Goal: Information Seeking & Learning: Learn about a topic

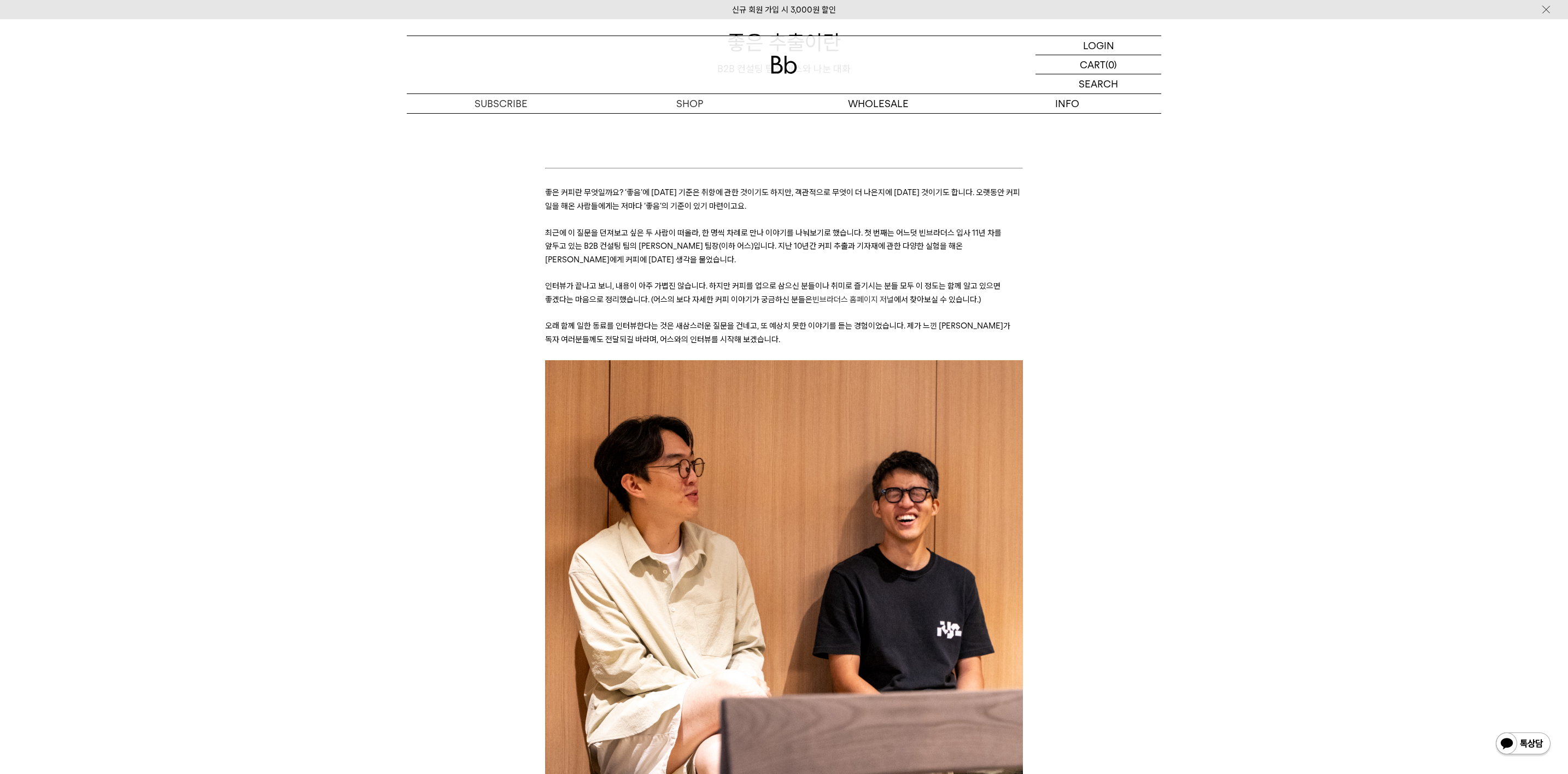
scroll to position [82, 0]
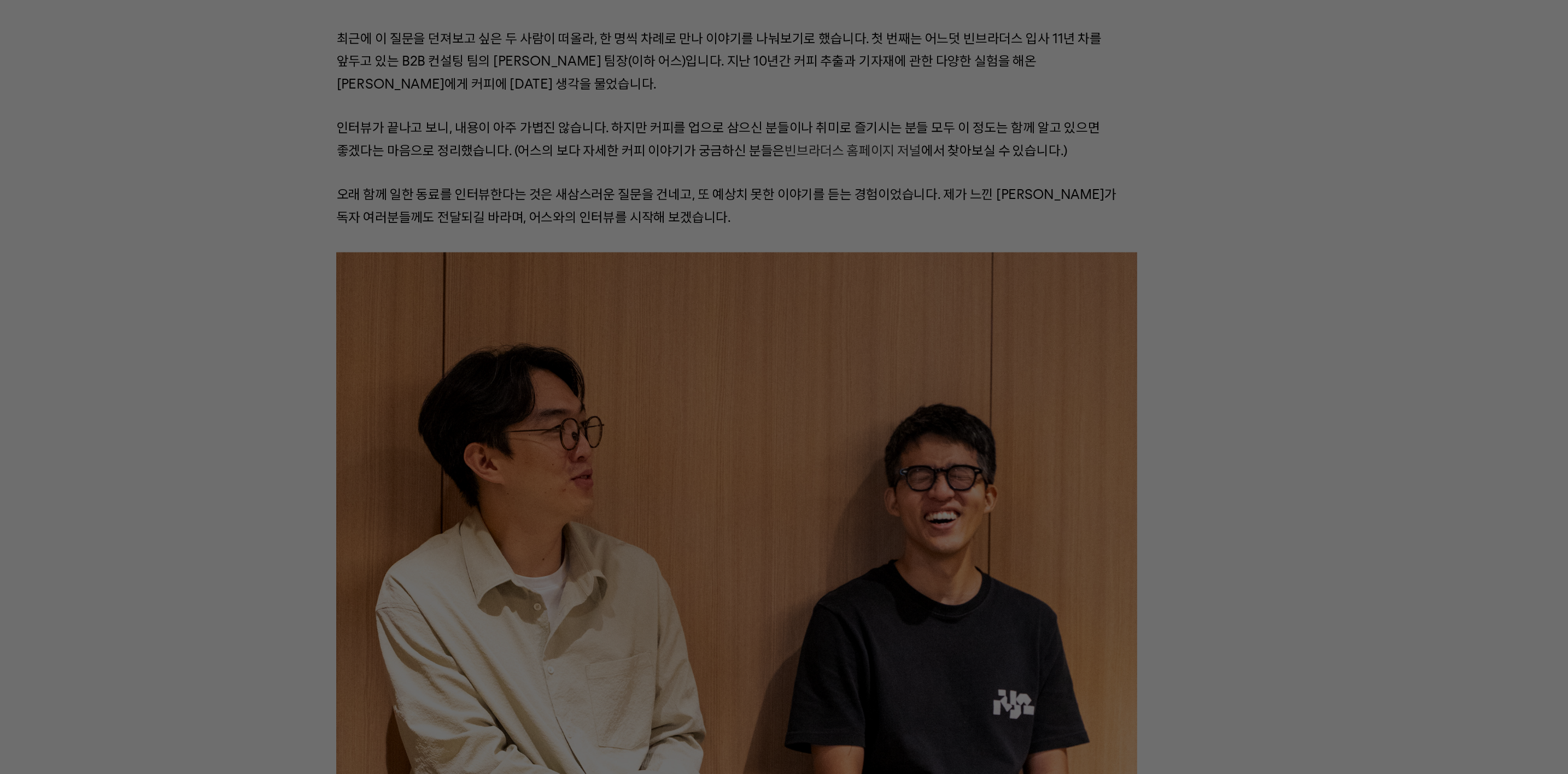
click at [764, 204] on div at bounding box center [784, 387] width 1568 height 774
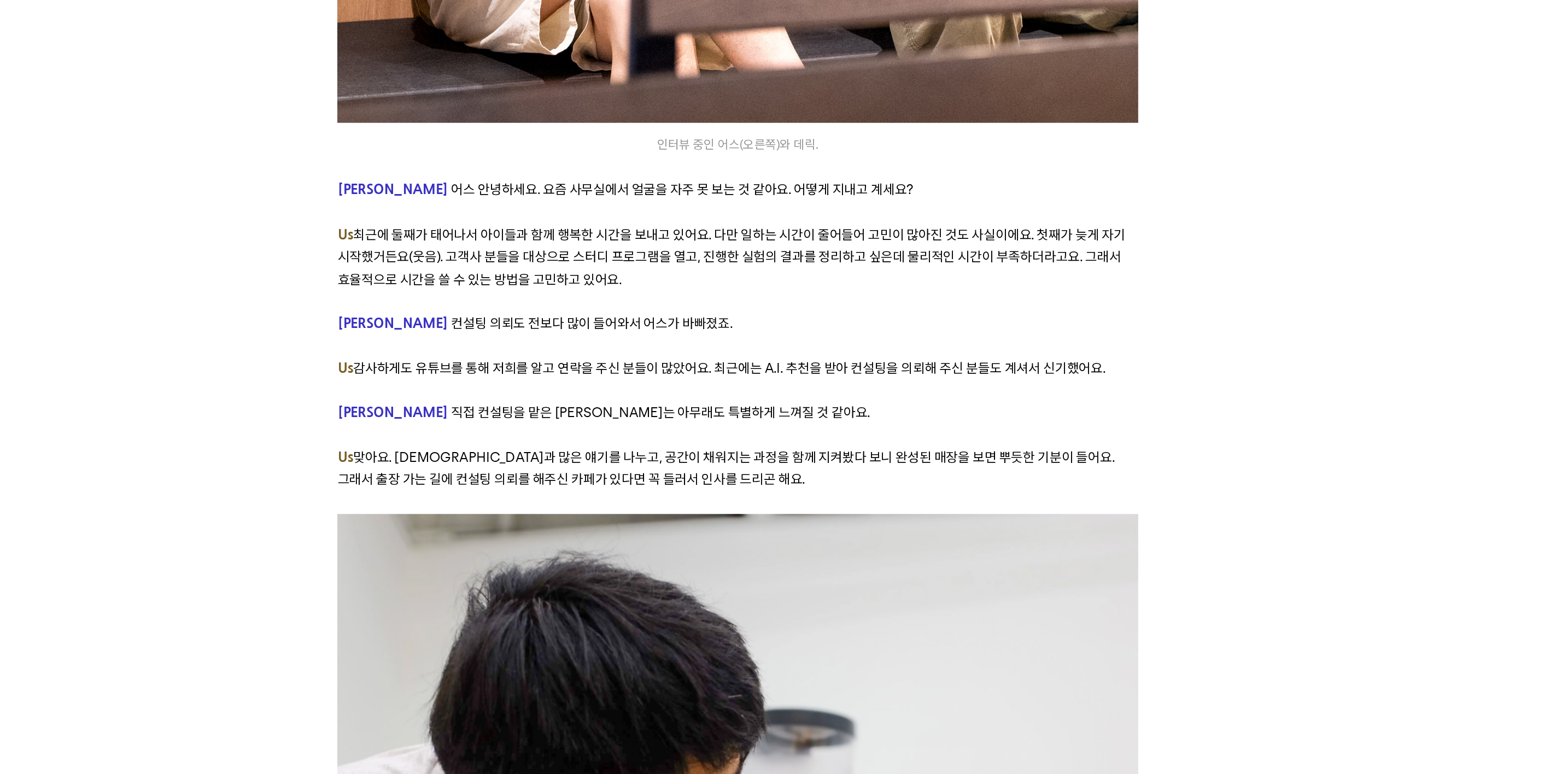
scroll to position [590, 0]
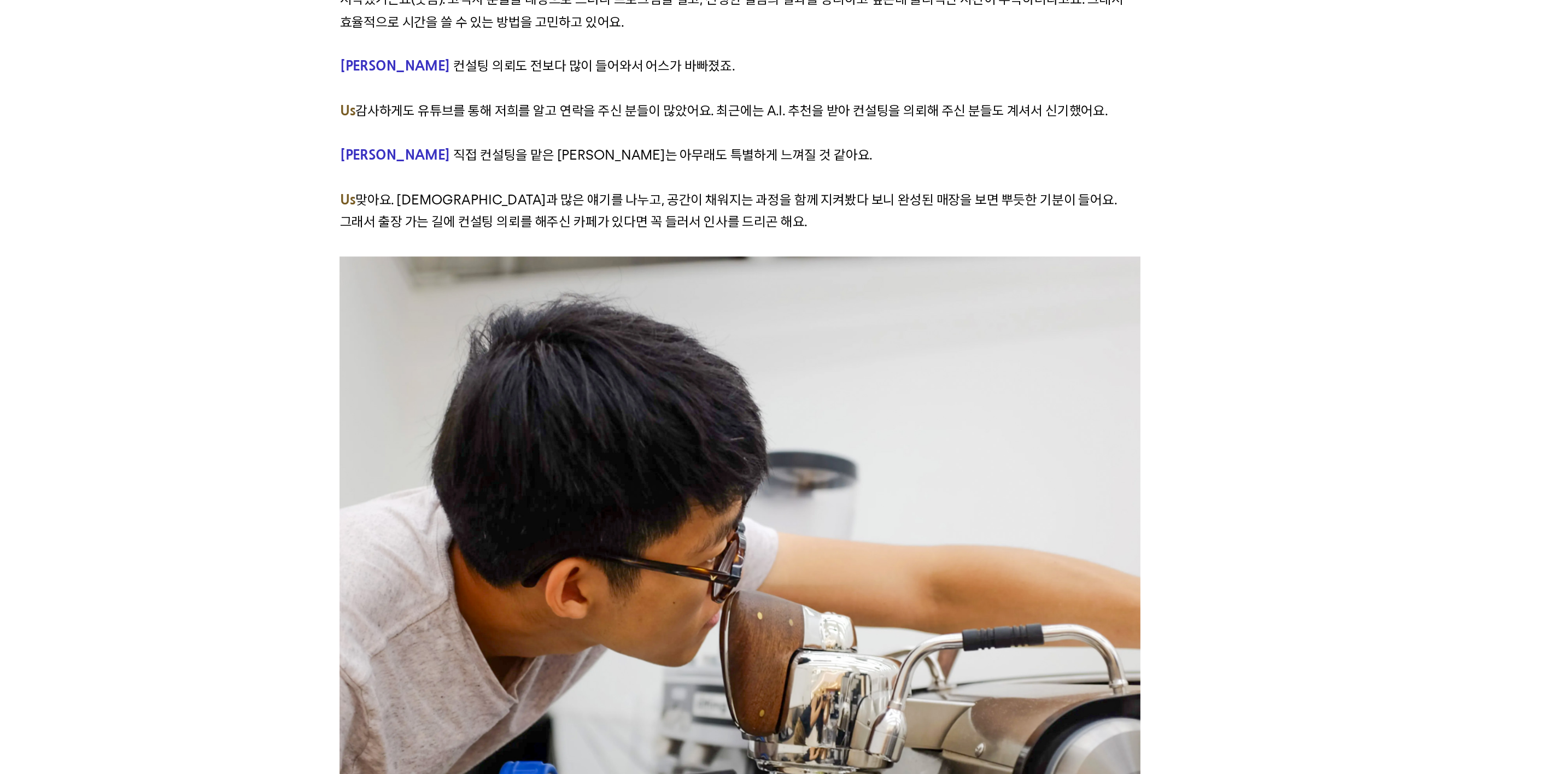
scroll to position [764, 0]
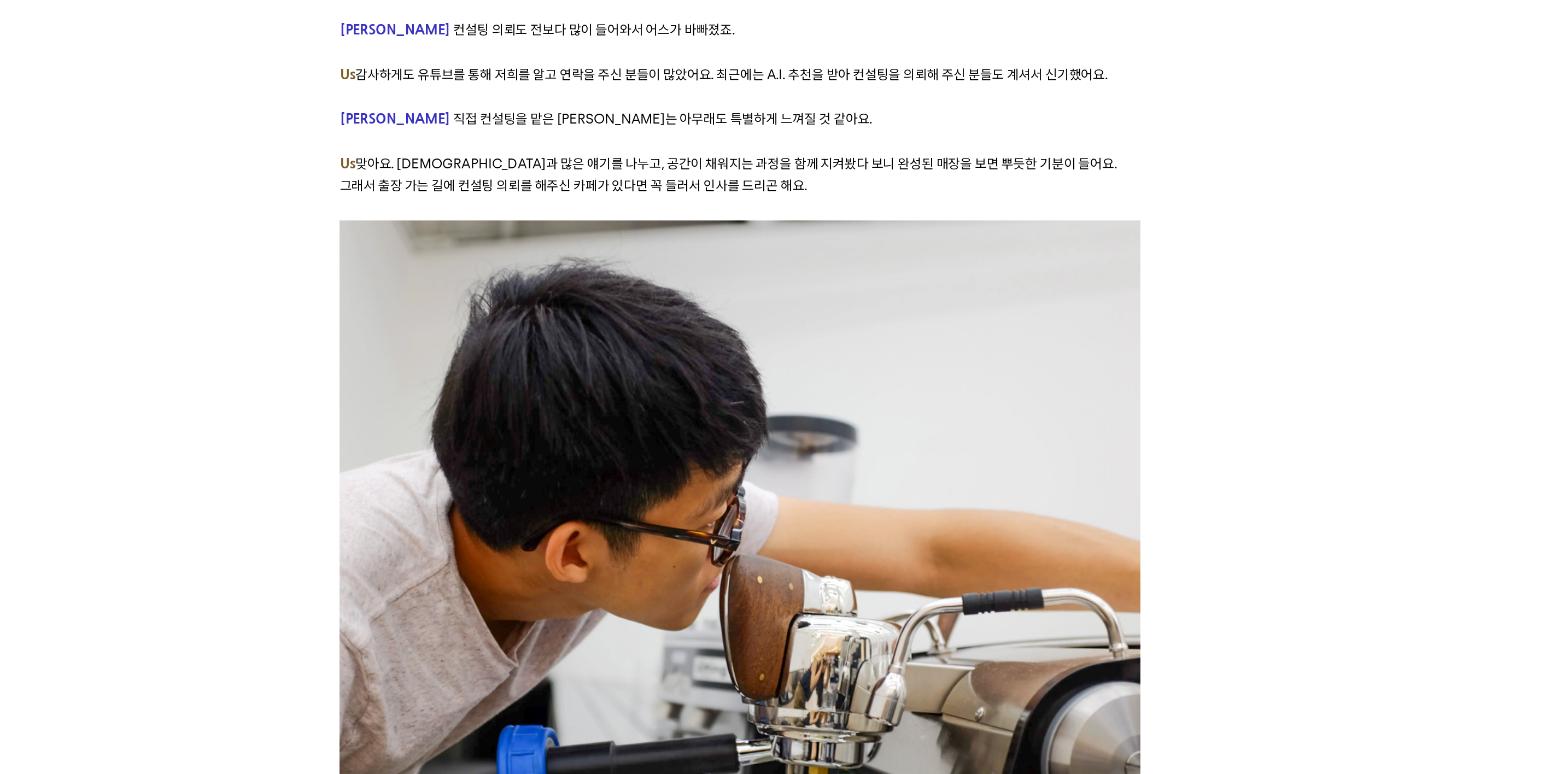
click at [642, 403] on p "Us 맞아요. 대표님들과 많은 얘기를 나누고, 공간이 채워지는 과정을 함께 지켜봤다 보니 완성된 매장을 보면 뿌듯한 기분이 들어요. 그래서 출…" at bounding box center [784, 416] width 477 height 27
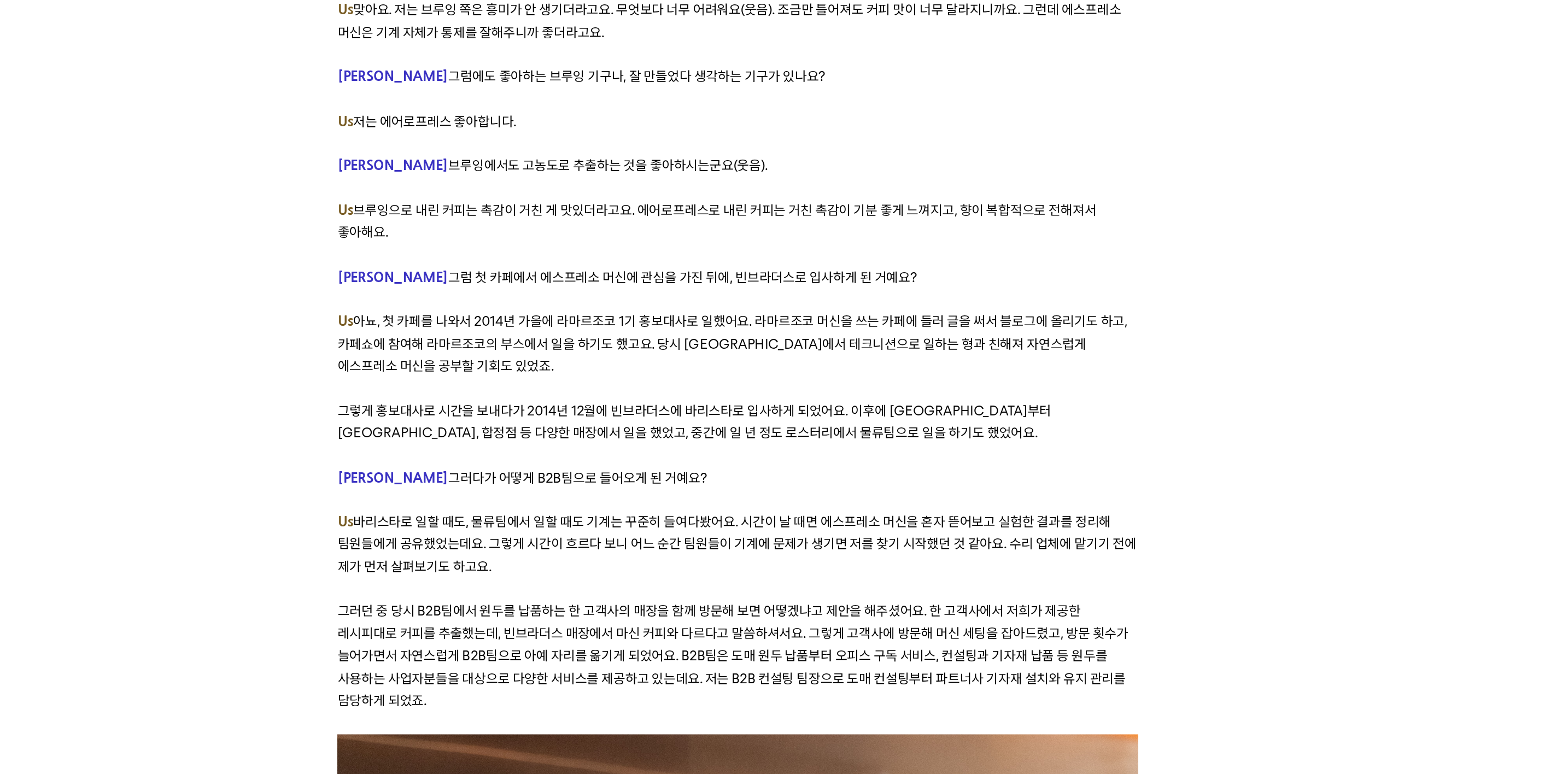
scroll to position [1597, 0]
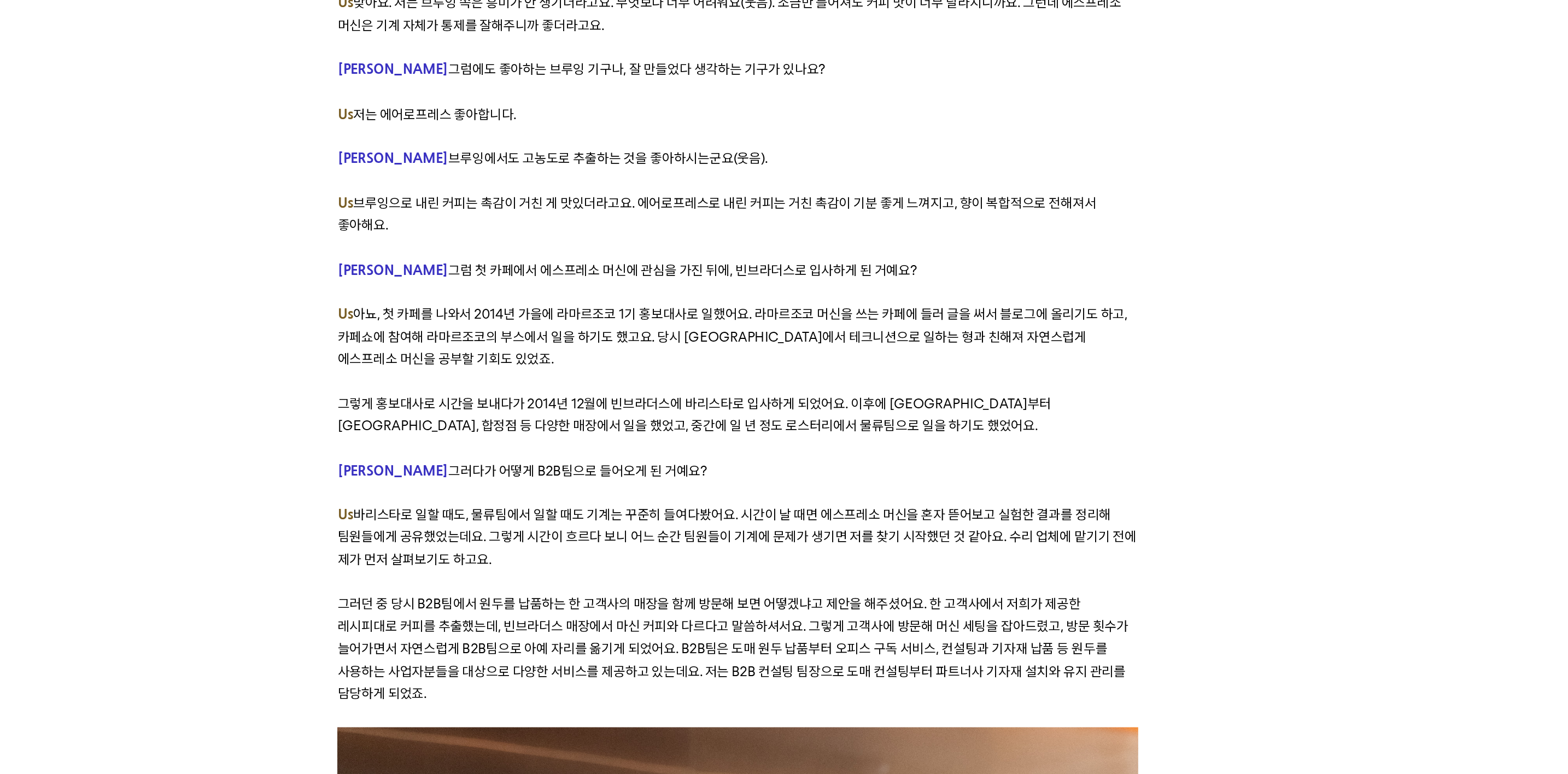
click at [644, 361] on p at bounding box center [784, 367] width 477 height 13
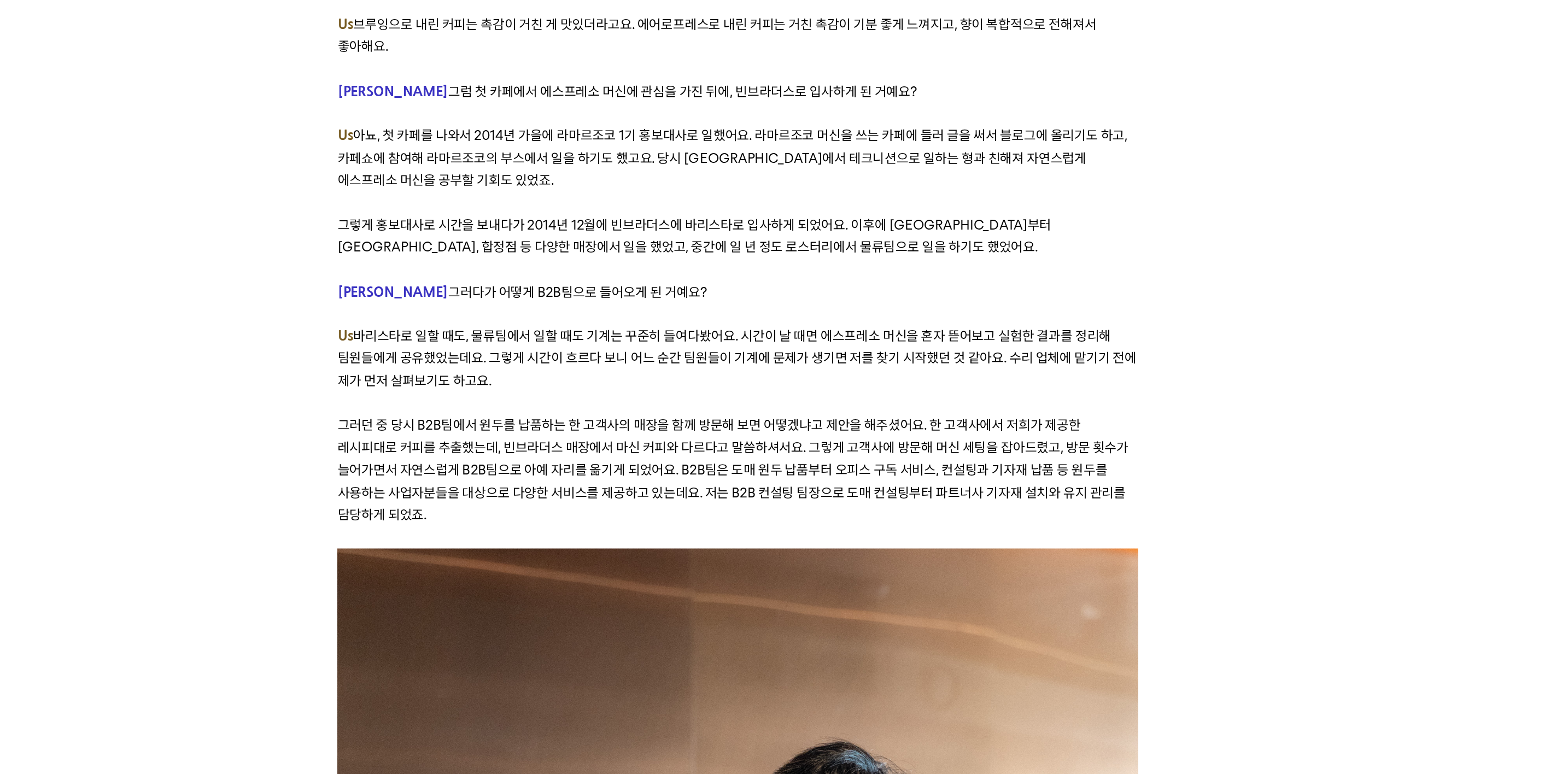
scroll to position [1710, 0]
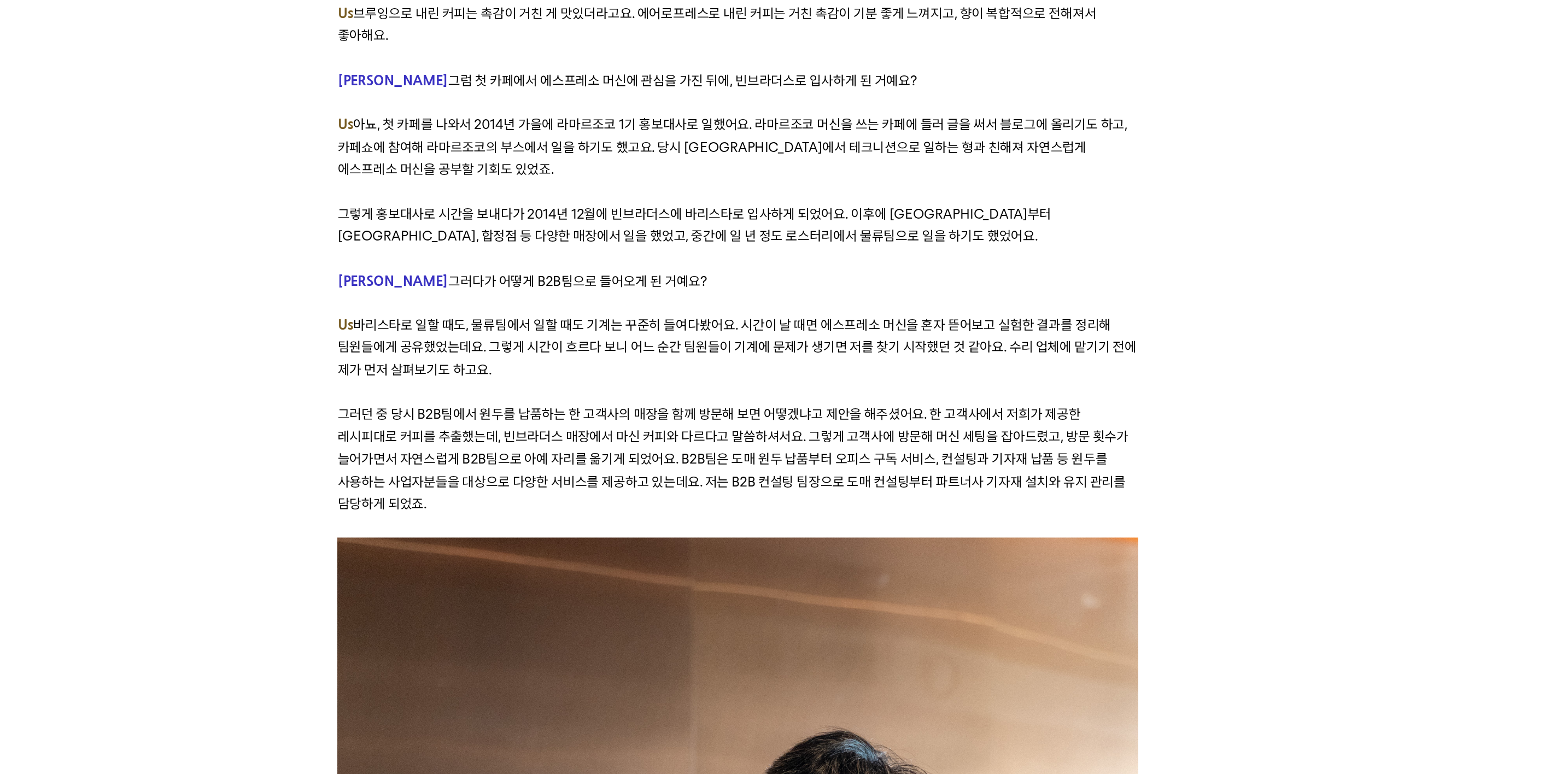
drag, startPoint x: 629, startPoint y: 172, endPoint x: 629, endPoint y: 197, distance: 25.0
click at [629, 340] on p at bounding box center [784, 347] width 477 height 13
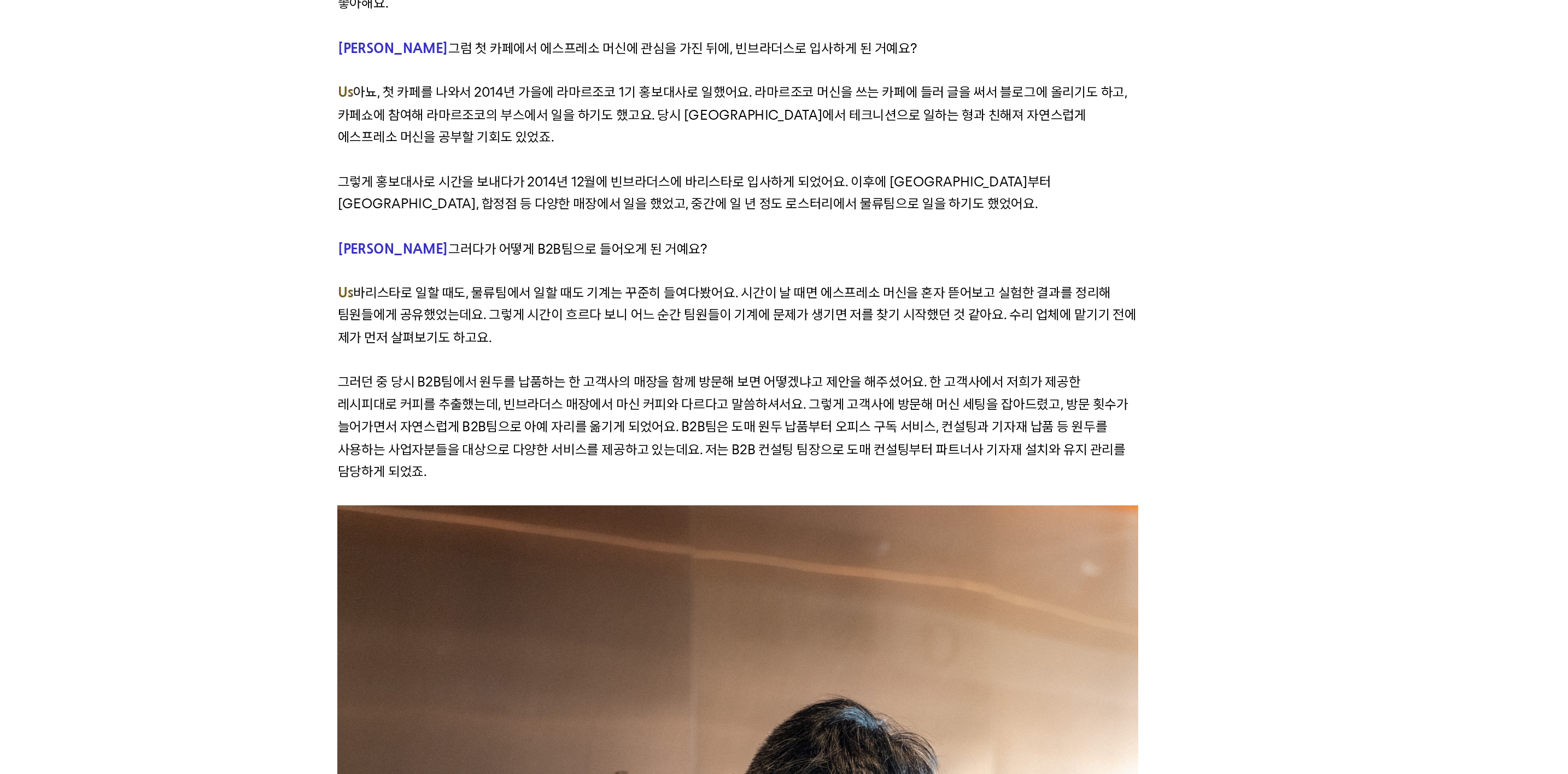
scroll to position [1730, 0]
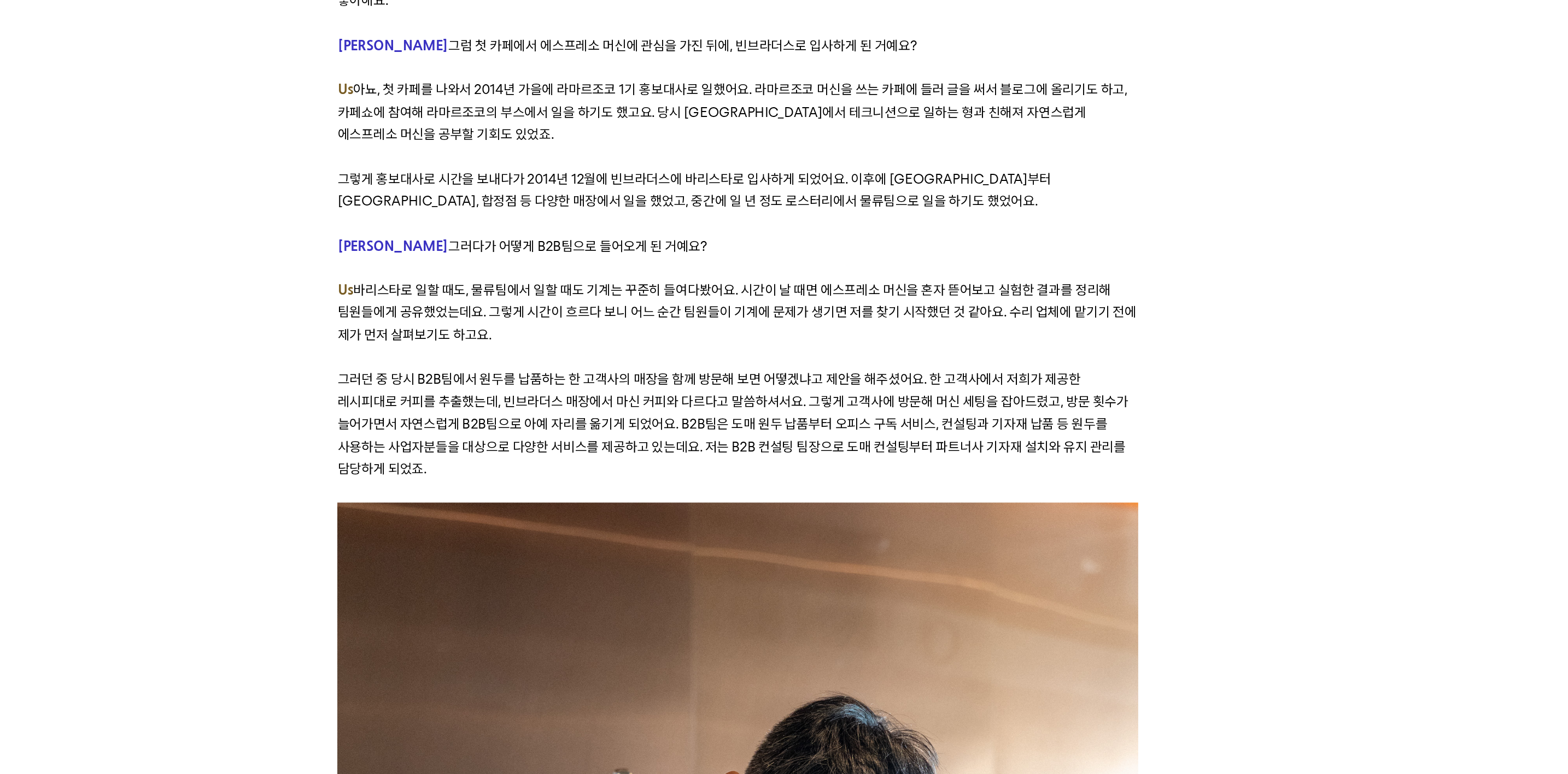
drag, startPoint x: 579, startPoint y: 173, endPoint x: 579, endPoint y: 187, distance: 14.0
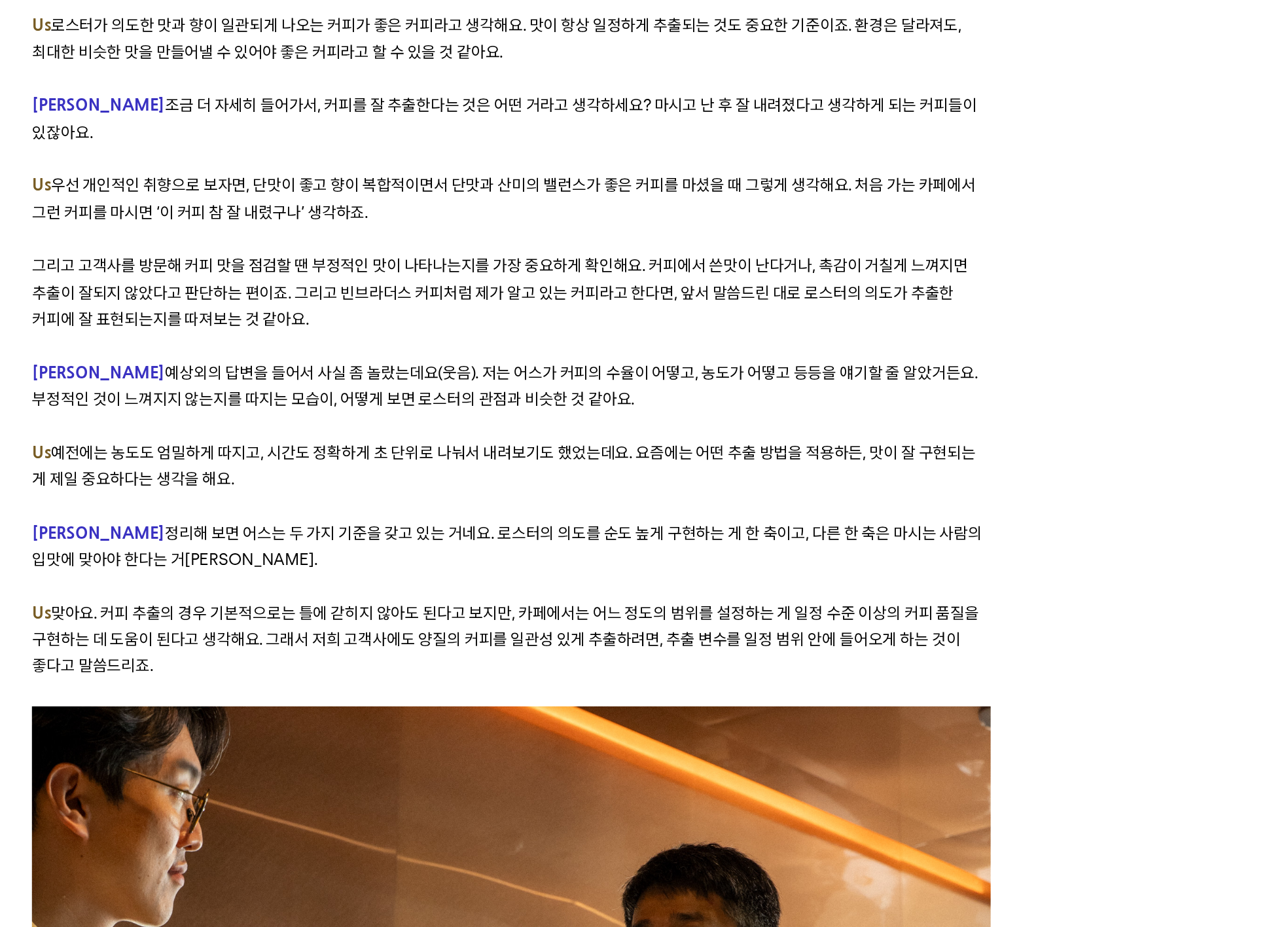
scroll to position [3089, 0]
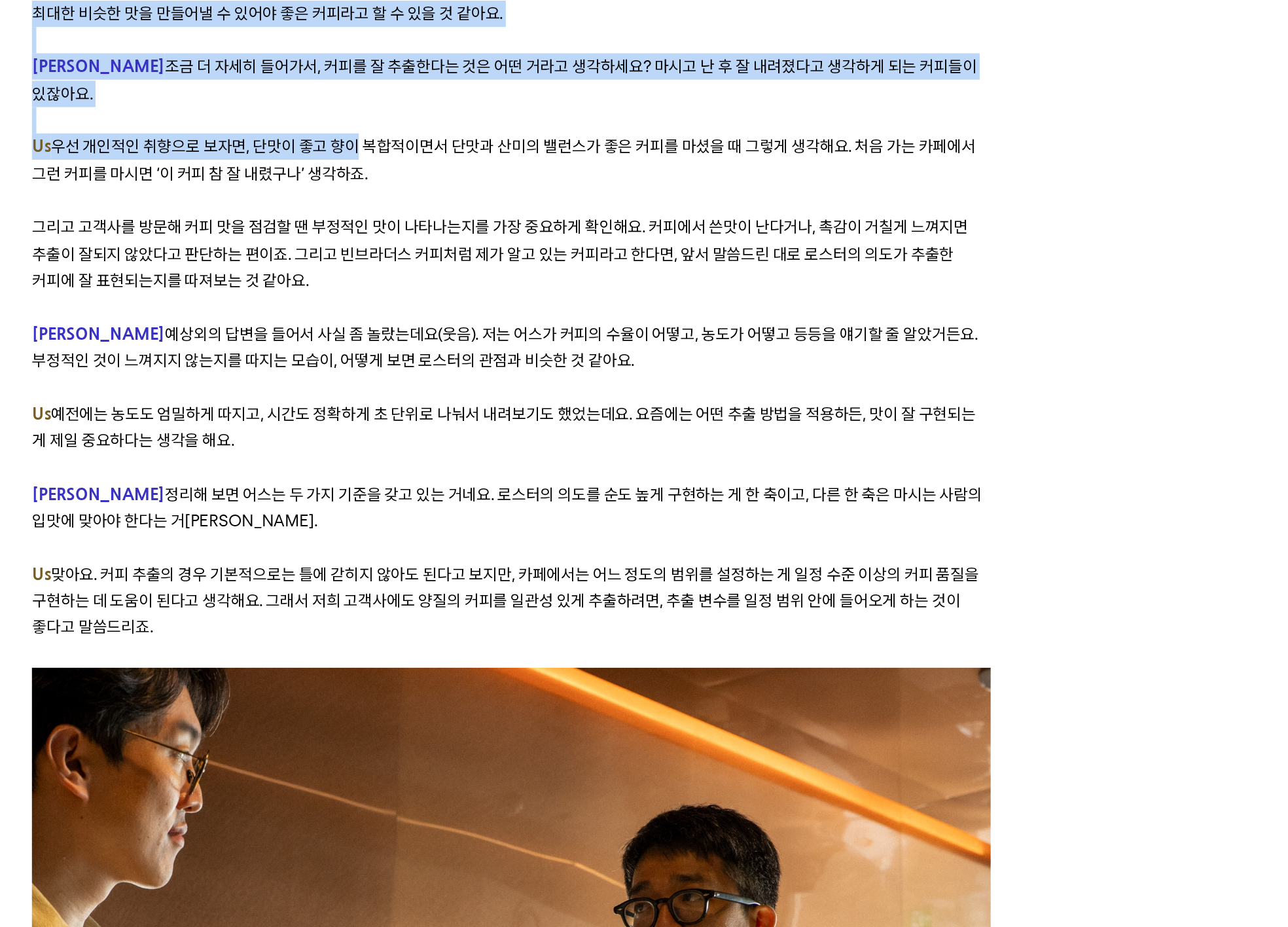
drag, startPoint x: 27, startPoint y: 226, endPoint x: 251, endPoint y: 411, distance: 290.5
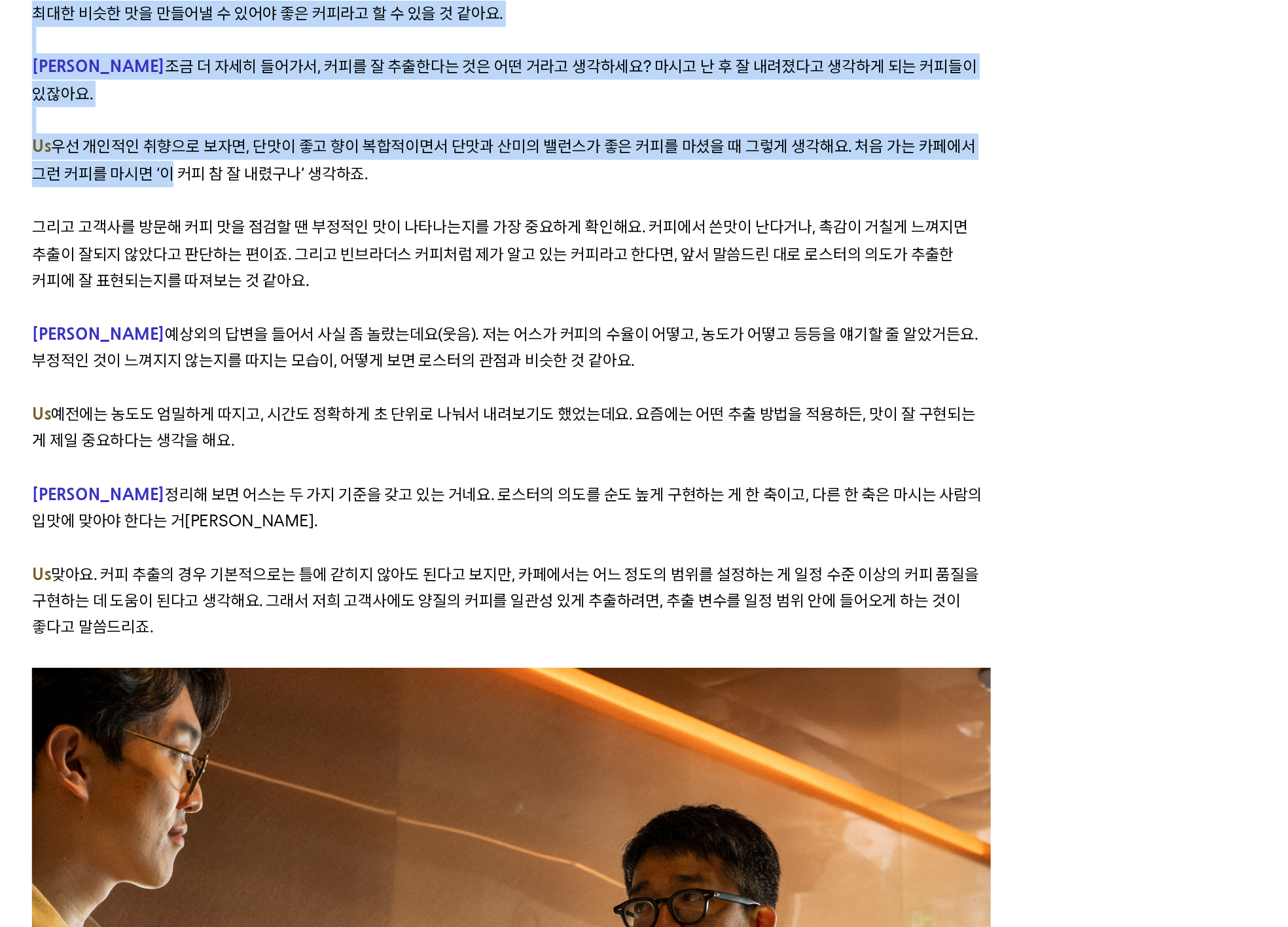
click at [359, 455] on span "우선 개인적인 취향으로 보자면, 단맛이 좋고 향이 복합적이면서 단맛과 산미의 밸런스가 좋은 커피를 마셨을 때 그렇게 생각해요. 처음 가는 카페…" at bounding box center [640, 469] width 563 height 28
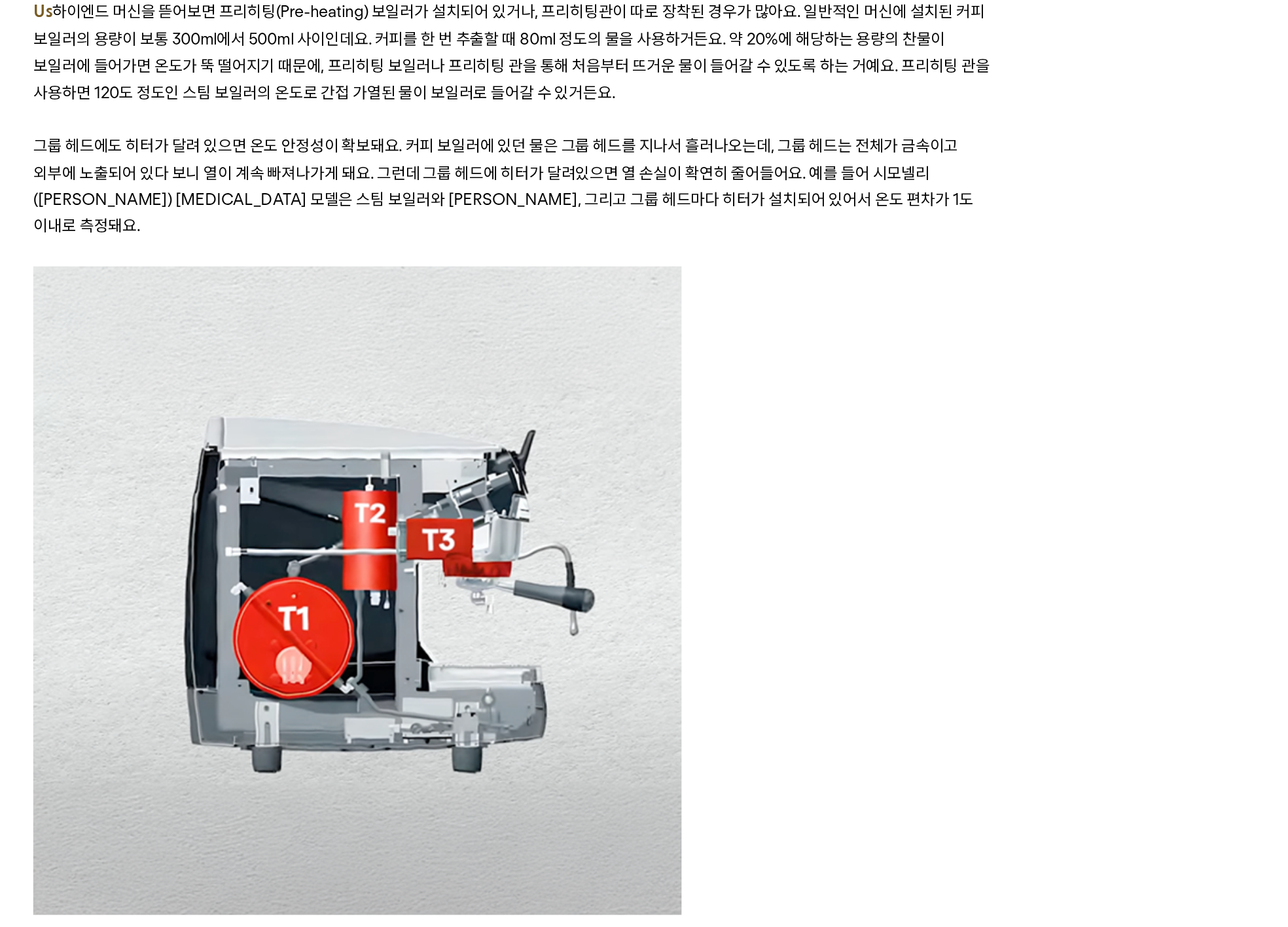
scroll to position [4231, 0]
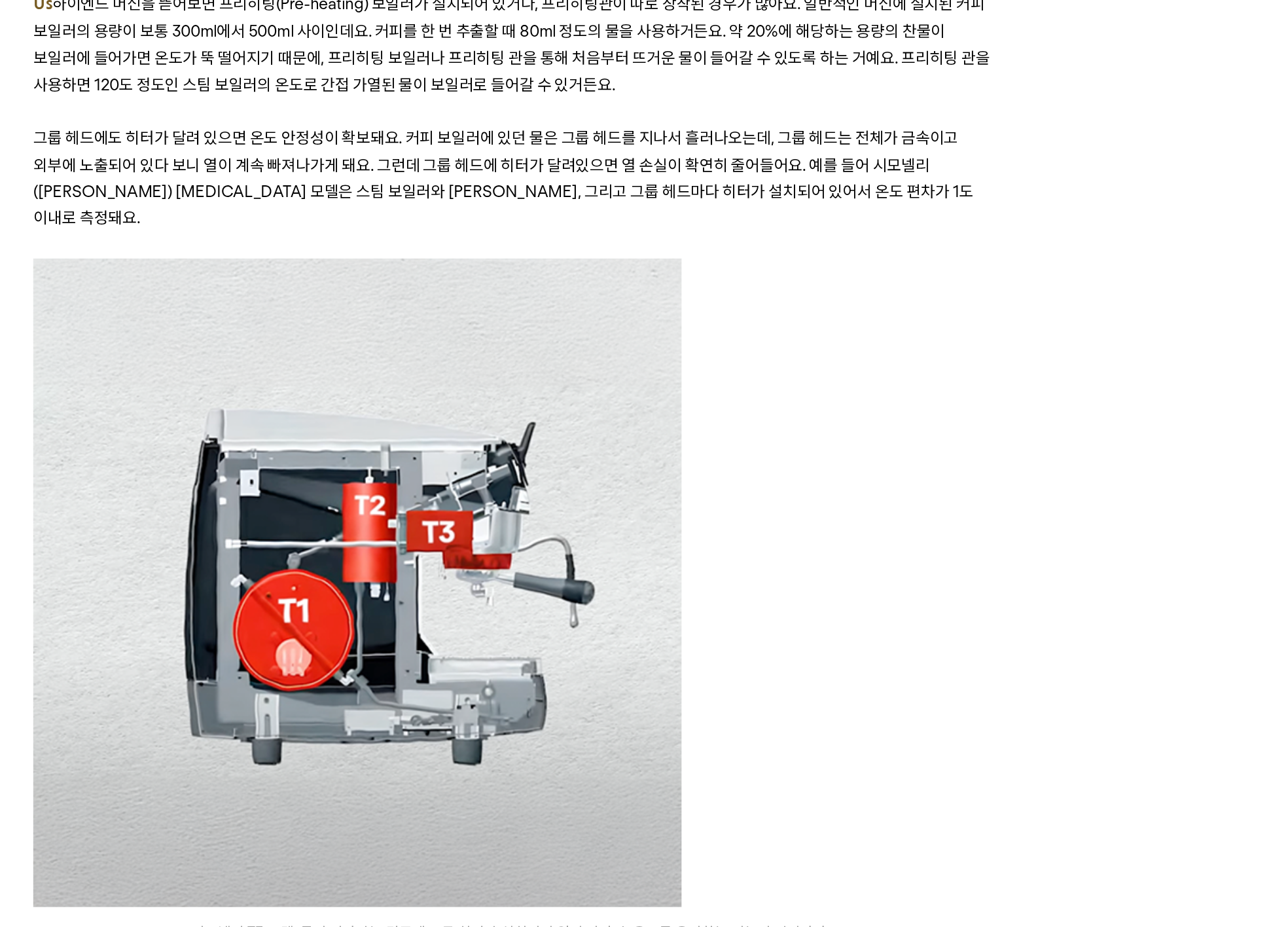
drag, startPoint x: 25, startPoint y: 225, endPoint x: 118, endPoint y: 253, distance: 97.1
click at [359, 253] on div "﻿ 좋은 커피란 무엇일까요? ‘좋음’에 대한 기준은 취향에 관한 것이기도 하지만, 객관적으로 무엇이 더 나은지에 대한 것이기도 합니다. 오랫동…" at bounding box center [644, 203] width 572 height 8182
click at [359, 255] on p at bounding box center [644, 249] width 572 height 16
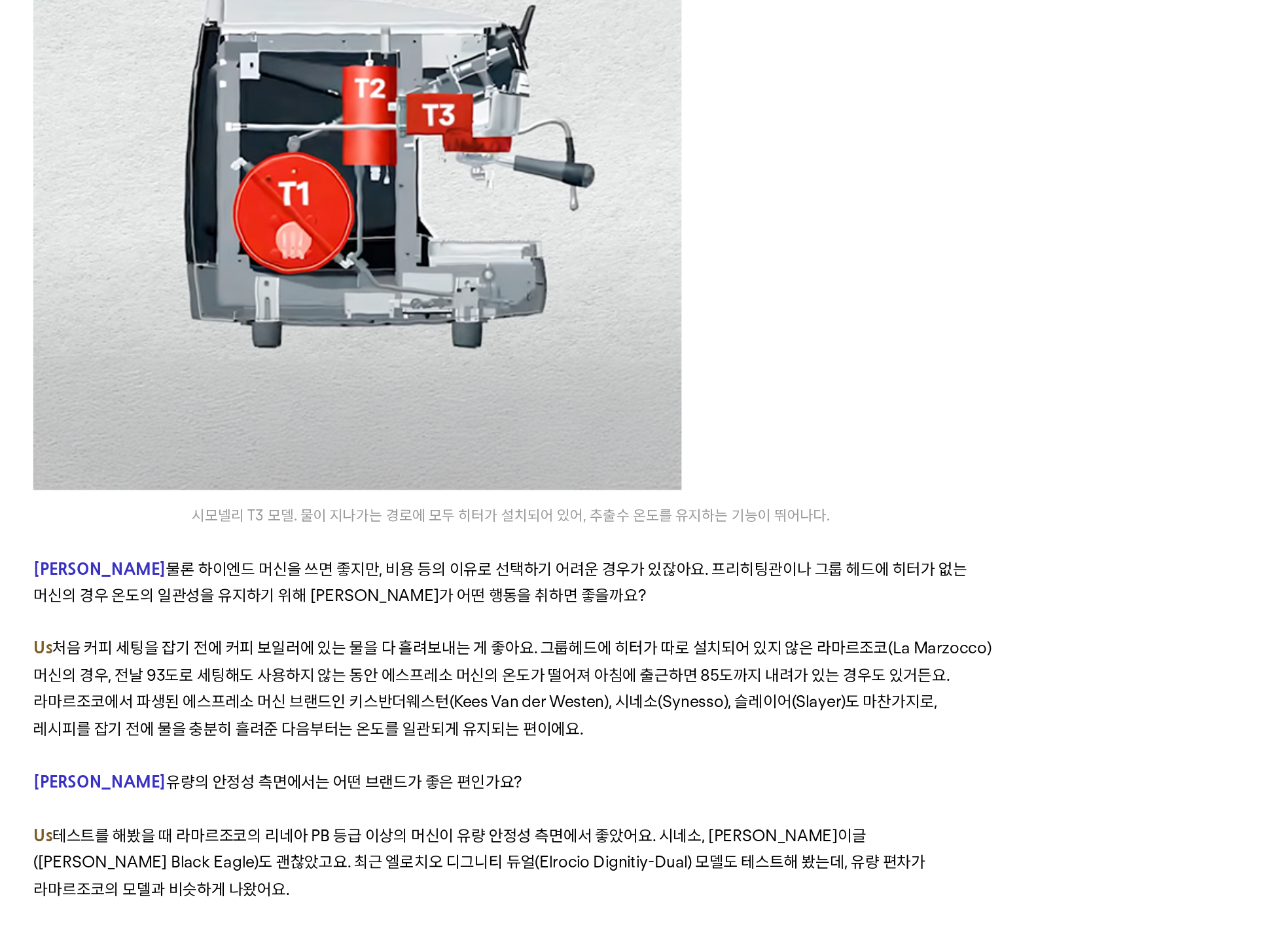
scroll to position [4487, 0]
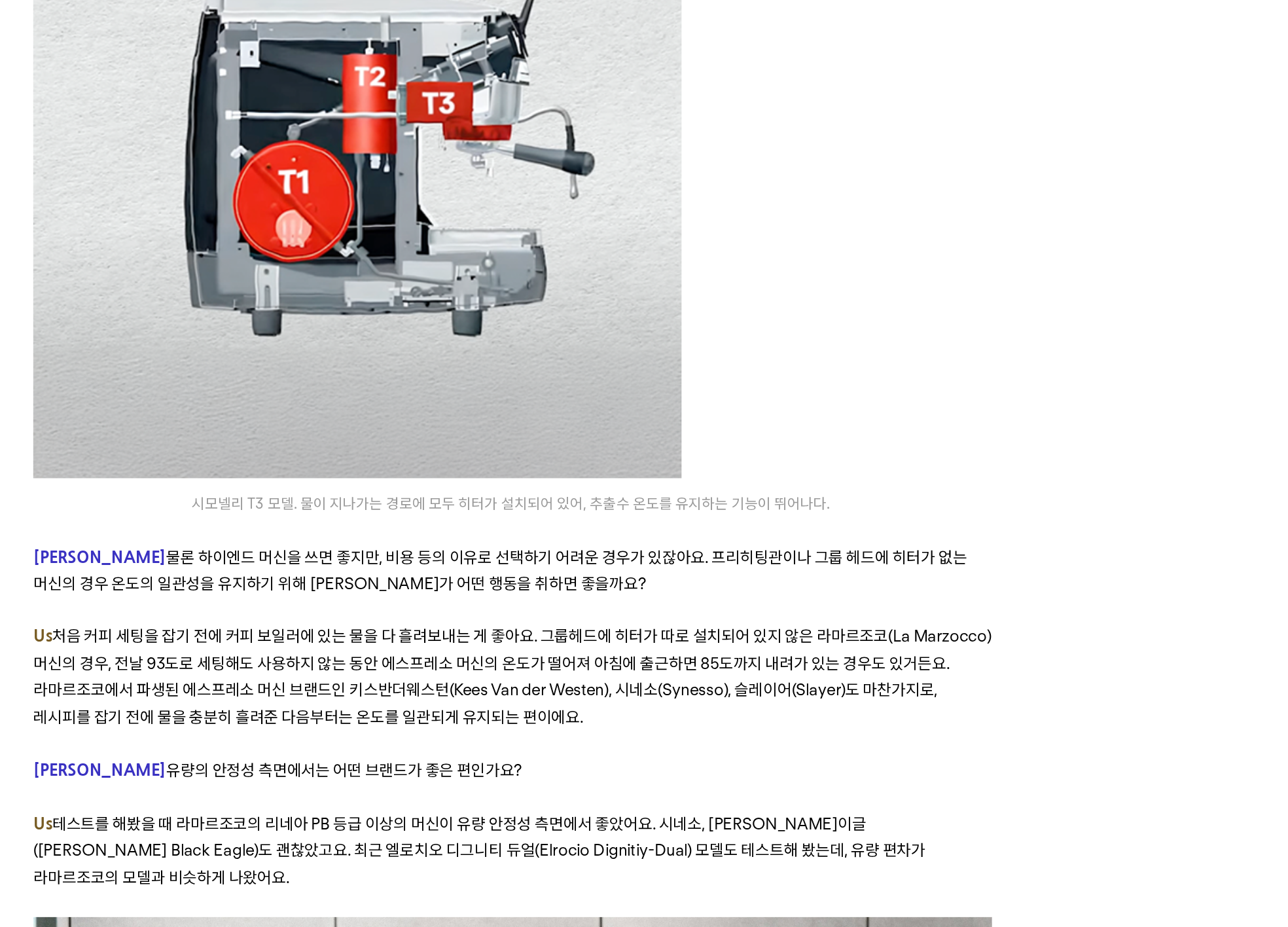
drag, startPoint x: 334, startPoint y: 193, endPoint x: 326, endPoint y: 231, distance: 38.8
click at [359, 174] on span "하이엔드 머신을 뜯어보면 프리히팅(Pre-heating) 보일러가 설치되어 있거나, 프리히팅관이 따로 장착된 경우가 많아요. 일반적인 머신에 …" at bounding box center [644, 144] width 571 height 60
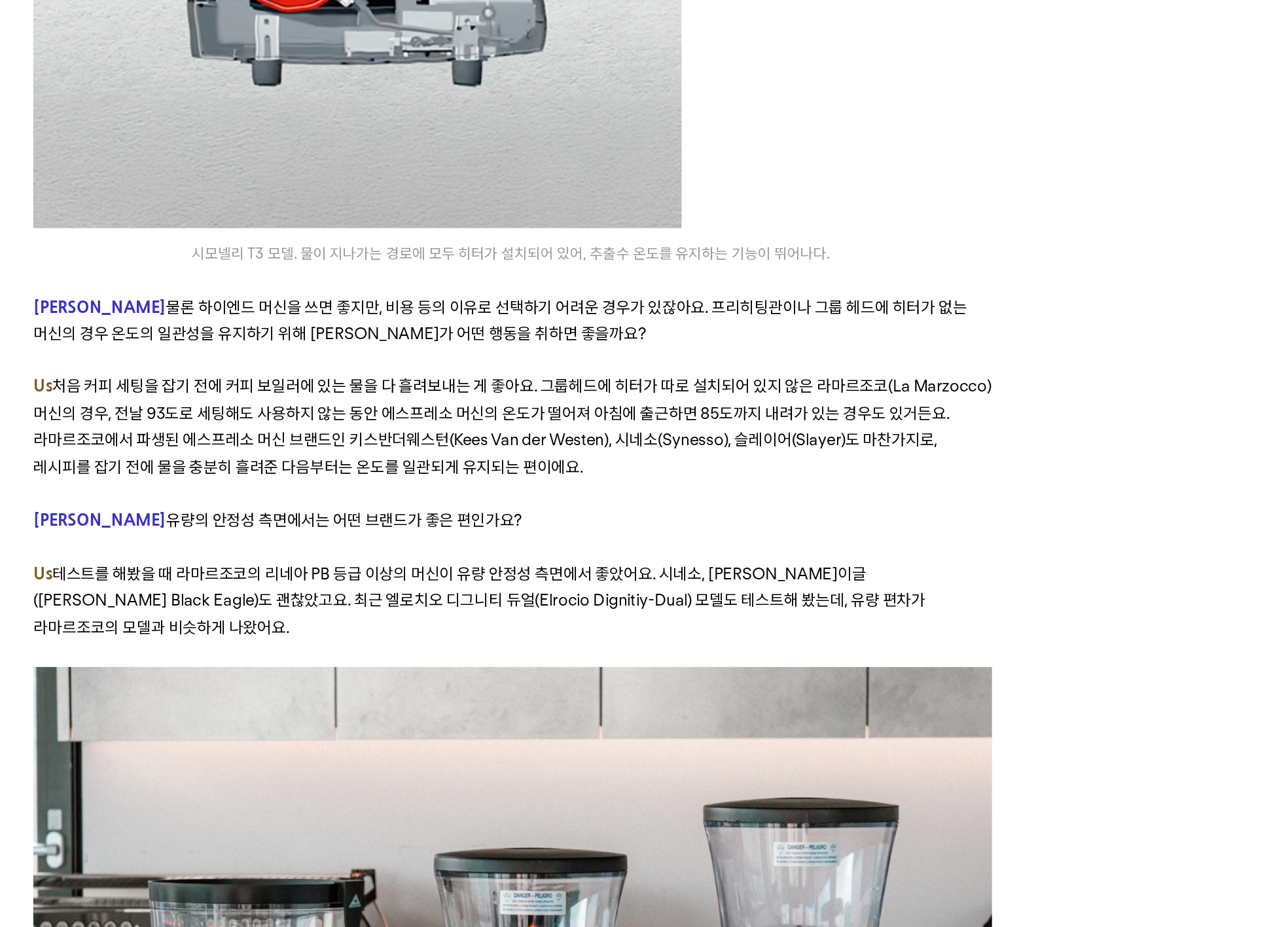
scroll to position [4637, 0]
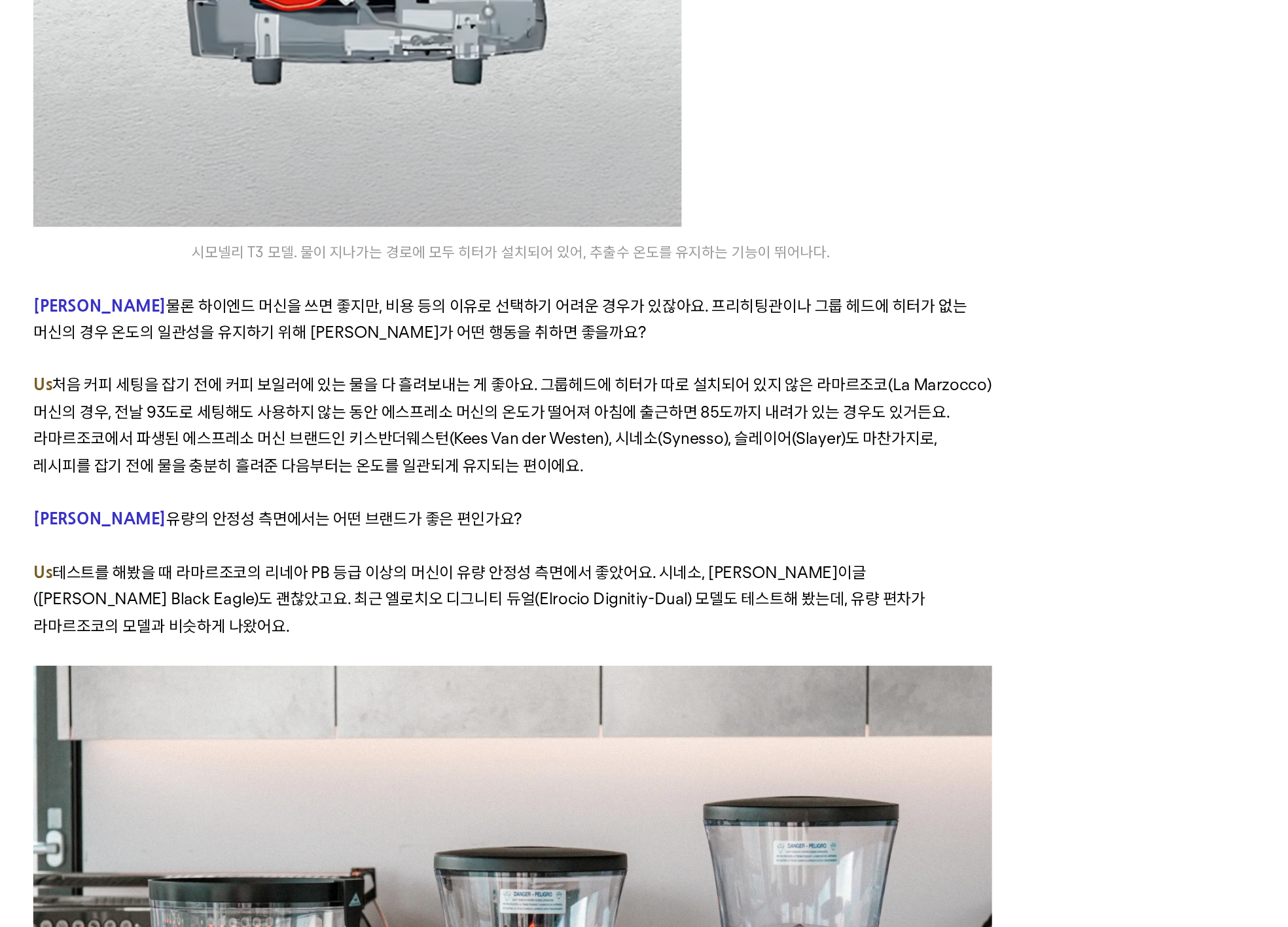
drag, startPoint x: 24, startPoint y: 131, endPoint x: 308, endPoint y: 193, distance: 290.7
click at [359, 107] on p "그룹 헤드에도 히터가 달려 있으면 온도 안정성이 확보돼요. 커피 보일러에 있던 물은 그룹 헤드를 지나서 흘러나오는데, 그룹 헤드는 전체가 금속…" at bounding box center [644, 75] width 572 height 64
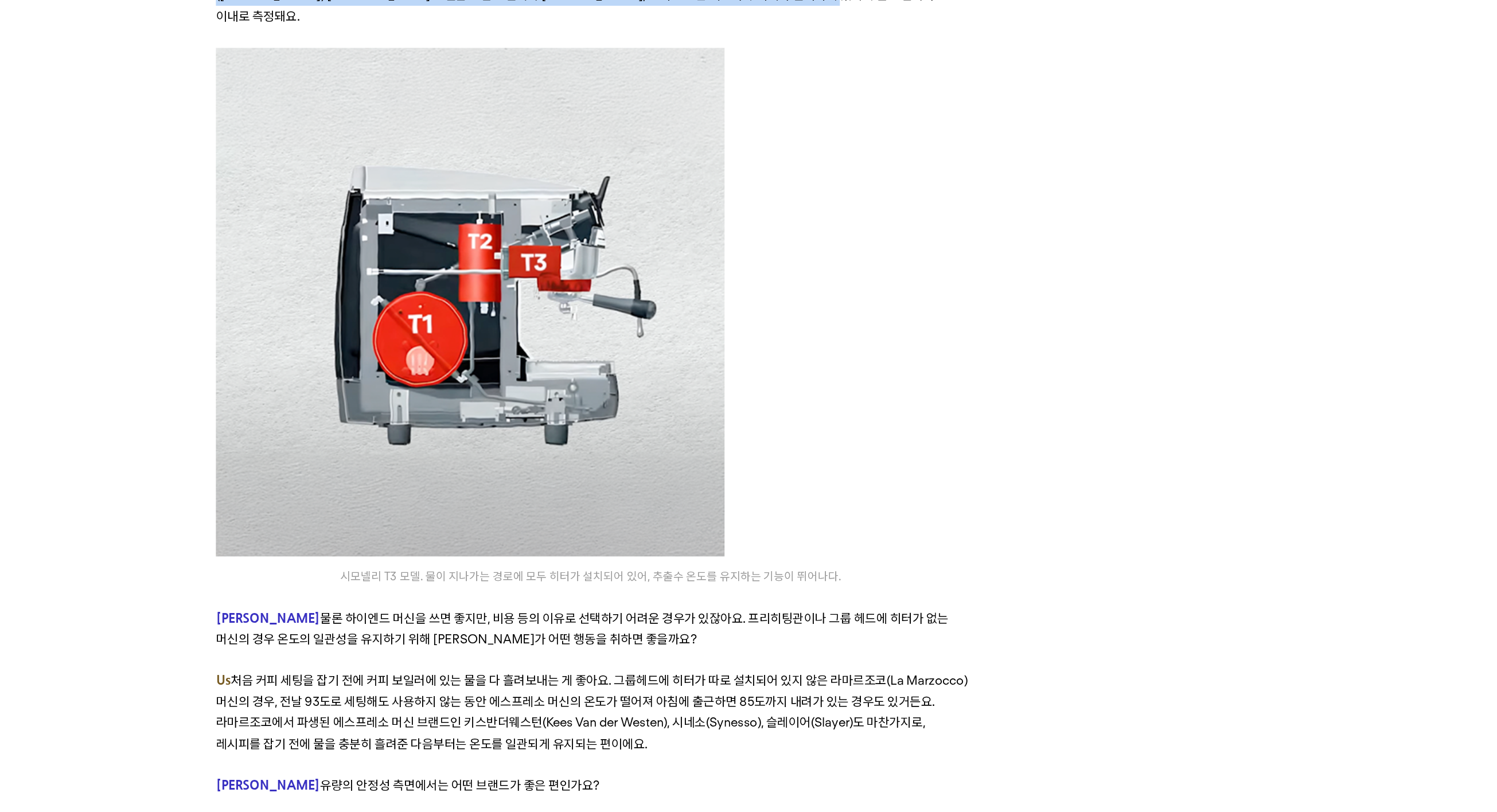
scroll to position [3977, 0]
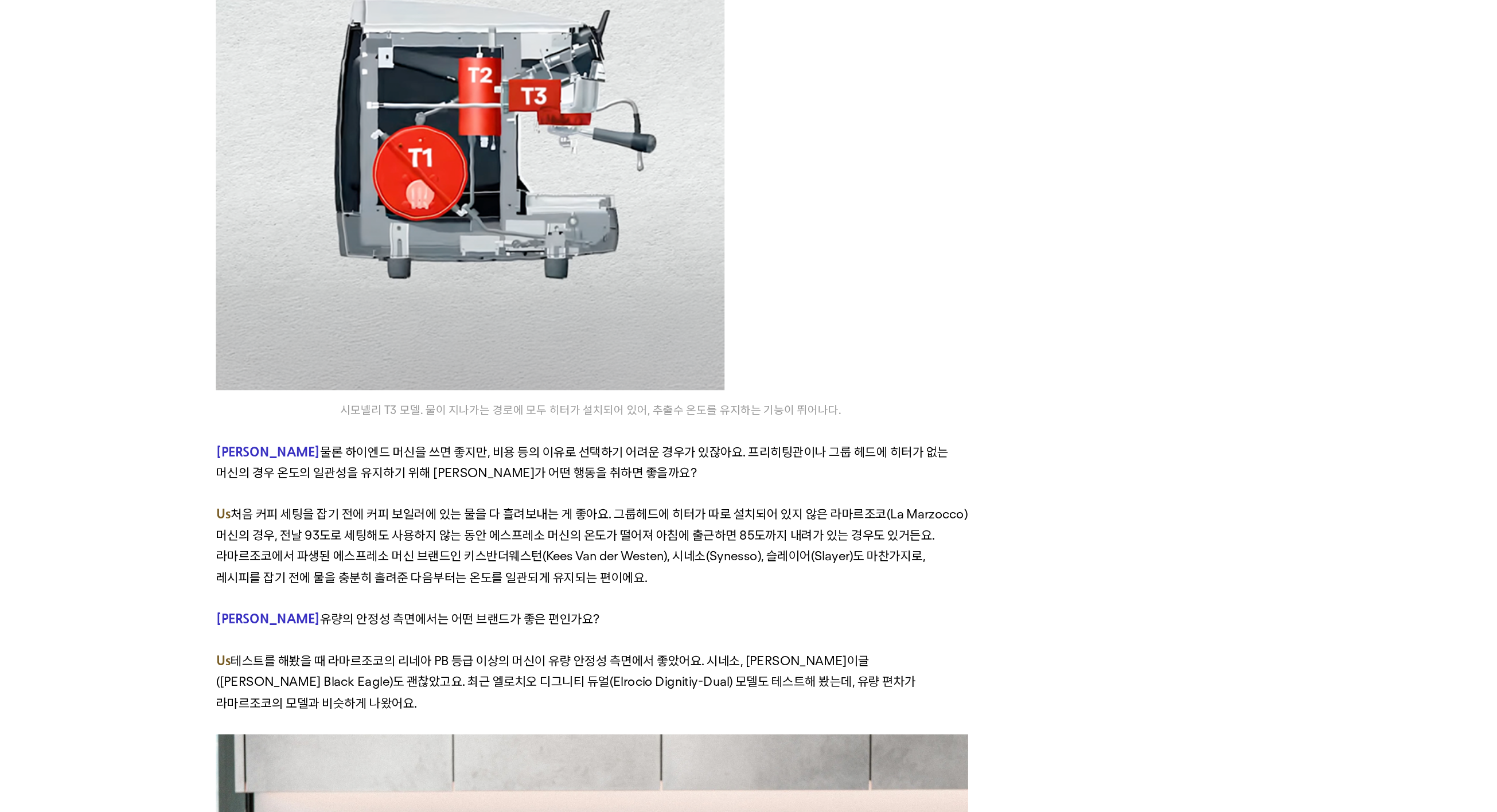
drag, startPoint x: 139, startPoint y: 162, endPoint x: 484, endPoint y: 226, distance: 350.9
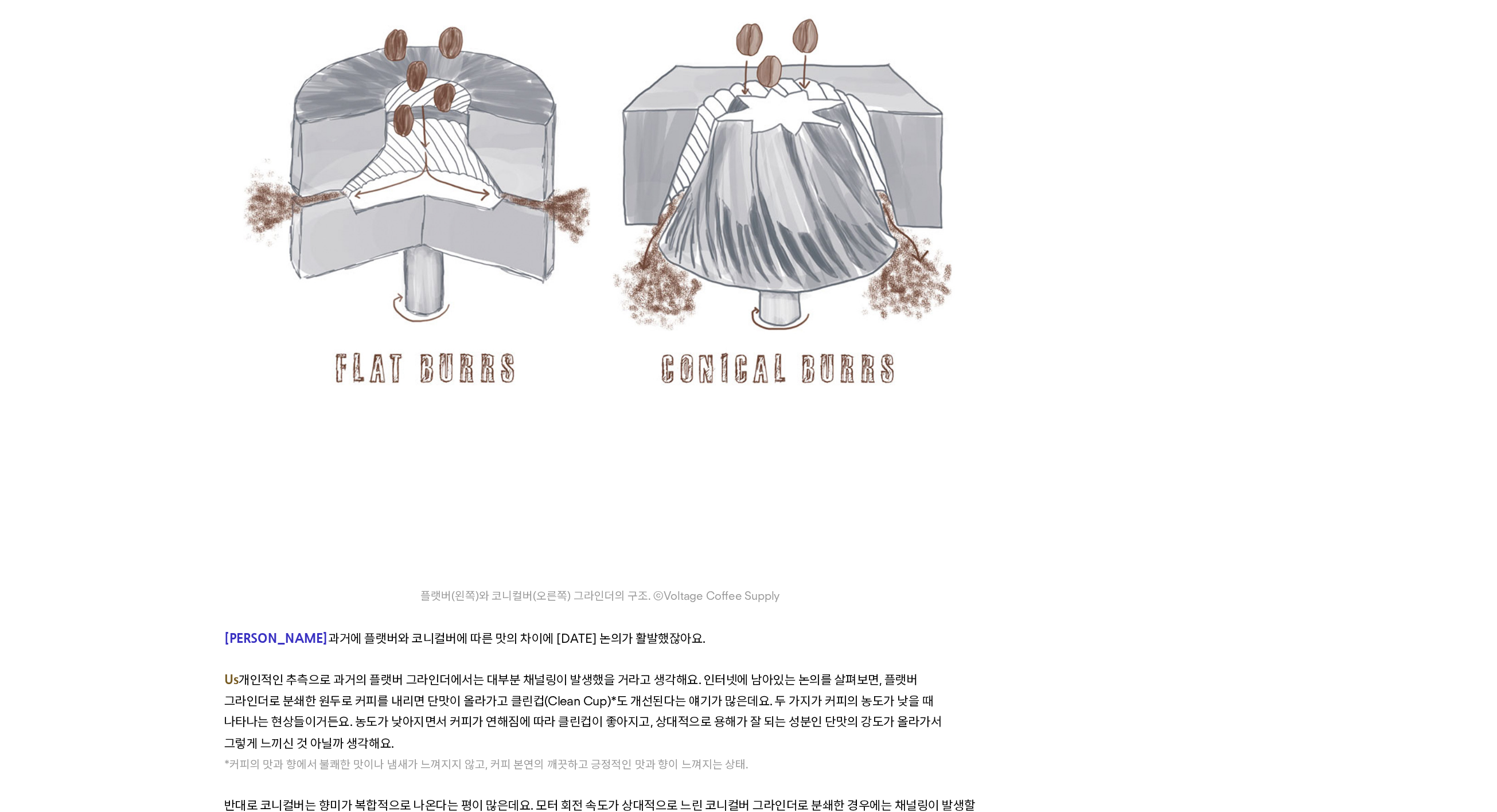
scroll to position [5315, 0]
drag, startPoint x: 157, startPoint y: 261, endPoint x: 261, endPoint y: 301, distance: 111.4
click at [498, 55] on p "다만 채널링 현상이 발생하는 이유에 대해서는 누구도 명확한 설명을 하고 있지 못하는 게 사실이에요. 작은 입자들이 한쪽에 쏠리면서 물길이 막히…" at bounding box center [748, 41] width 501 height 28
click at [498, 69] on p at bounding box center [748, 62] width 501 height 14
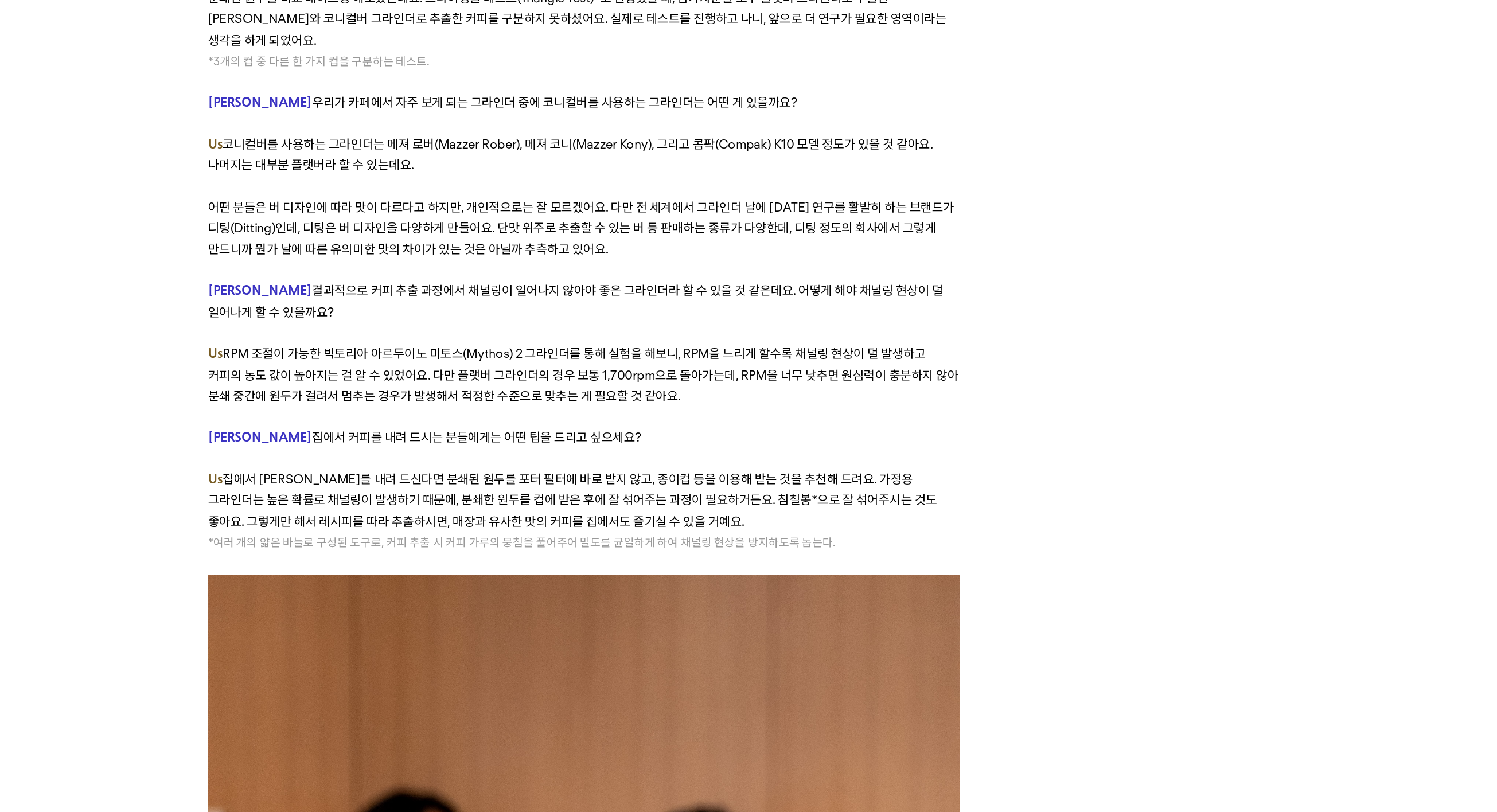
scroll to position [6148, 0]
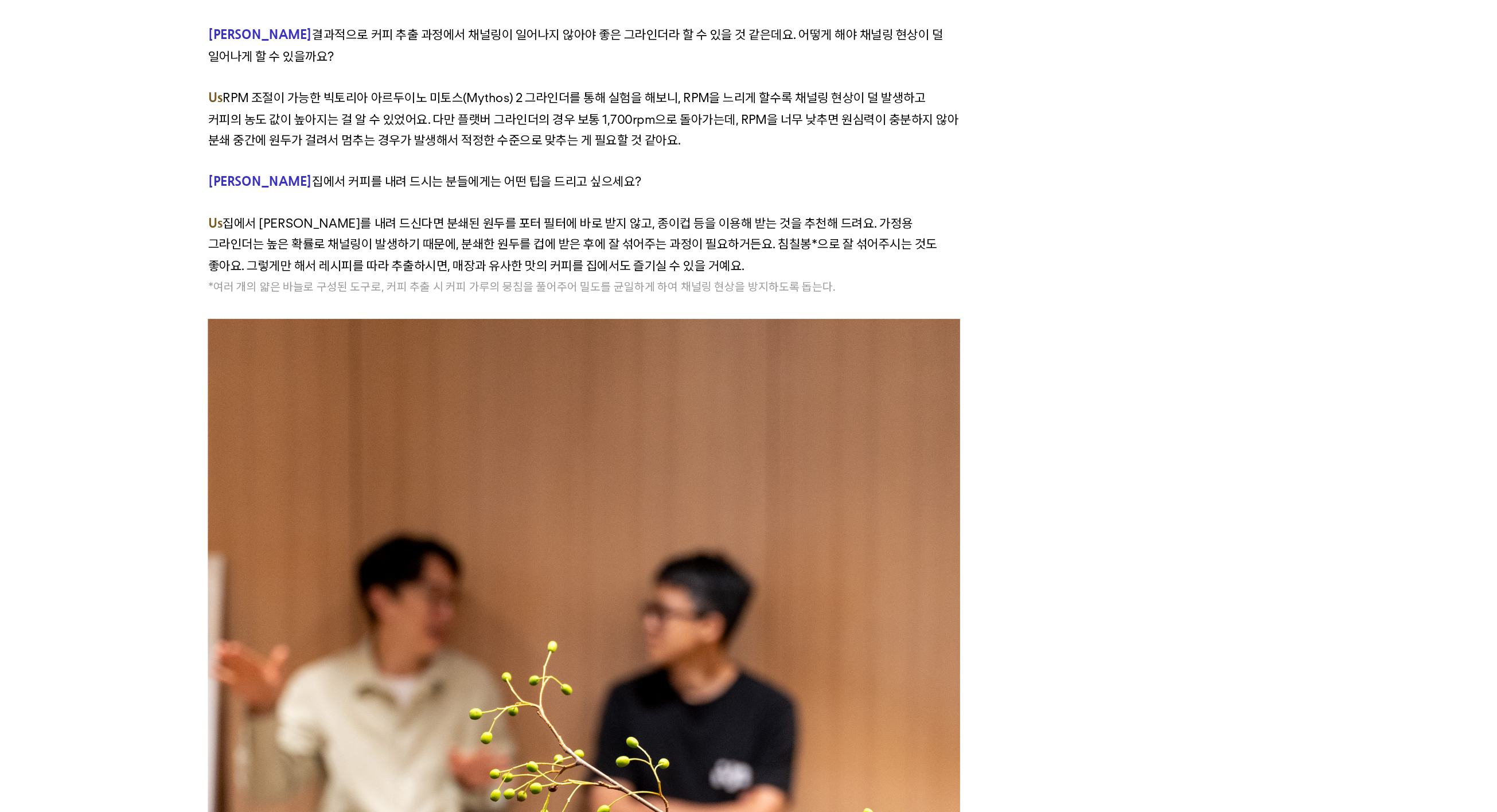
drag, startPoint x: 159, startPoint y: 180, endPoint x: 569, endPoint y: 258, distance: 417.4
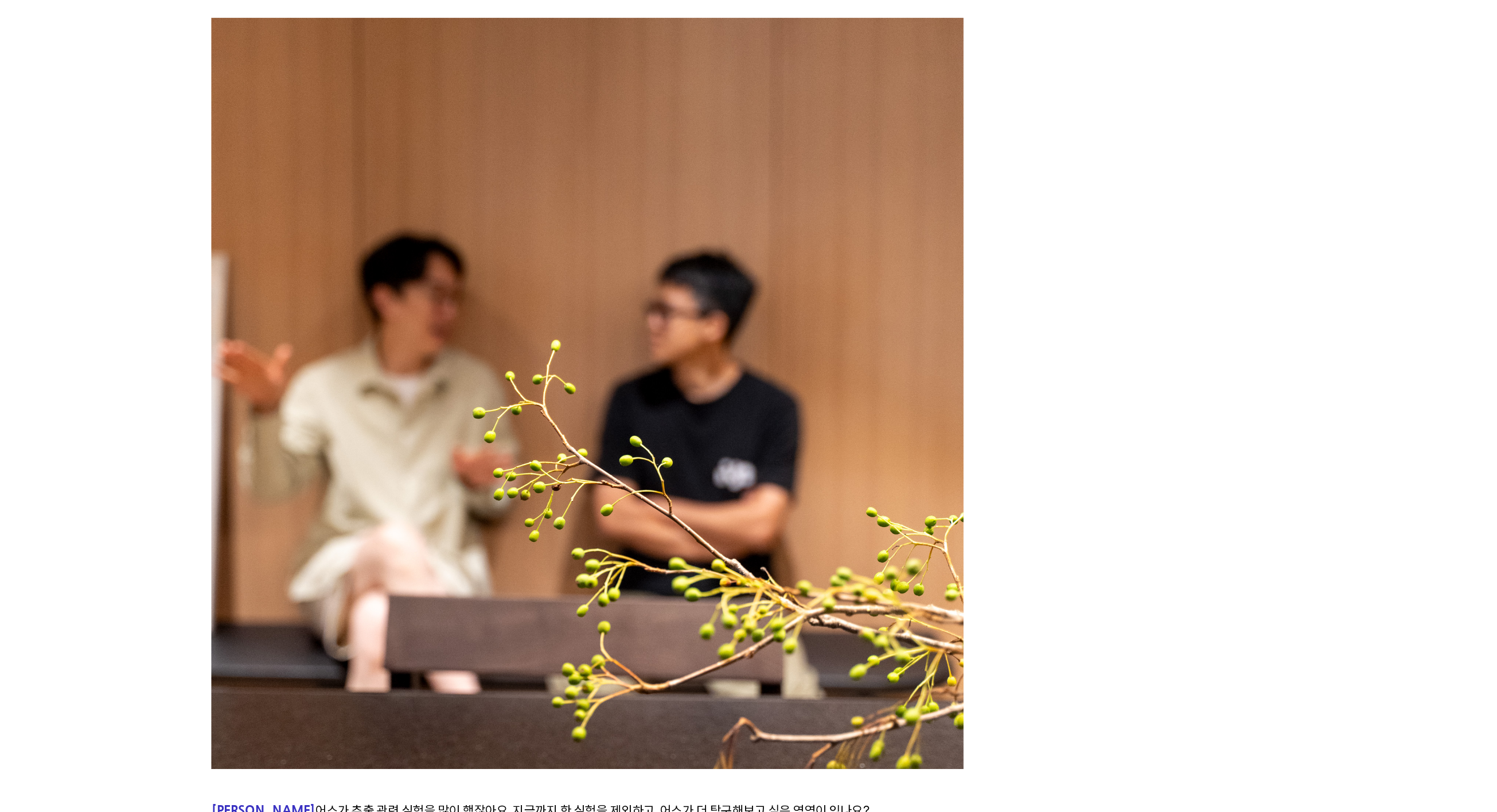
scroll to position [6349, 0]
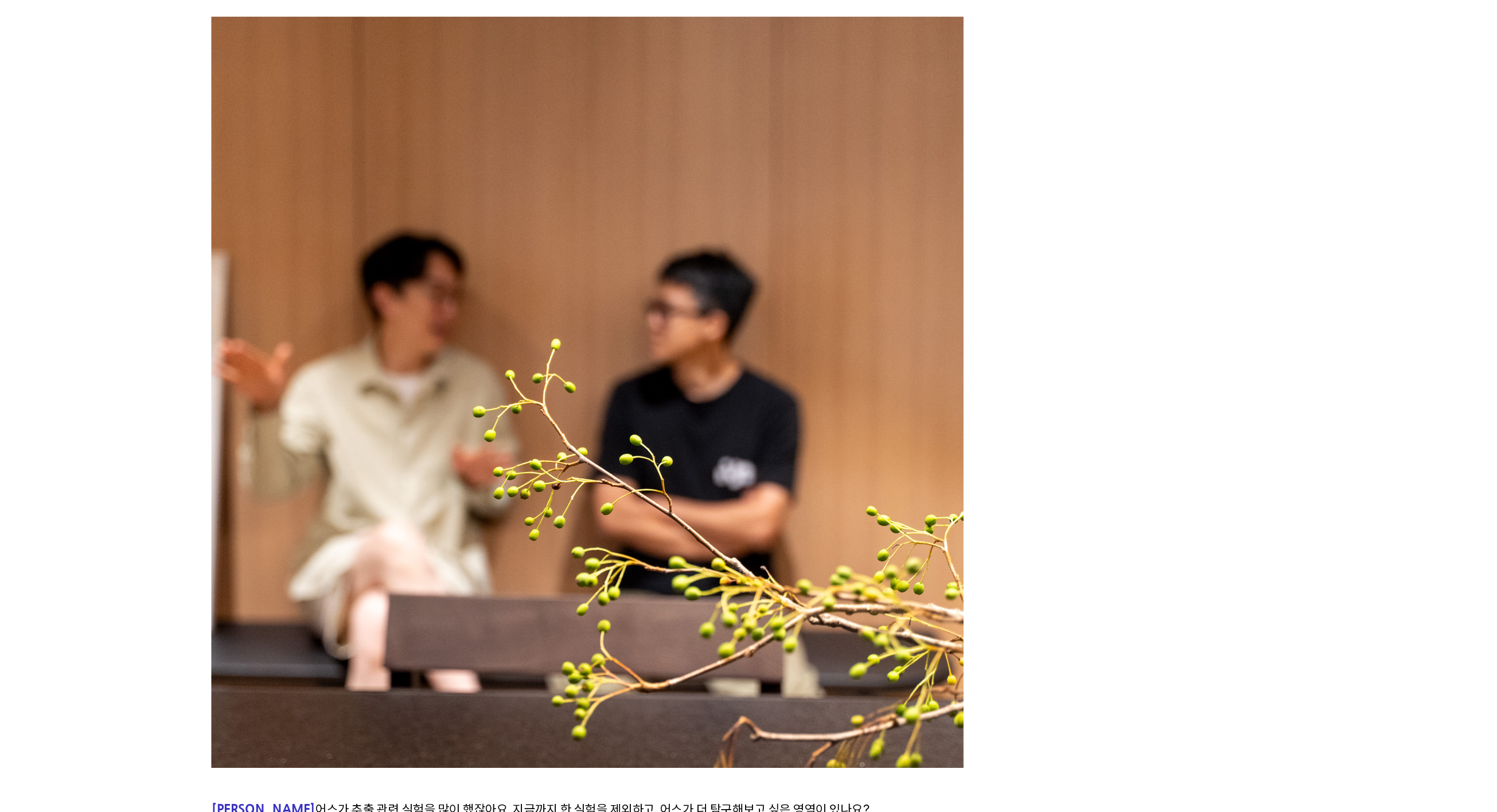
drag, startPoint x: 558, startPoint y: 260, endPoint x: 557, endPoint y: 280, distance: 20.0
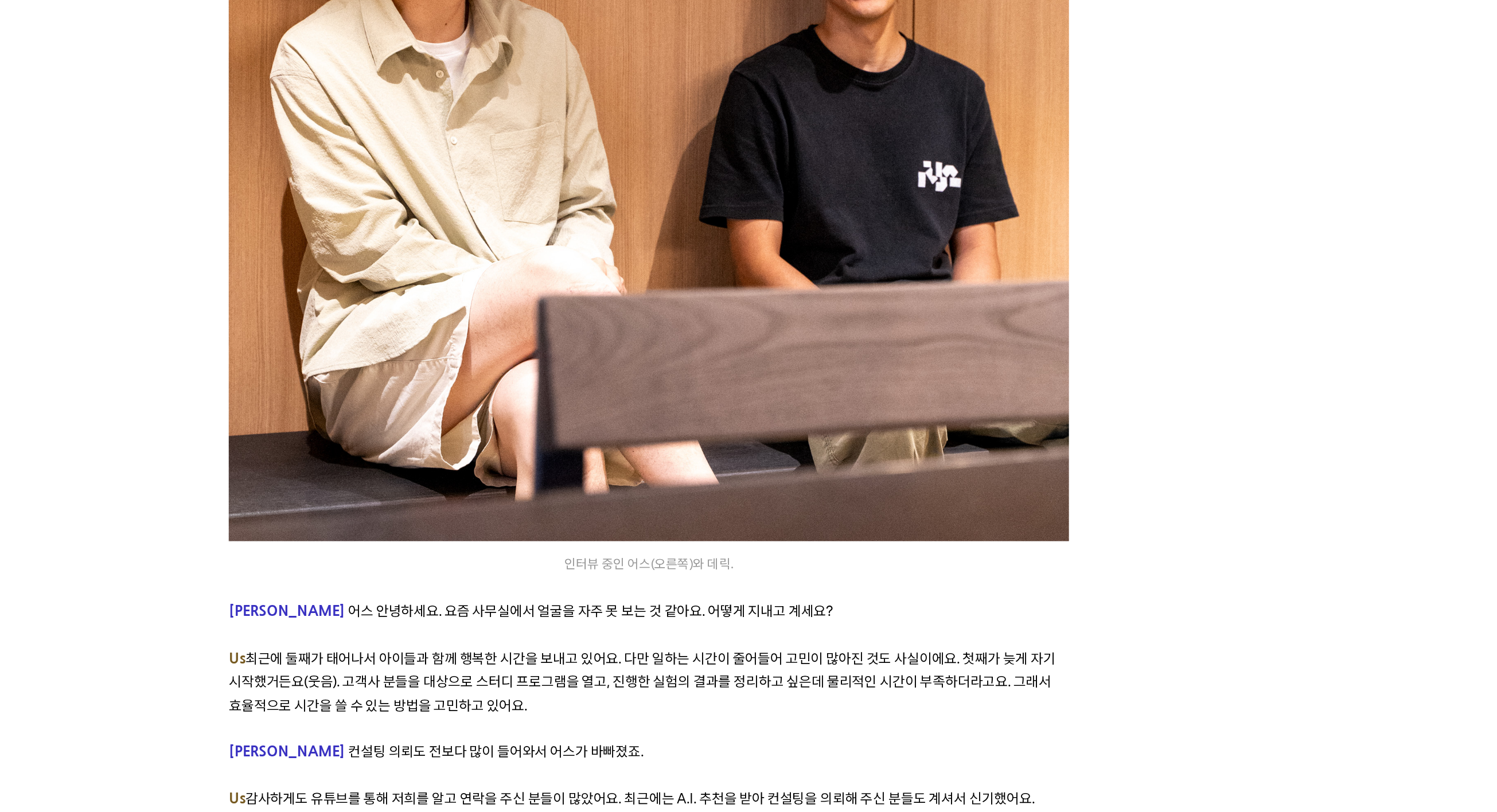
scroll to position [705, 0]
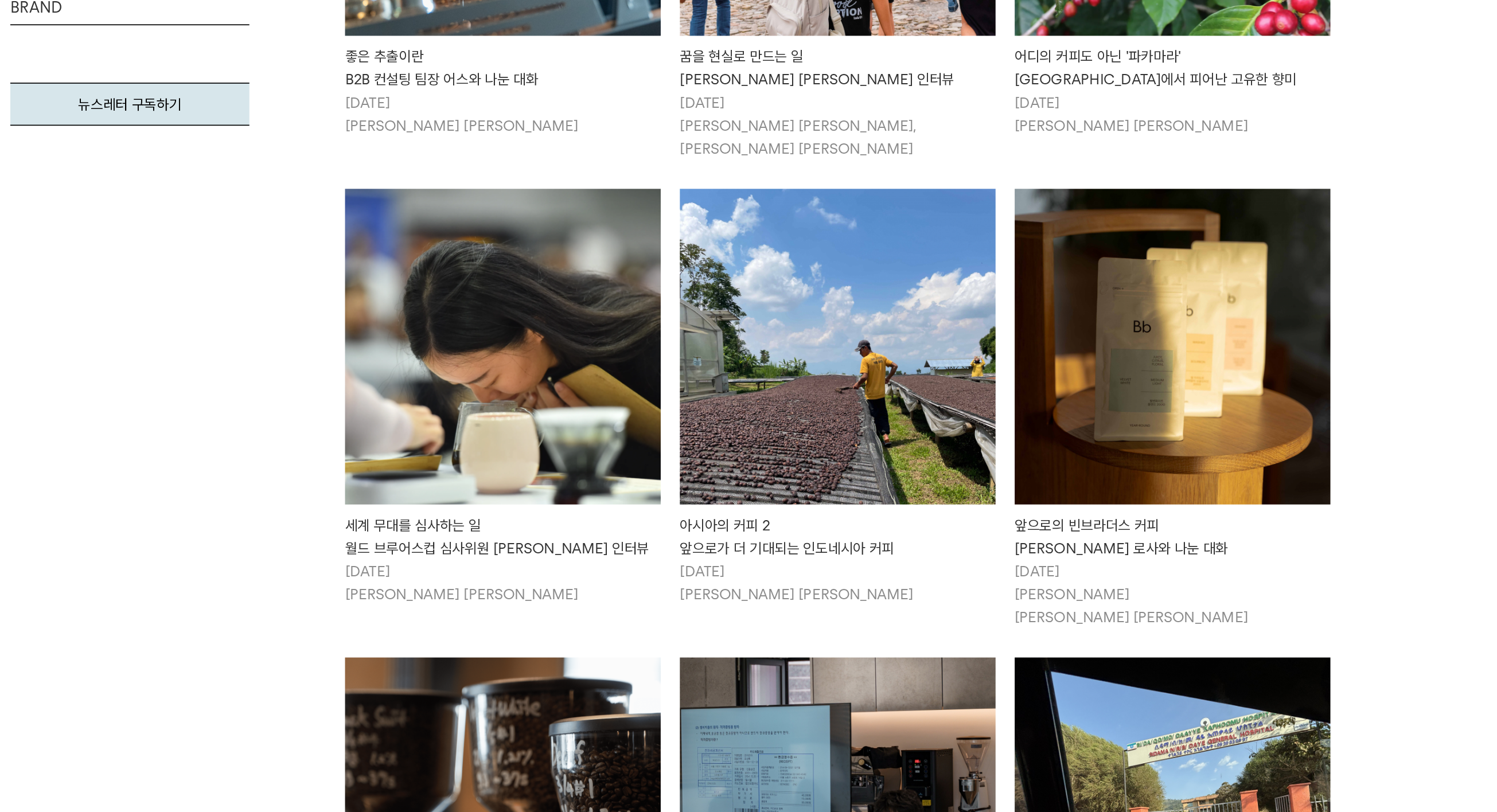
click at [955, 167] on img at bounding box center [1049, 202] width 189 height 189
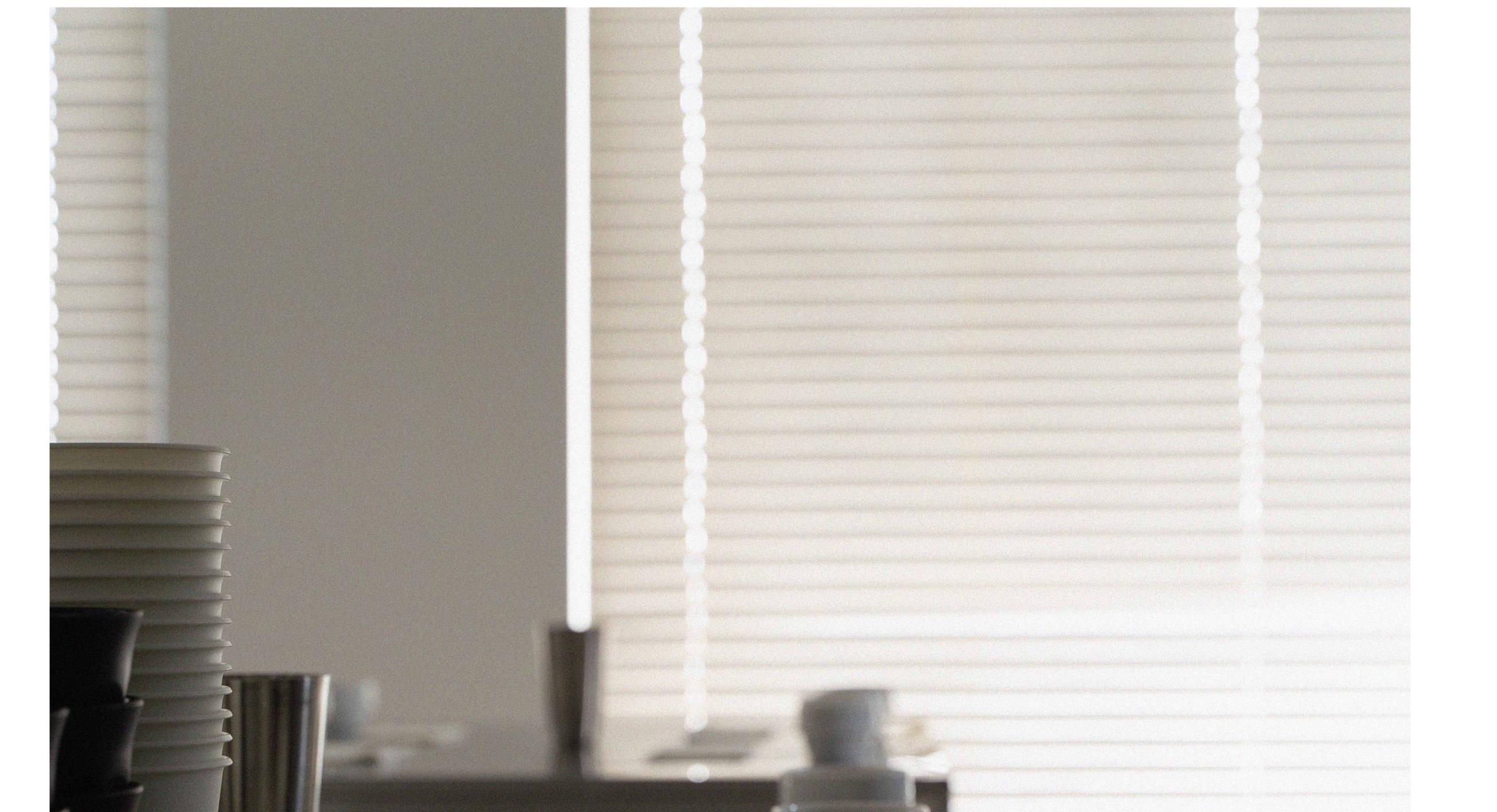
scroll to position [3083, 0]
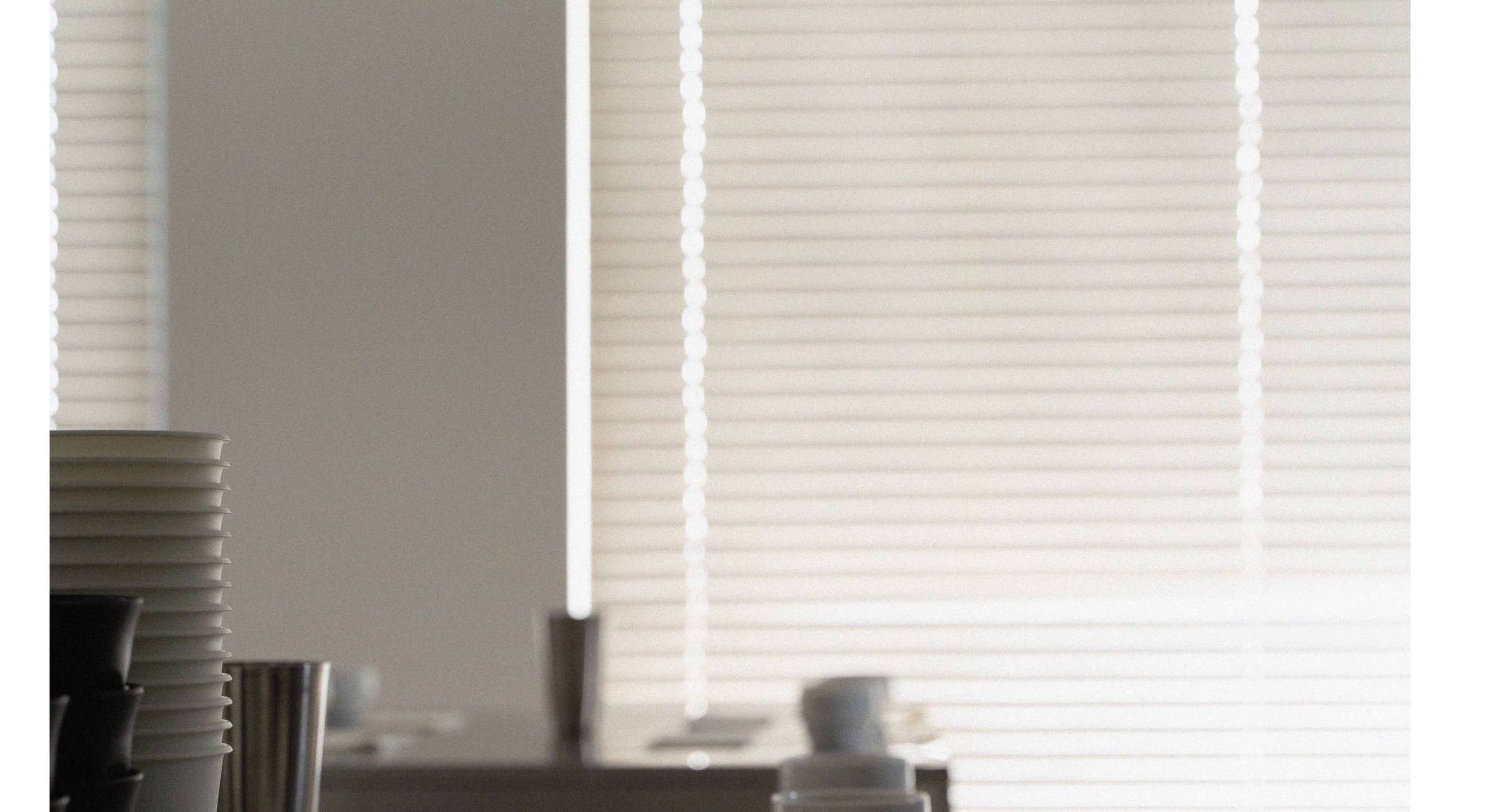
drag, startPoint x: 257, startPoint y: 206, endPoint x: 441, endPoint y: 217, distance: 184.3
click at [498, 344] on span "가장 먼저 느껴지는 것은 크랜베리나 포도이고, 패션프루트의 상큼함이 곧 따라옵니다. 여기까지는 일반적인 커피에 관한 설명인 것 같은데, 머리가…" at bounding box center [738, 372] width 480 height 55
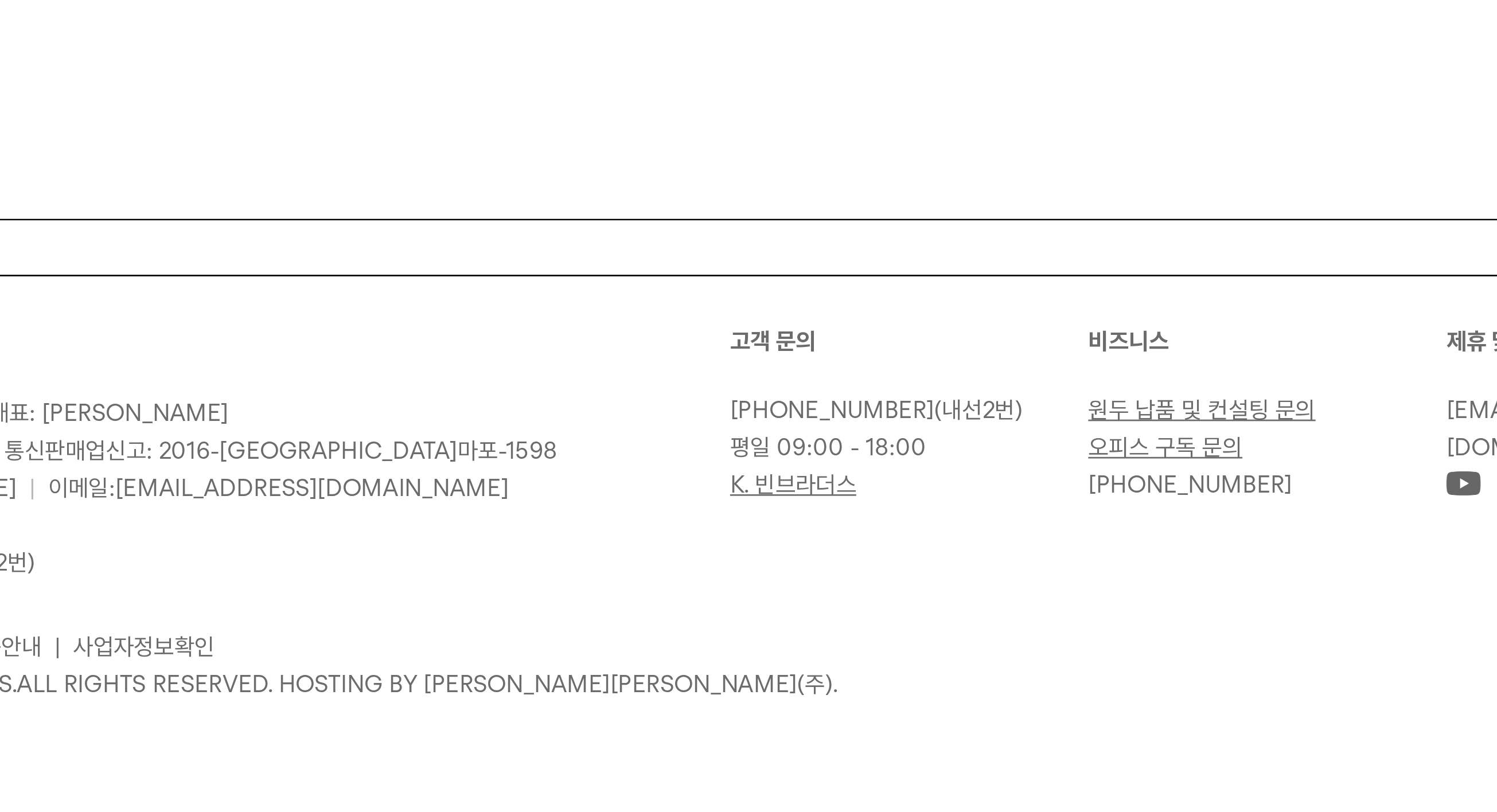
scroll to position [4588, 0]
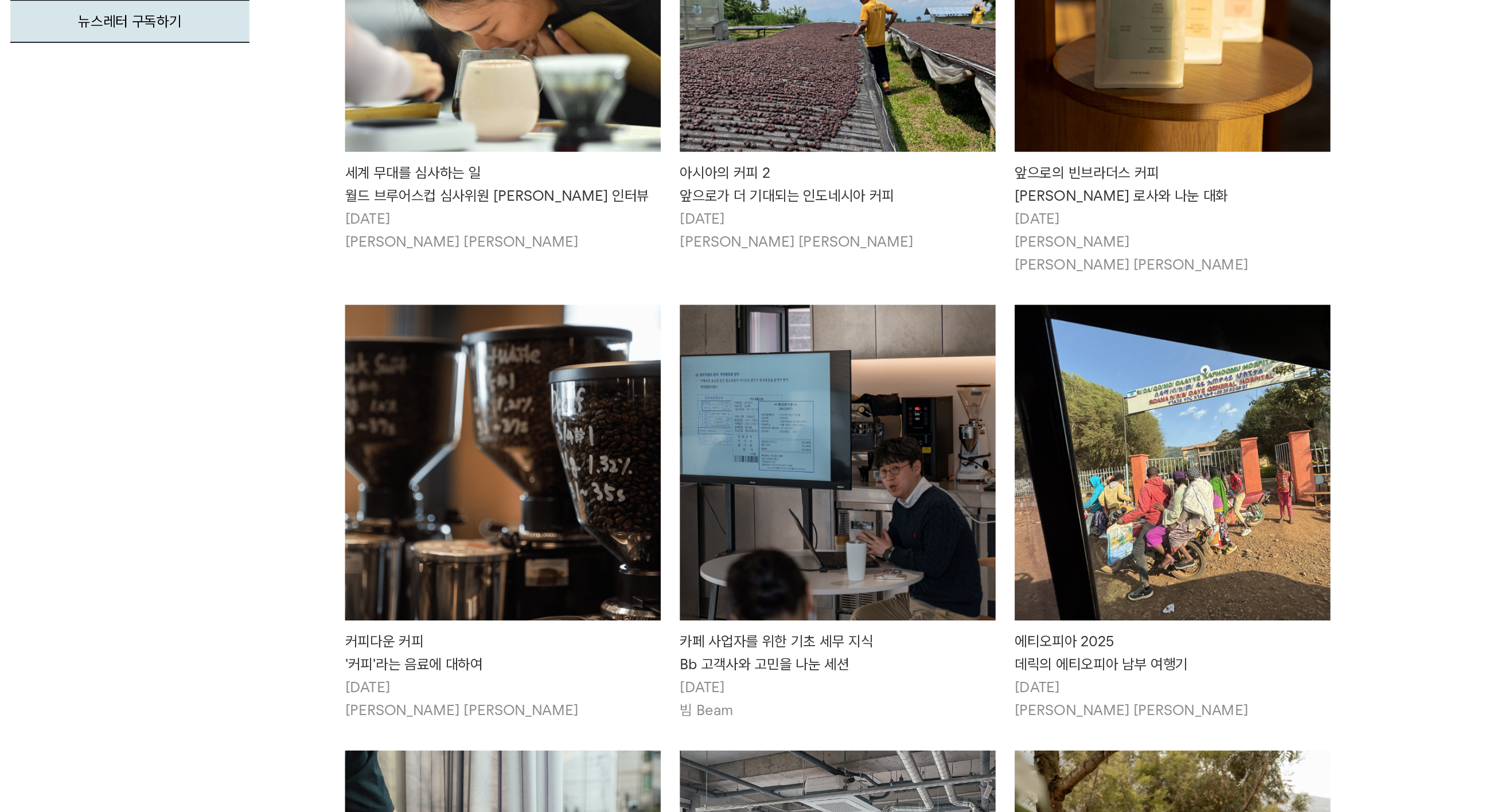
scroll to position [374, 0]
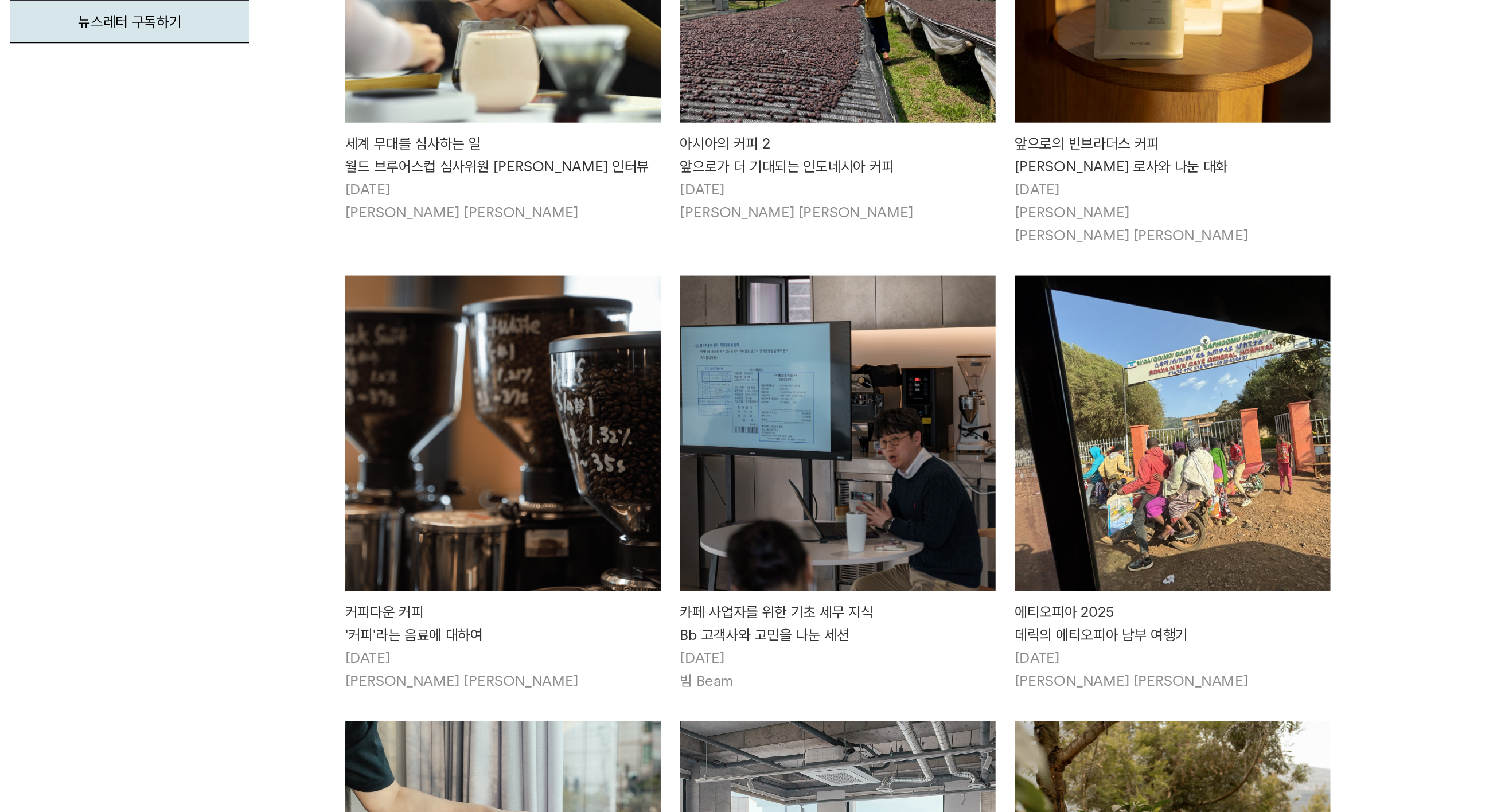
click at [553, 490] on img at bounding box center [648, 584] width 189 height 189
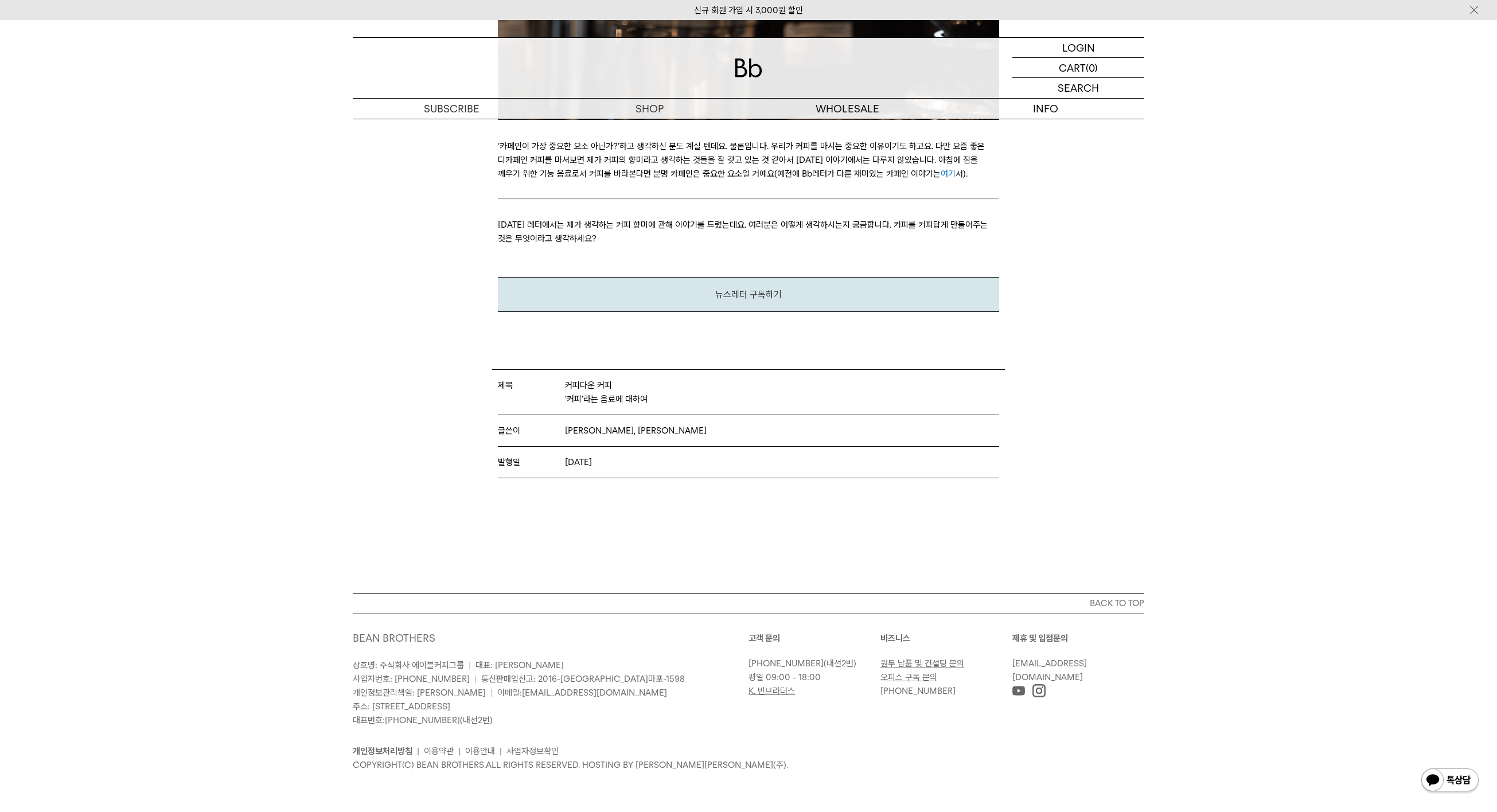
scroll to position [3997, 0]
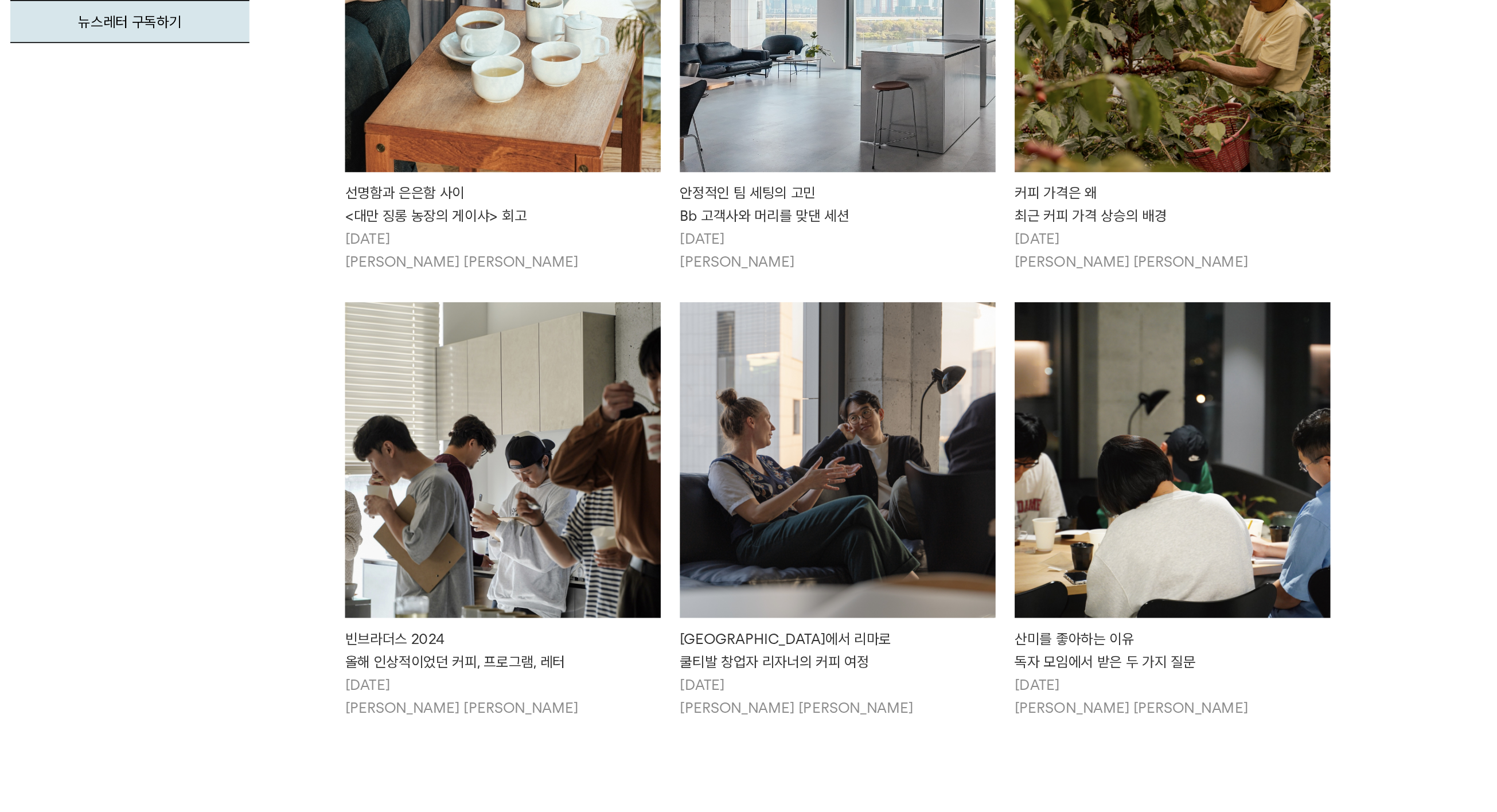
scroll to position [956, 0]
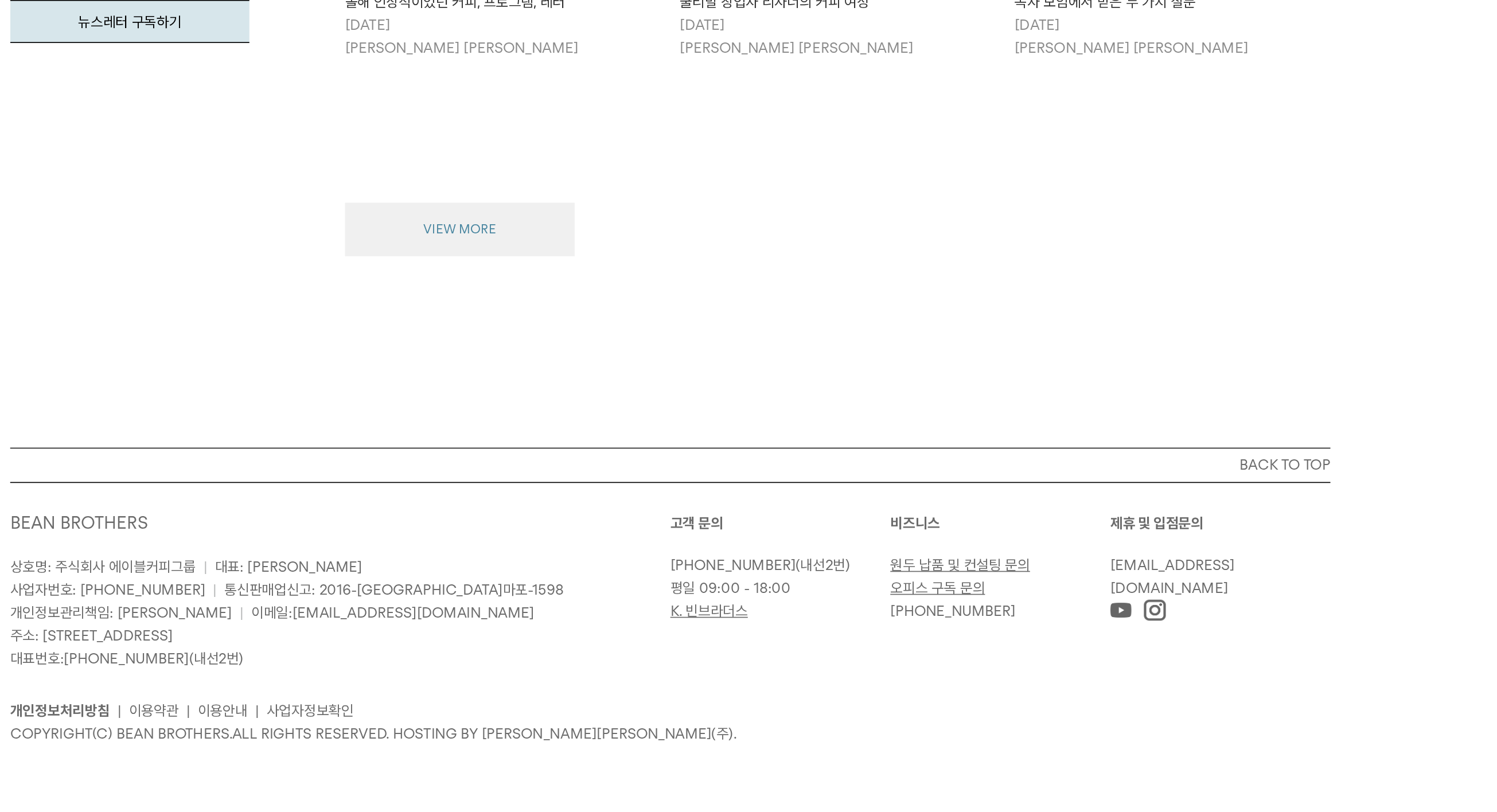
click at [553, 447] on button "VIEW MORE" at bounding box center [622, 463] width 138 height 32
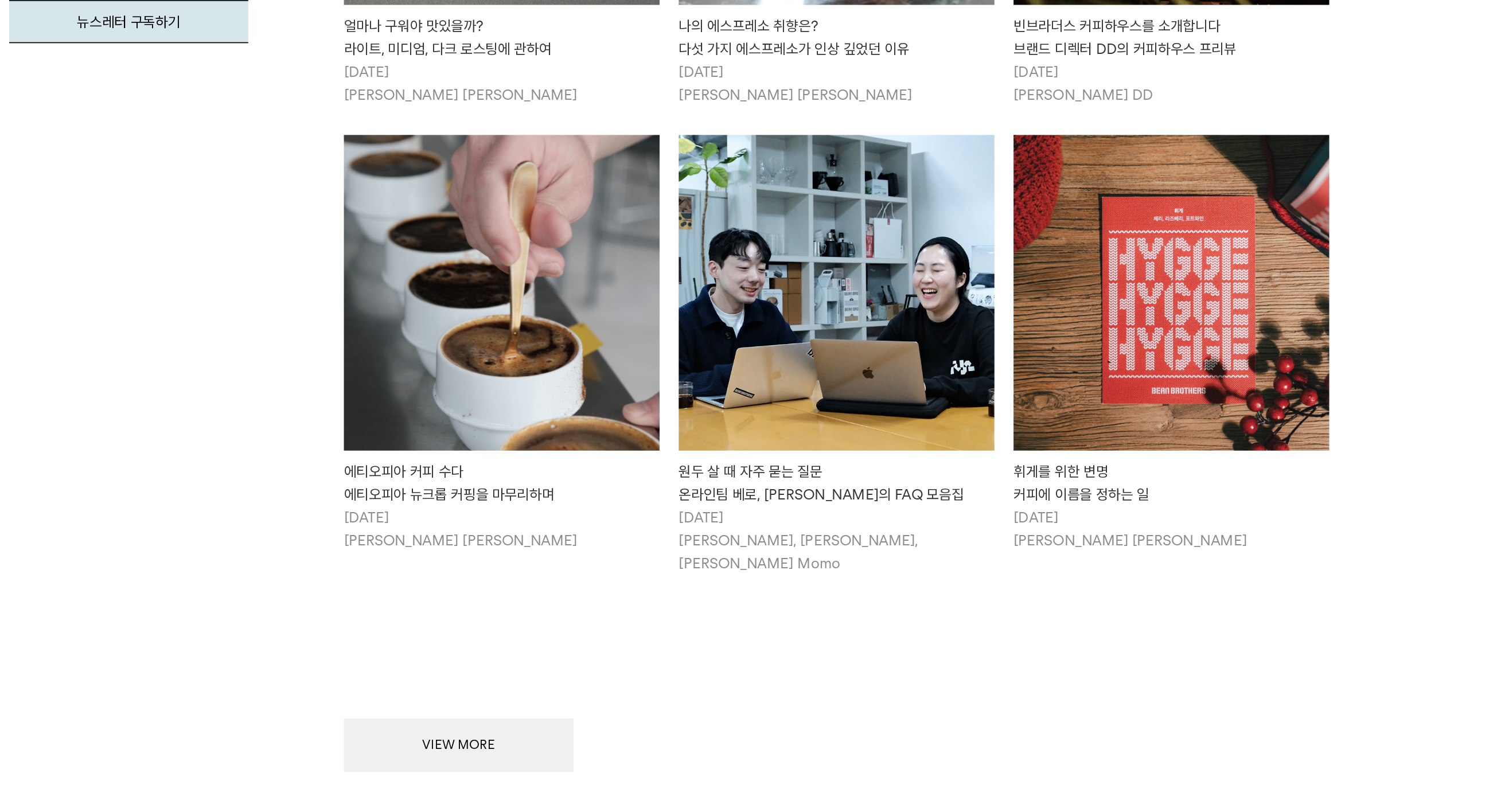
scroll to position [2502, 0]
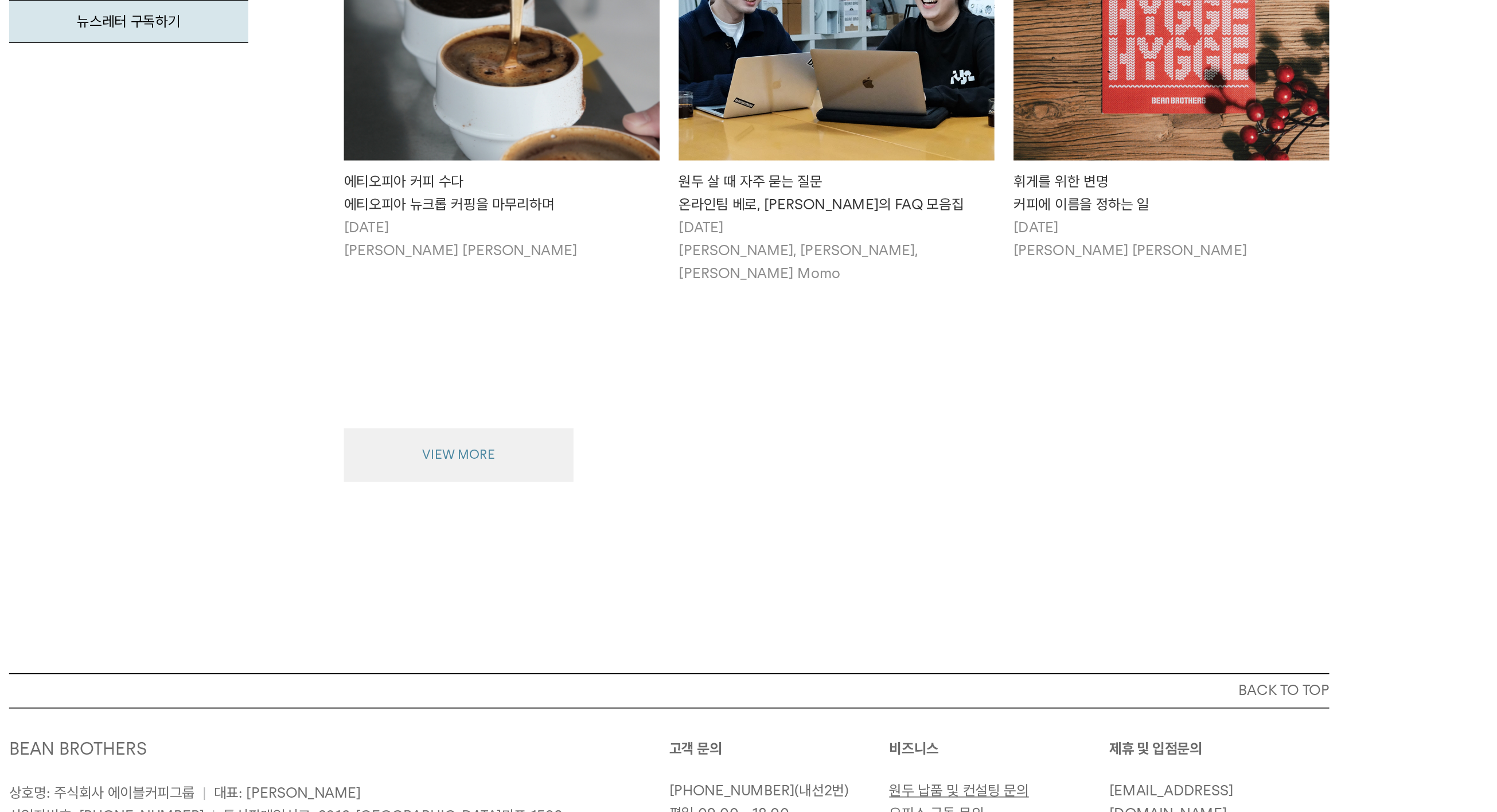
click at [553, 582] on button "VIEW MORE" at bounding box center [622, 598] width 138 height 32
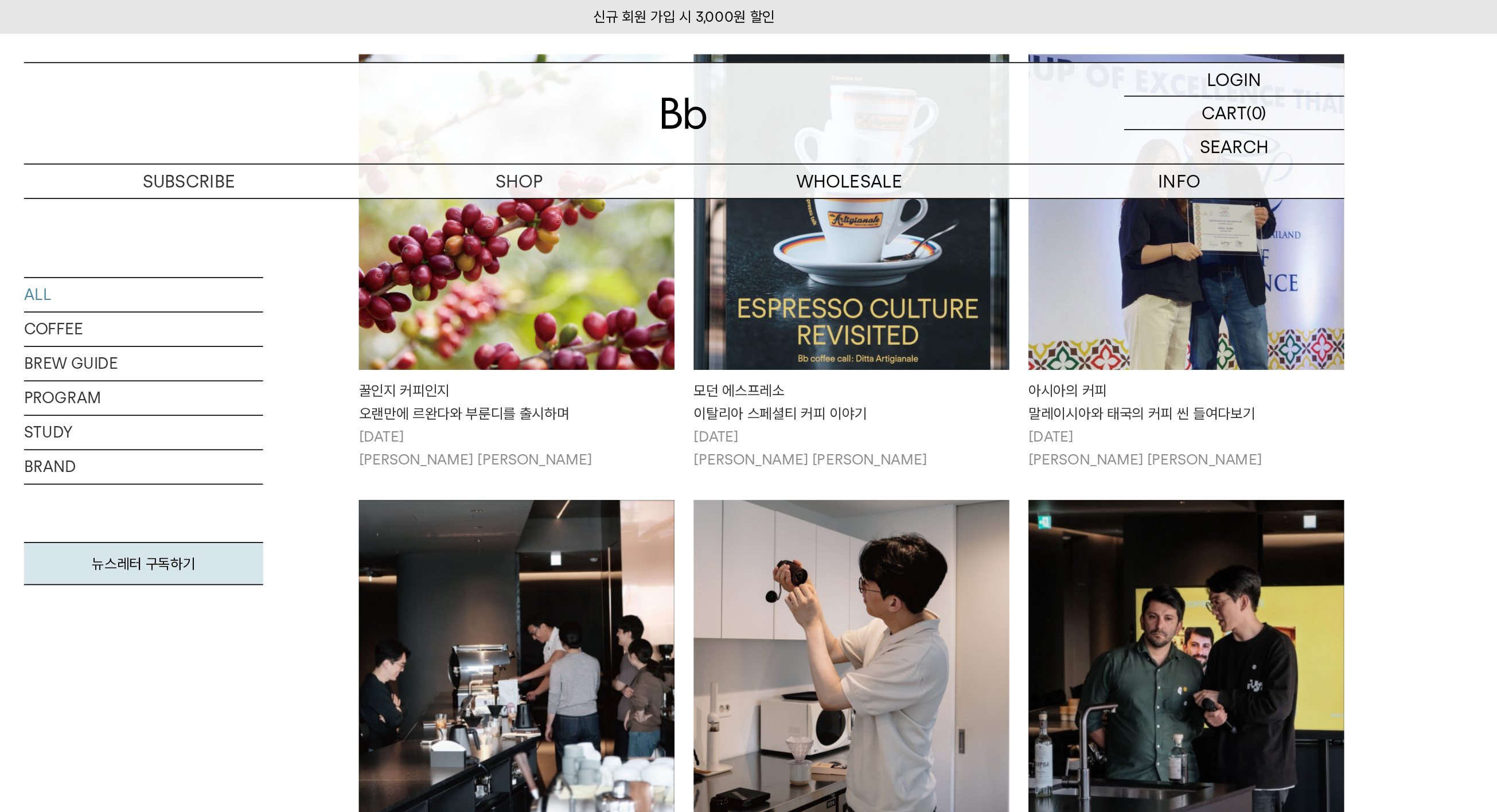
scroll to position [1770, 0]
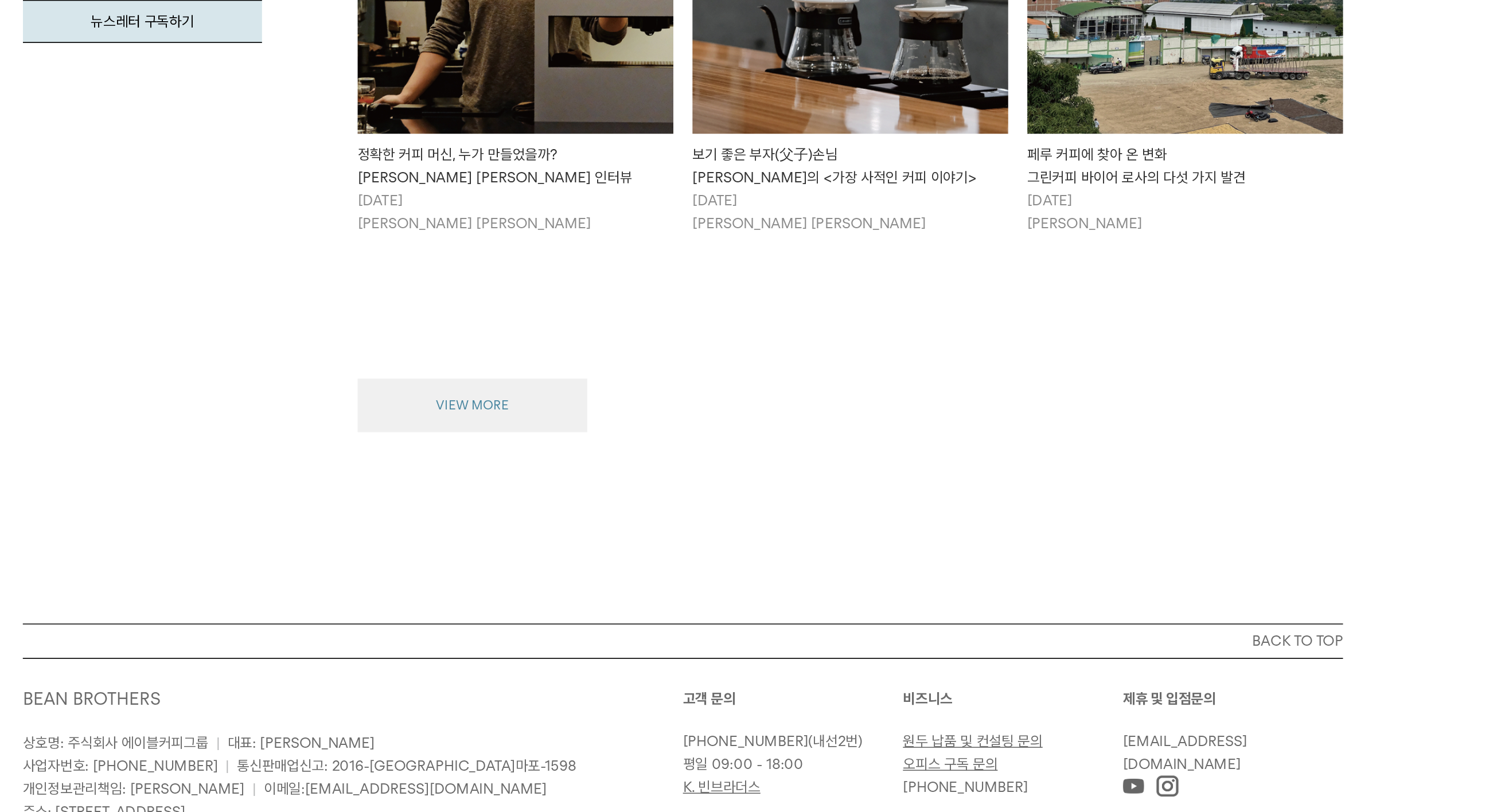
click at [553, 552] on button "VIEW MORE" at bounding box center [622, 568] width 138 height 32
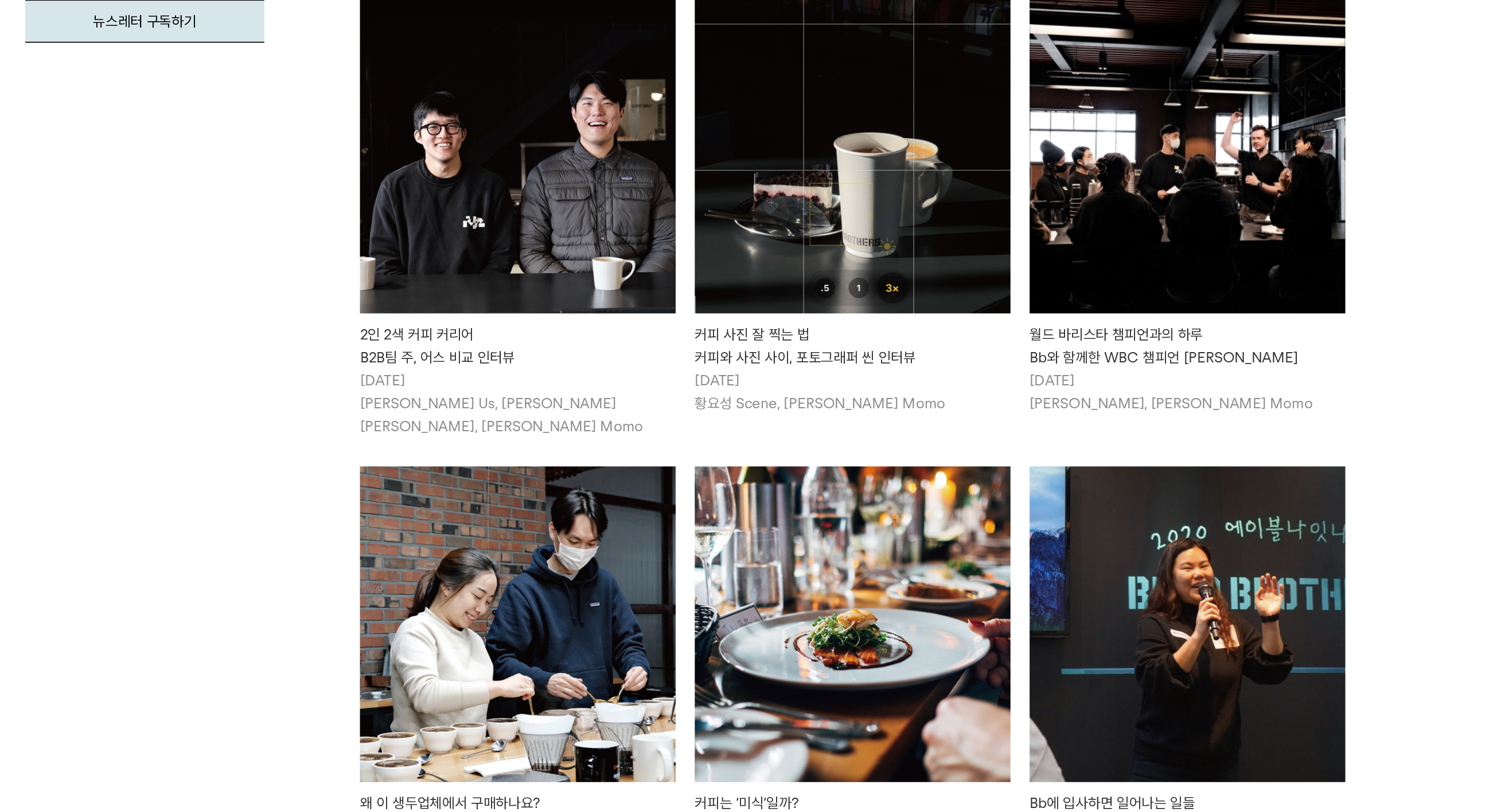
scroll to position [4204, 0]
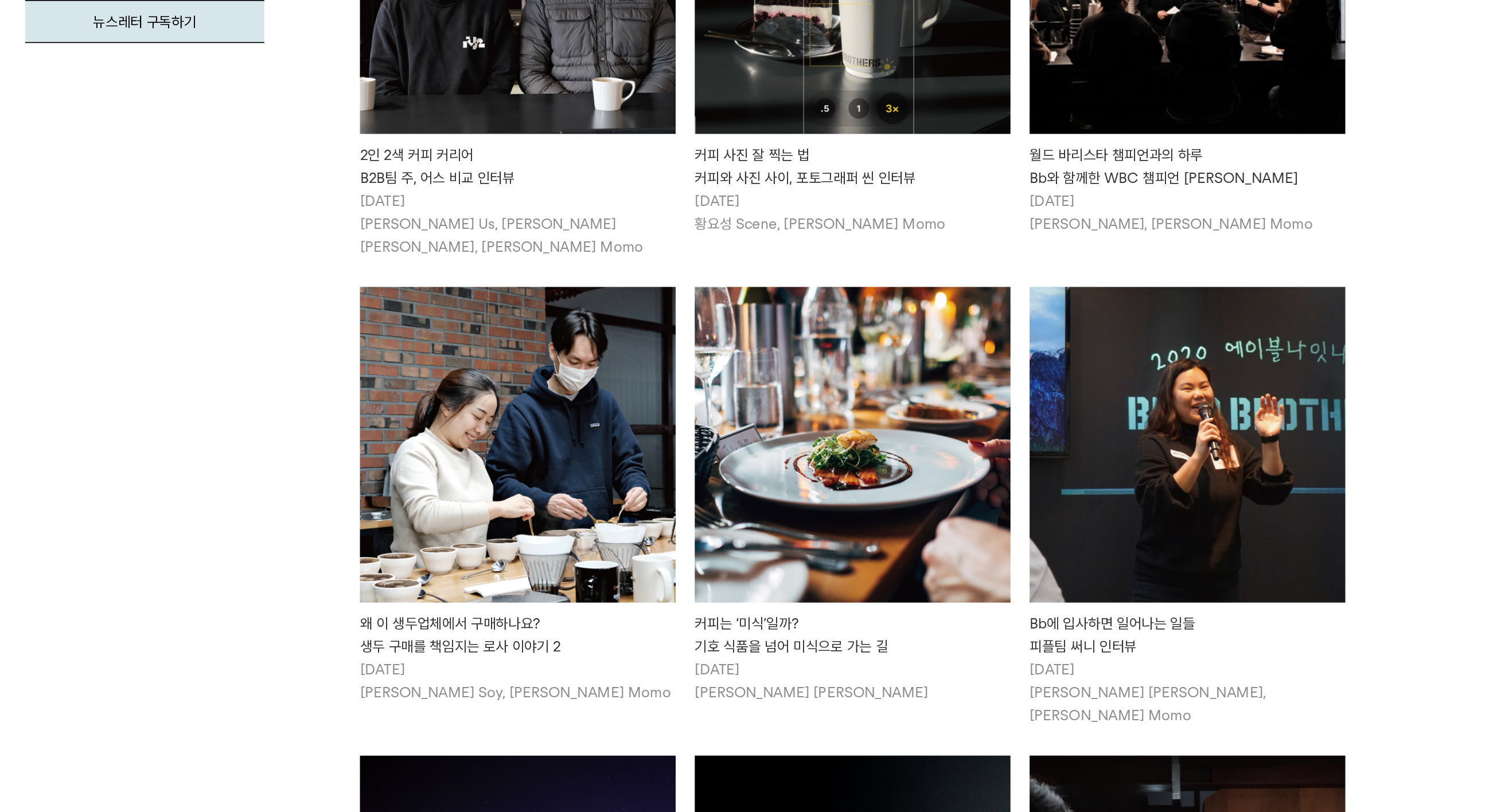
click at [553, 411] on div "2인 2색 커피 커리어 B2B팀 주, 어스 비교 인터뷰" at bounding box center [648, 425] width 189 height 27
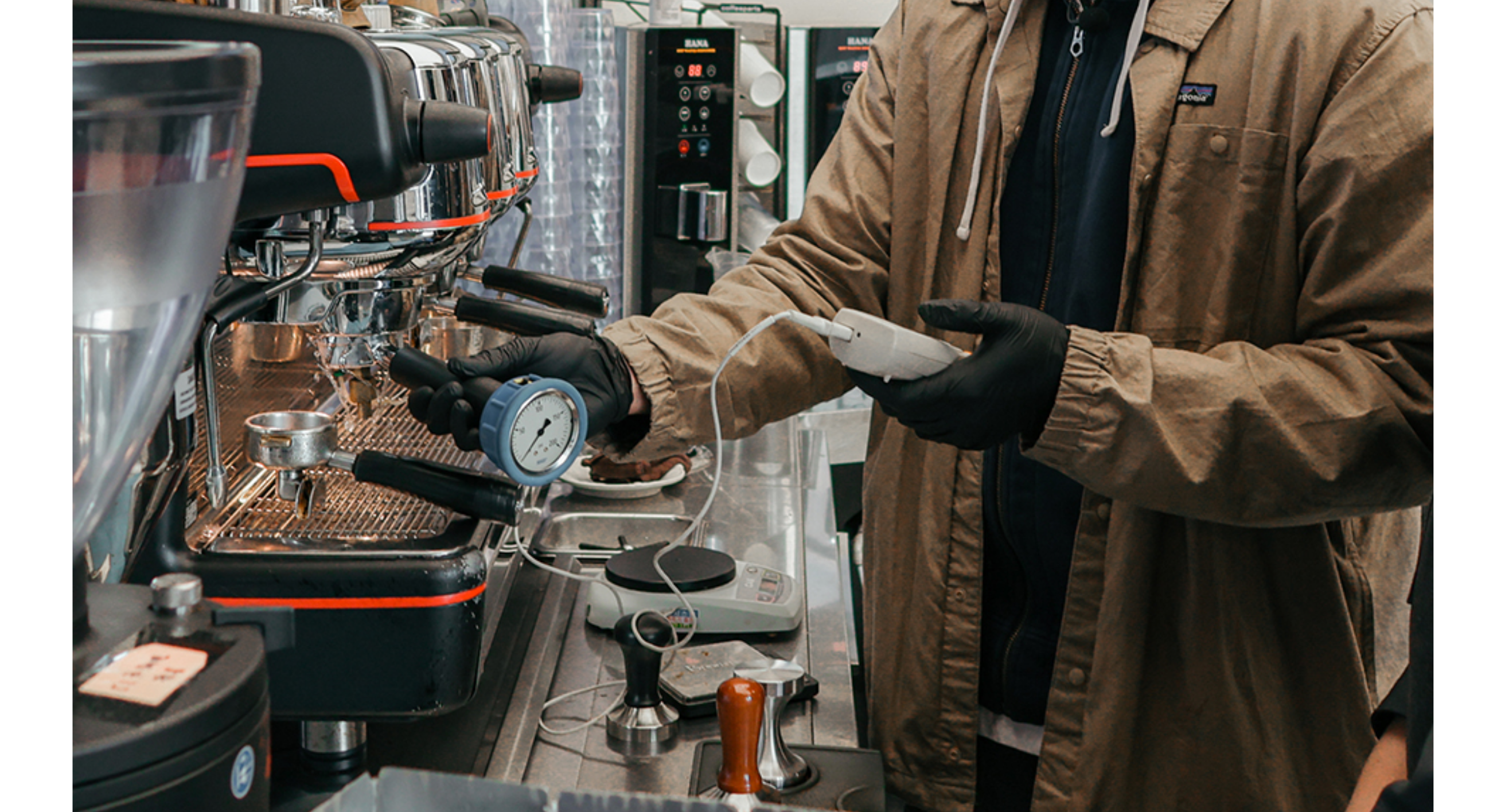
scroll to position [3733, 0]
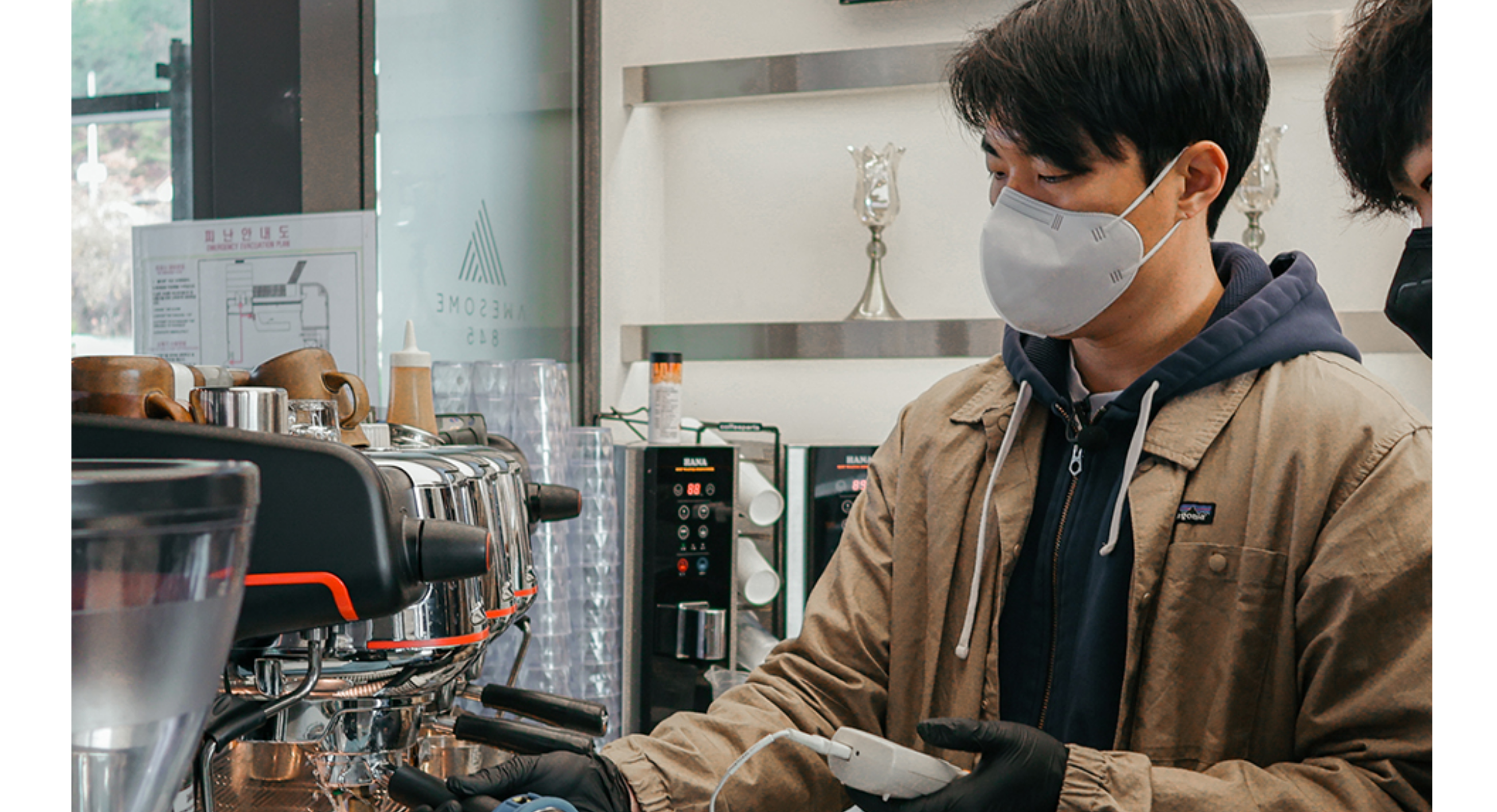
drag, startPoint x: 53, startPoint y: 35, endPoint x: 376, endPoint y: 114, distance: 332.5
click at [498, 114] on div "독자님 안녕하세요, 에디터 모모입니다. 오늘은 같은 듯 다른 두 사람을 독자님께 야심 차게 소개합니다. Bb의 어벤져스라고 불리는 B2B팀의 …" at bounding box center [748, 0] width 501 height 6855
click at [498, 97] on p at bounding box center [748, 90] width 501 height 14
drag, startPoint x: 376, startPoint y: 116, endPoint x: 378, endPoint y: 154, distance: 38.1
click at [498, 154] on div "독자님 안녕하세요, 에디터 모모입니다. 오늘은 같은 듯 다른 두 사람을 독자님께 야심 차게 소개합니다. Bb의 어벤져스라고 불리는 B2B팀의 …" at bounding box center [748, 0] width 501 height 6855
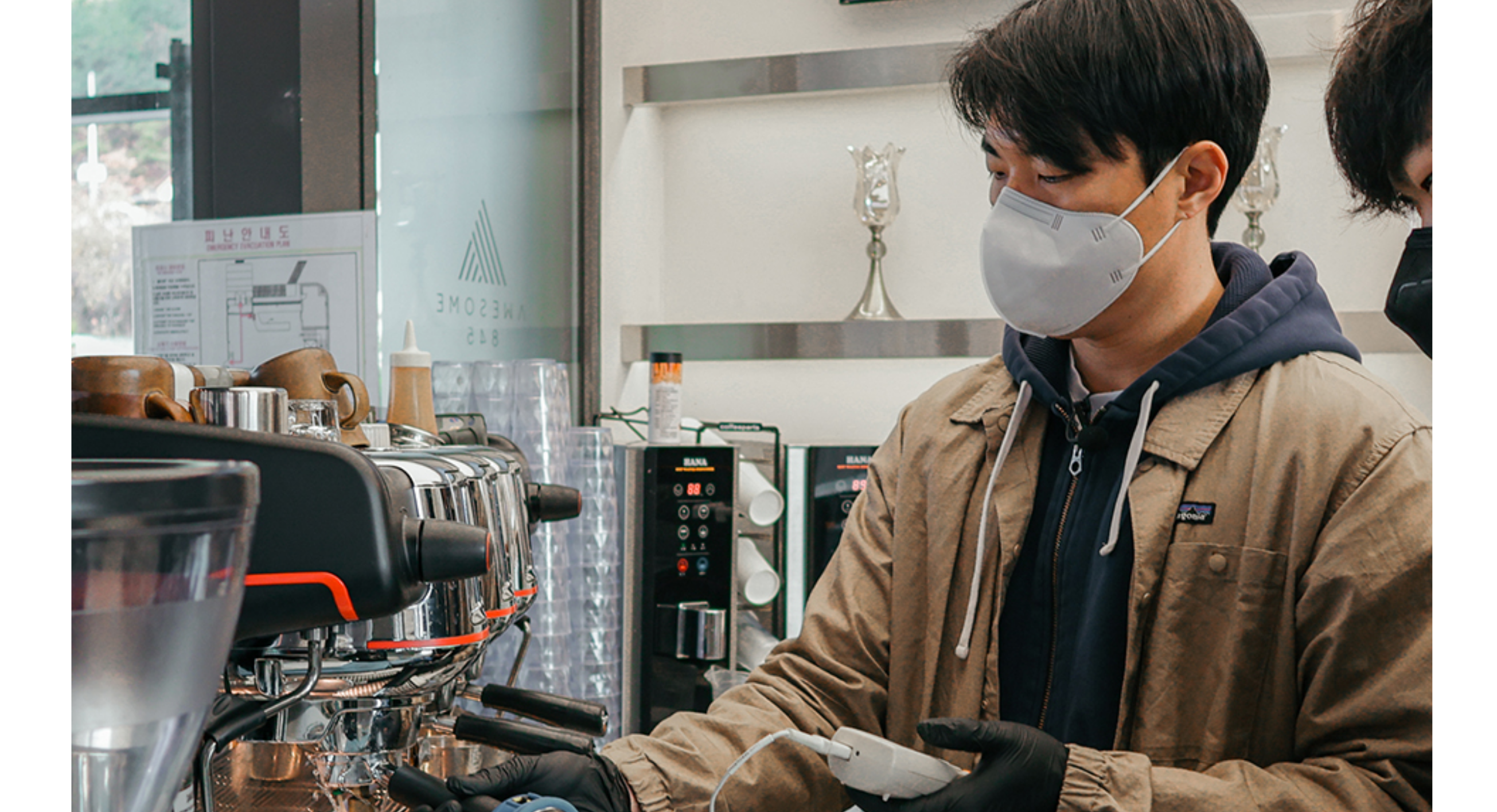
click at [498, 138] on p "지원할 때는 별생각이 없었는데, 막상 일을 시작하니 너무 좋았어요. B2B팀 리드 쿄쿄와 어스를 만나면서 그때까지 품었던 제 궁금증이 하나씩 …" at bounding box center [748, 117] width 501 height 41
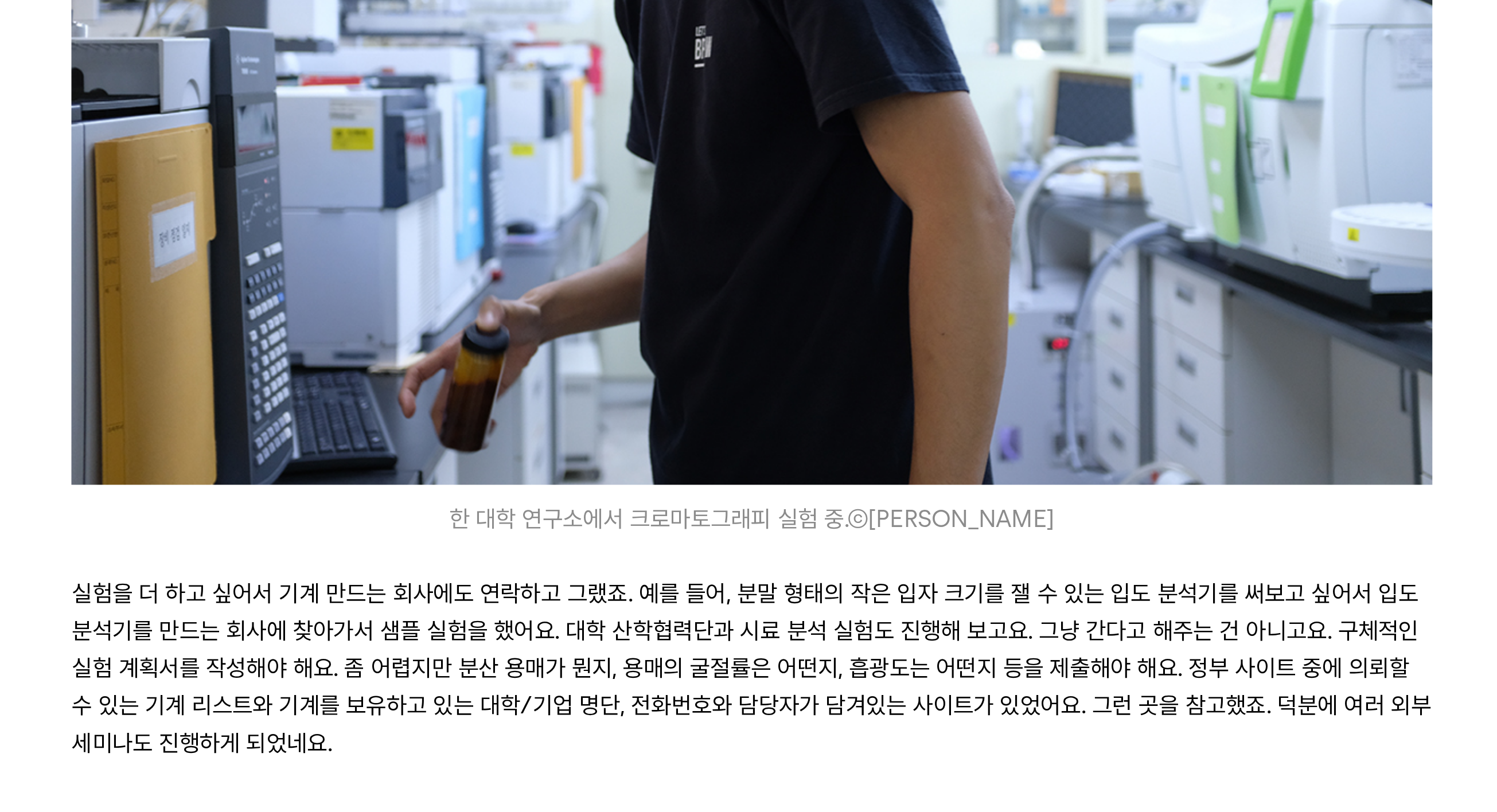
scroll to position [4478, 0]
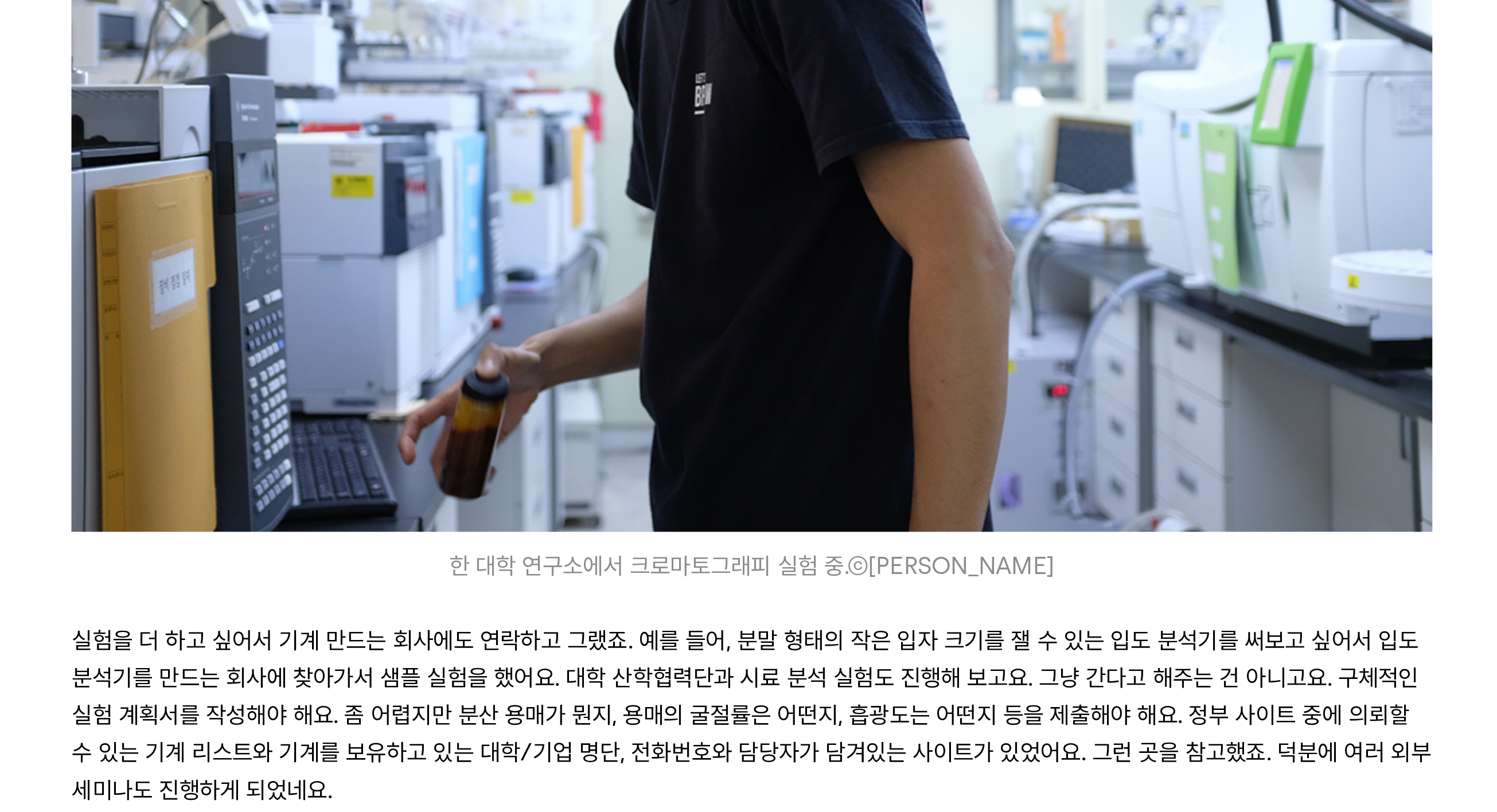
drag, startPoint x: 257, startPoint y: 73, endPoint x: 262, endPoint y: 124, distance: 51.2
click at [498, 124] on p "어스 | 초기에 원두 납품을 주로 했던 B2B팀에서 같이 고객사에 가보자고 제안해 주셨어요. 다른 카페 고객사들을 봐드리면서 커피 세팅도 잡아…" at bounding box center [748, 134] width 501 height 55
click at [498, 125] on p "어스 | 초기에 원두 납품을 주로 했던 B2B팀에서 같이 고객사에 가보자고 제안해 주셨어요. 다른 카페 고객사들을 봐드리면서 커피 세팅도 잡아…" at bounding box center [748, 134] width 501 height 55
drag, startPoint x: 271, startPoint y: 90, endPoint x: 269, endPoint y: 129, distance: 39.1
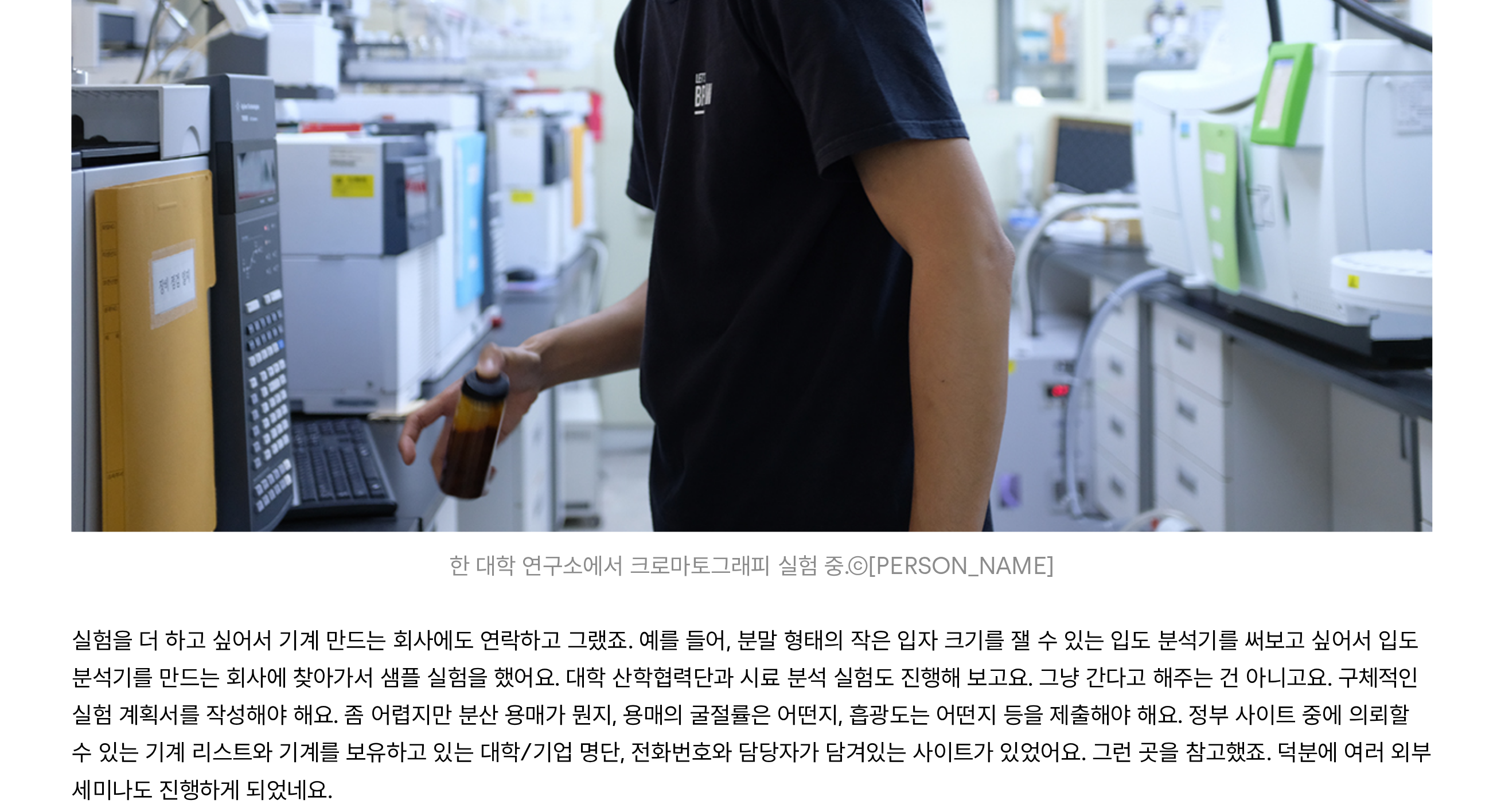
click at [498, 162] on p at bounding box center [748, 168] width 501 height 14
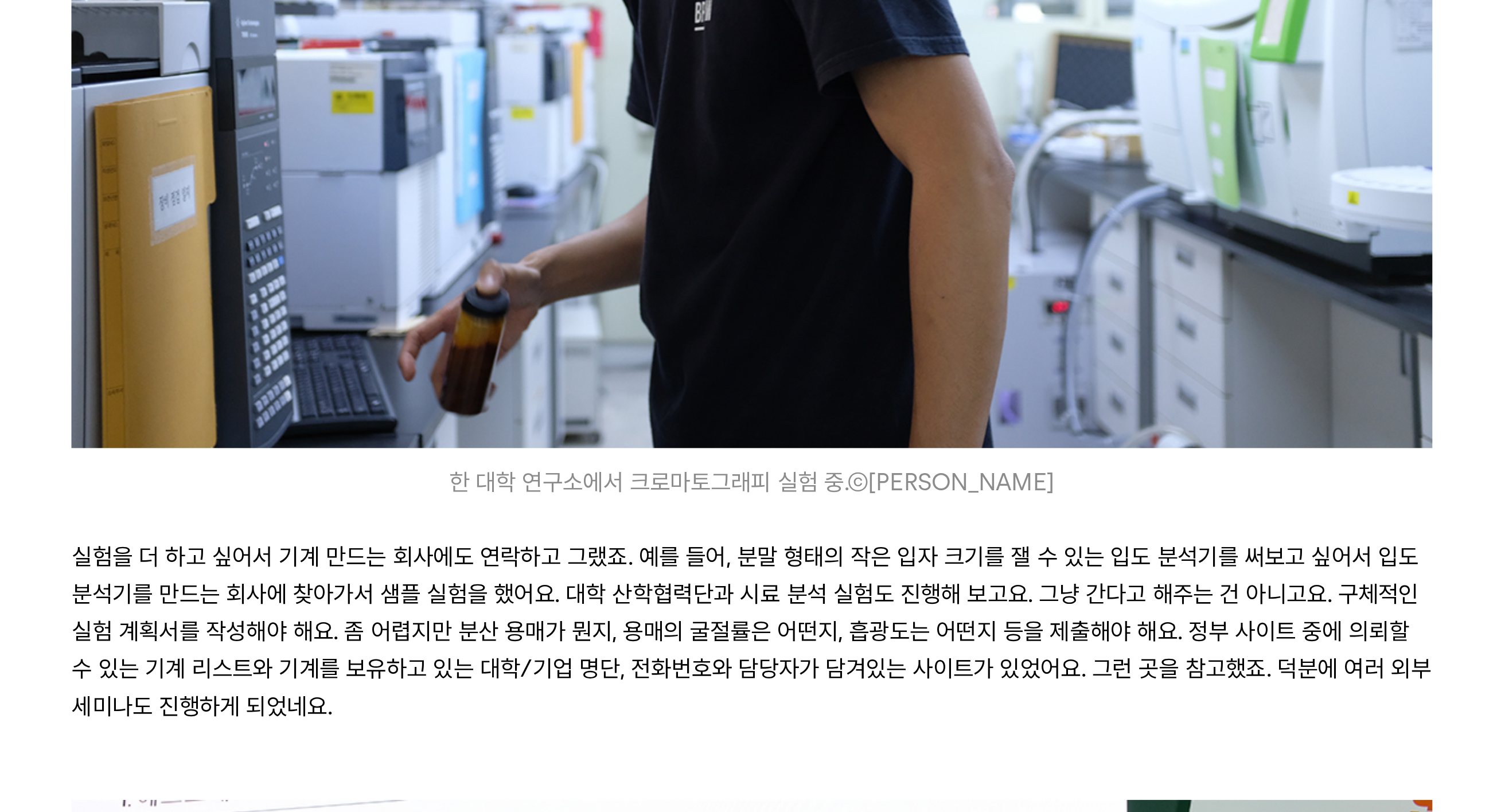
drag, startPoint x: 189, startPoint y: 148, endPoint x: 483, endPoint y: 177, distance: 295.4
click at [498, 189] on p "어스 | 원래 호기심이 많고 의심스러운 건 다 실험해보는 스타일이에요. 바리스타로 일하면서 궁금증이 늘 때마다 실험을 하고 논리적으로 기록하기…" at bounding box center [748, 209] width 501 height 41
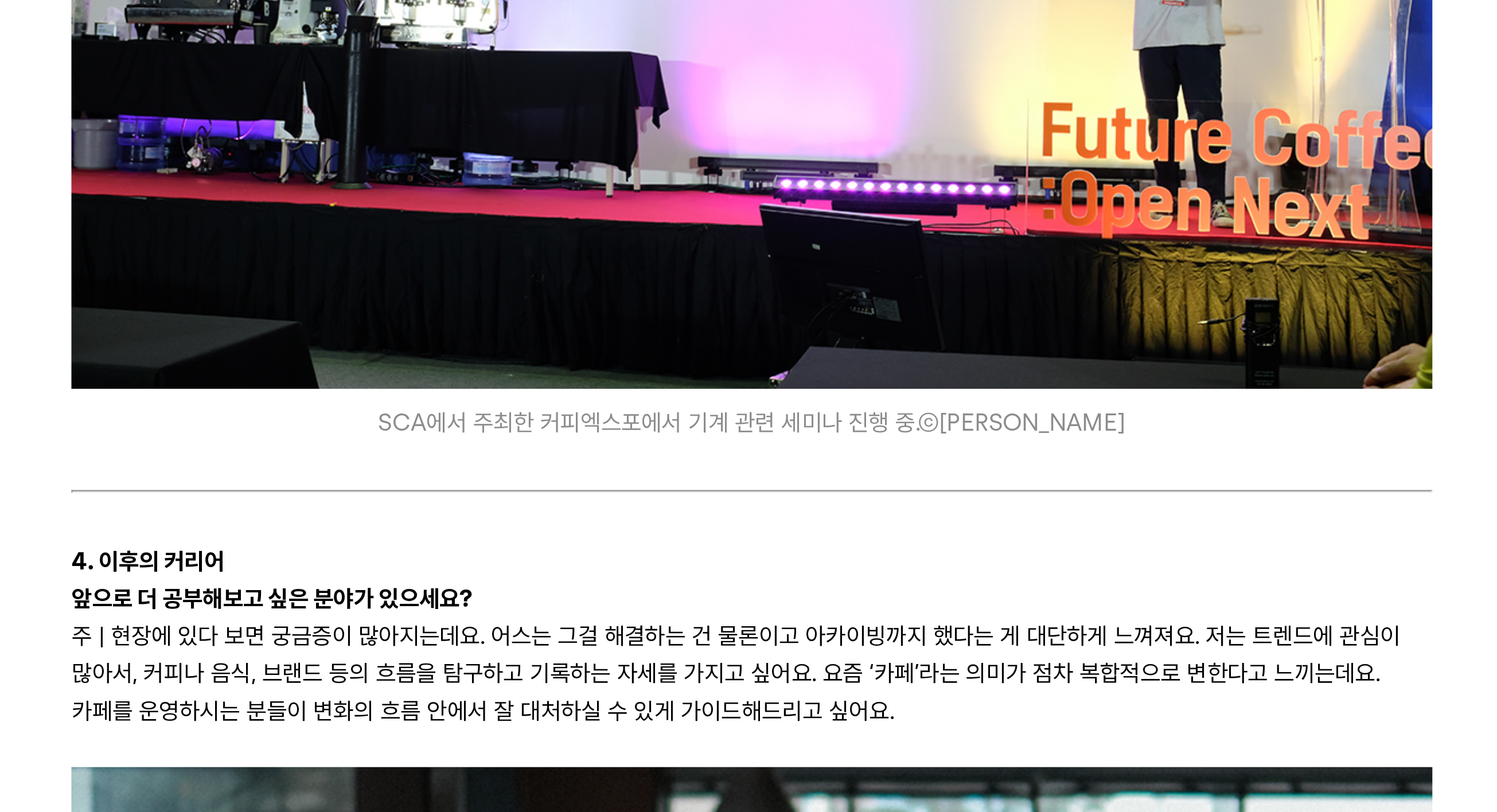
scroll to position [4888, 0]
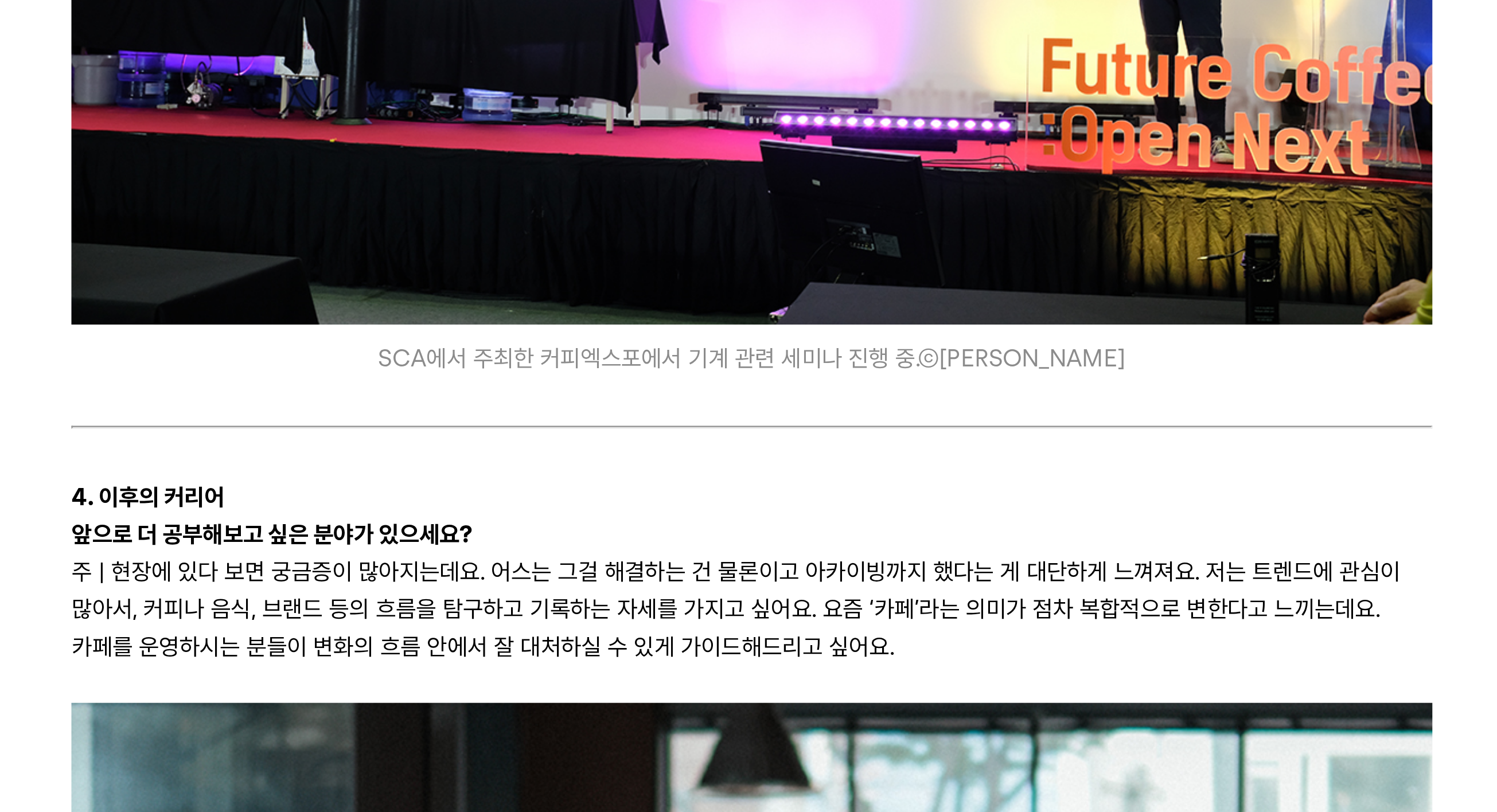
drag, startPoint x: 239, startPoint y: 72, endPoint x: 237, endPoint y: 144, distance: 72.0
click at [498, 203] on p "실험을 더 하고 싶어서 기계 만드는 회사에도 연락하고 그랬죠. 예를 들어, 분말 형태의 작은 입자 크기를 잴 수 있는 입도 분석기를 써보고 싶…" at bounding box center [748, 244] width 501 height 83
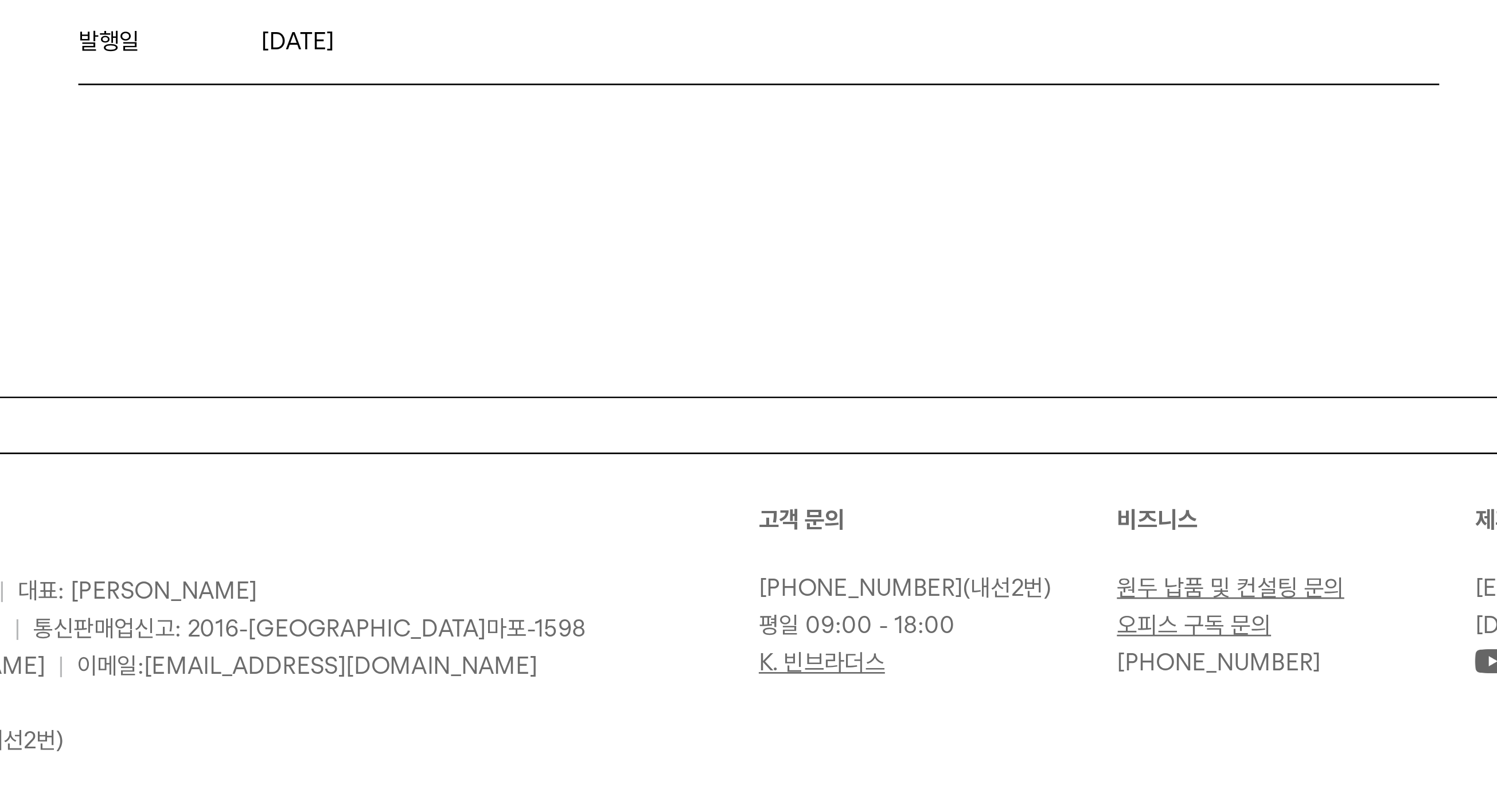
scroll to position [6786, 0]
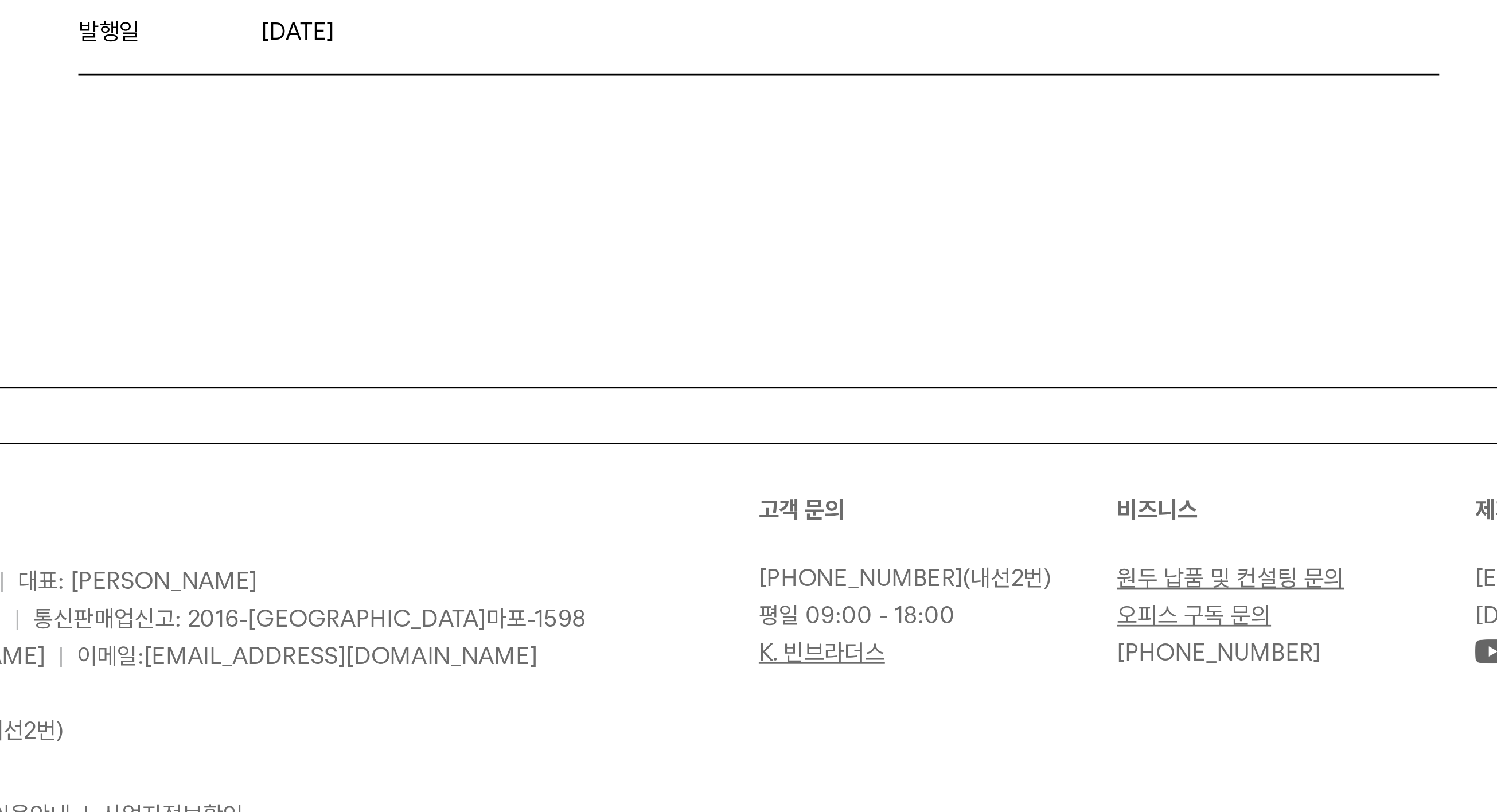
drag, startPoint x: 24, startPoint y: 138, endPoint x: 247, endPoint y: 200, distance: 231.5
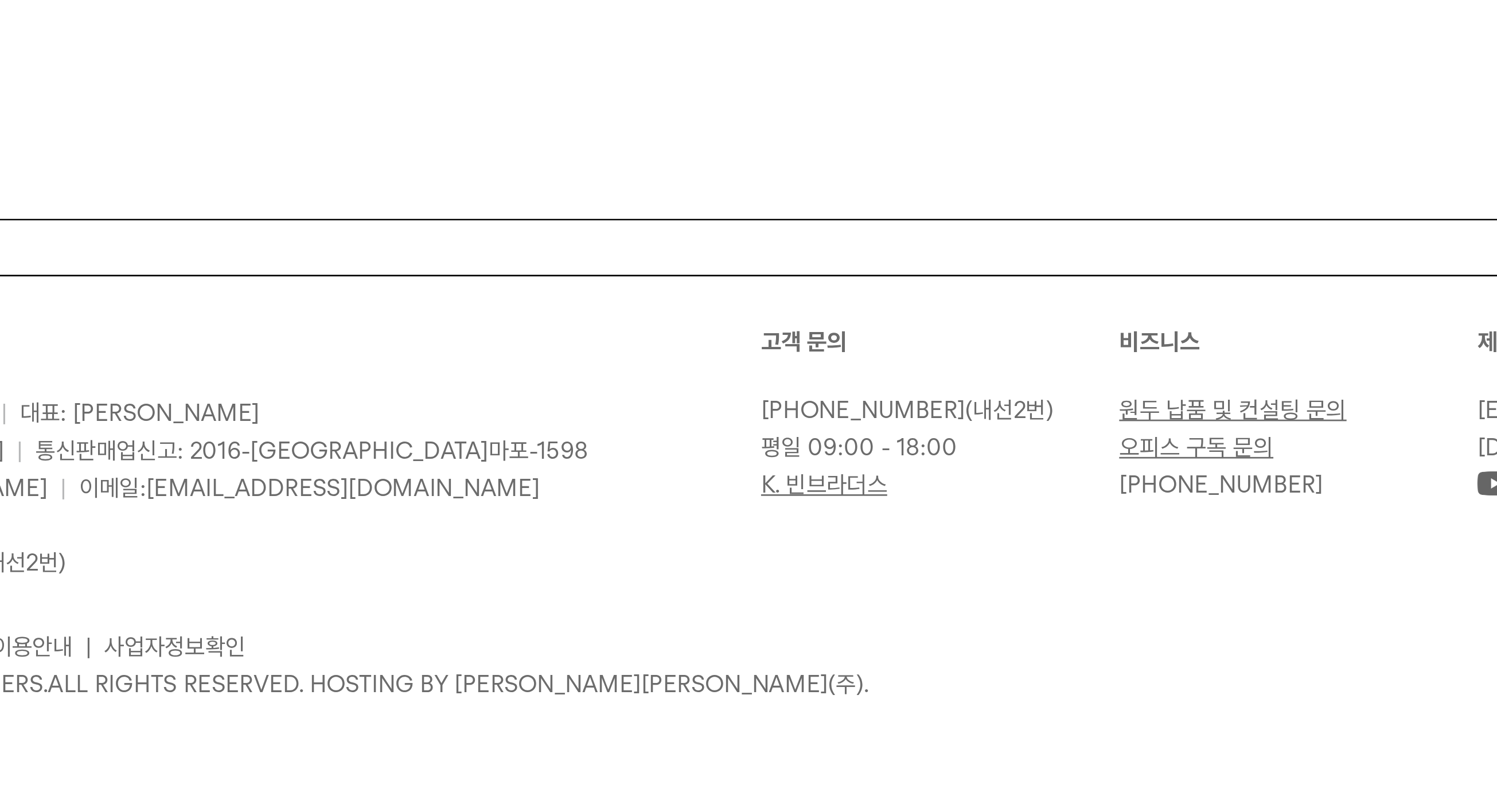
scroll to position [7002, 0]
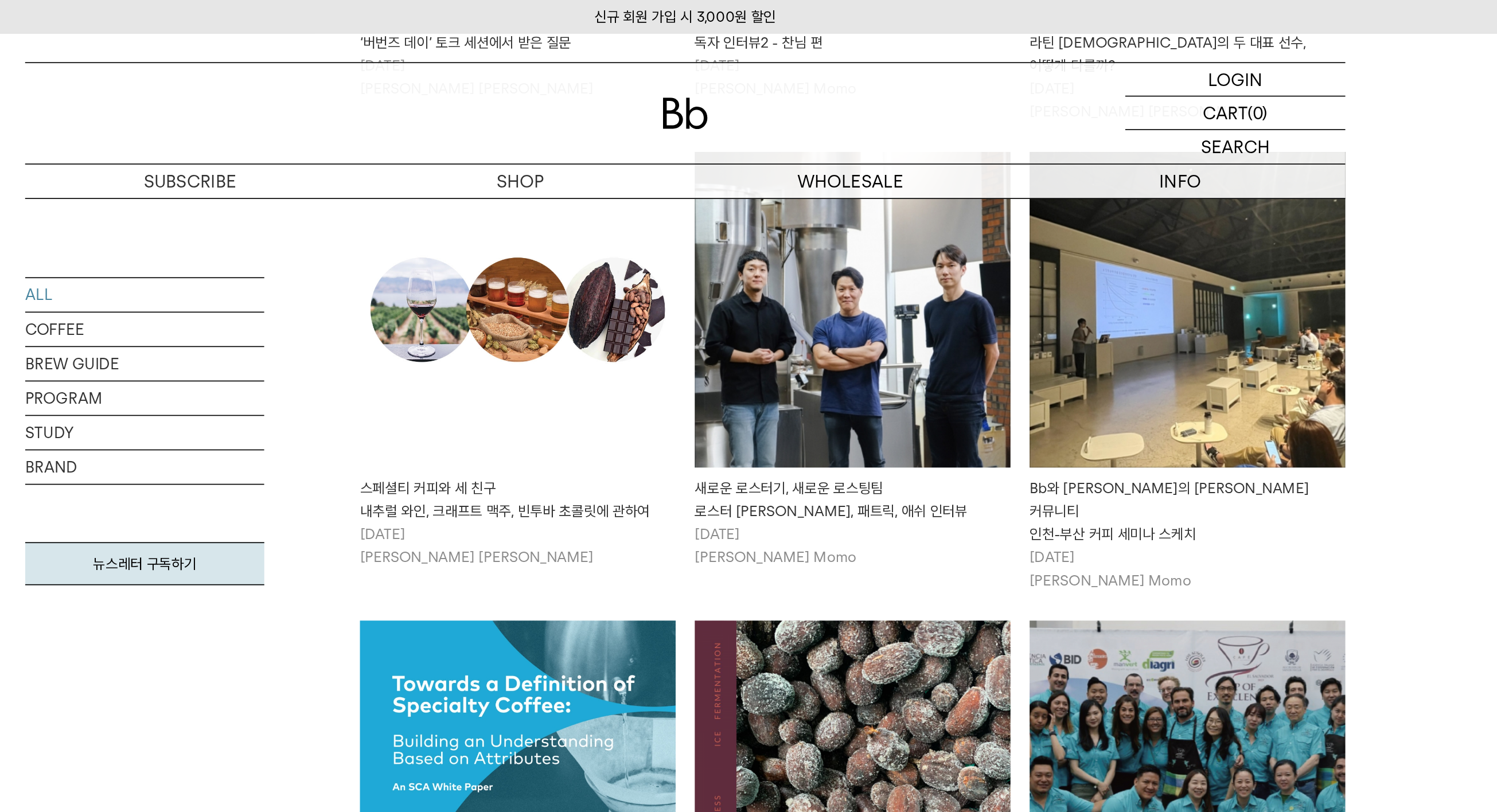
scroll to position [3039, 0]
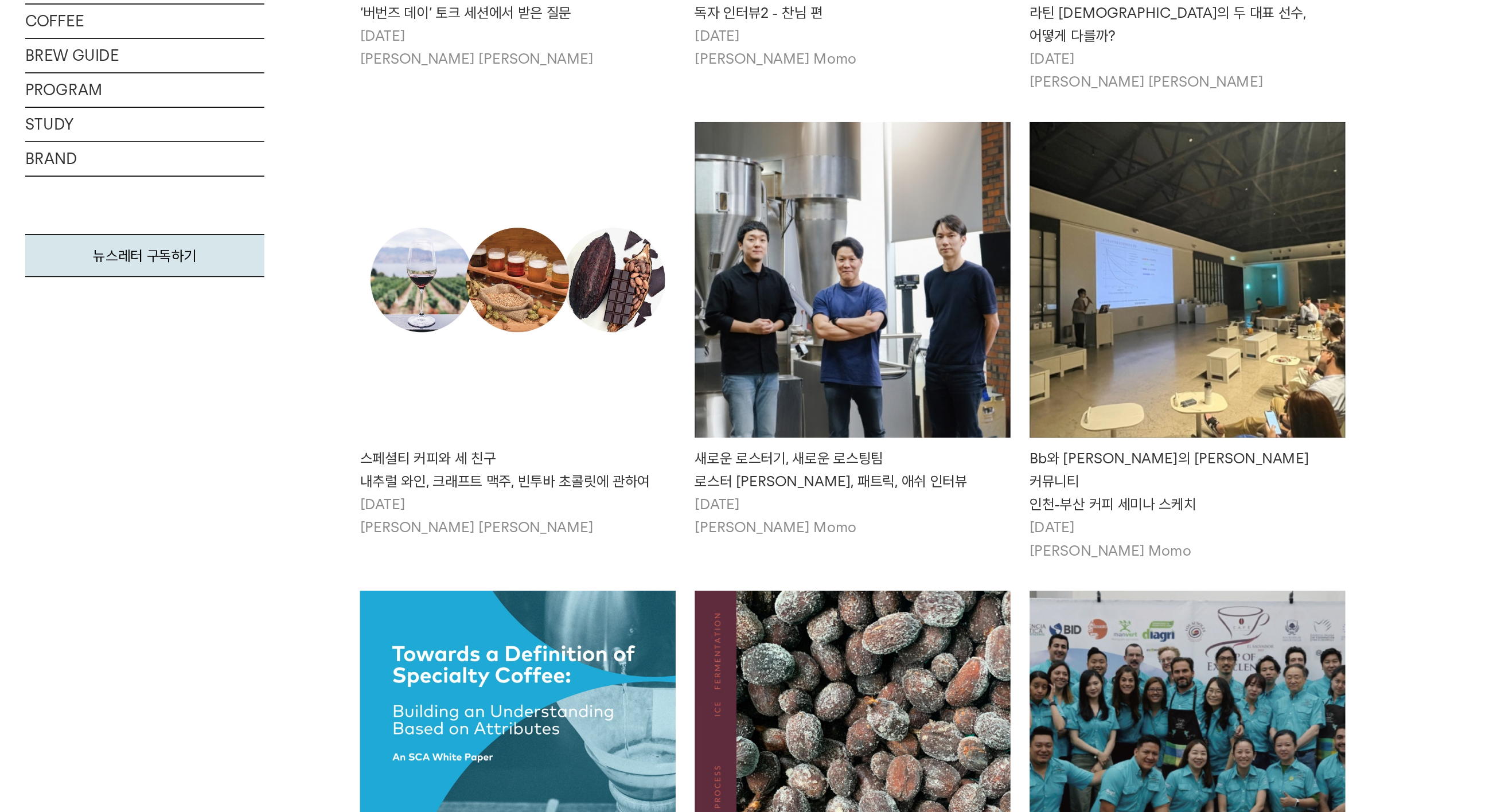
click at [754, 258] on img at bounding box center [848, 352] width 189 height 189
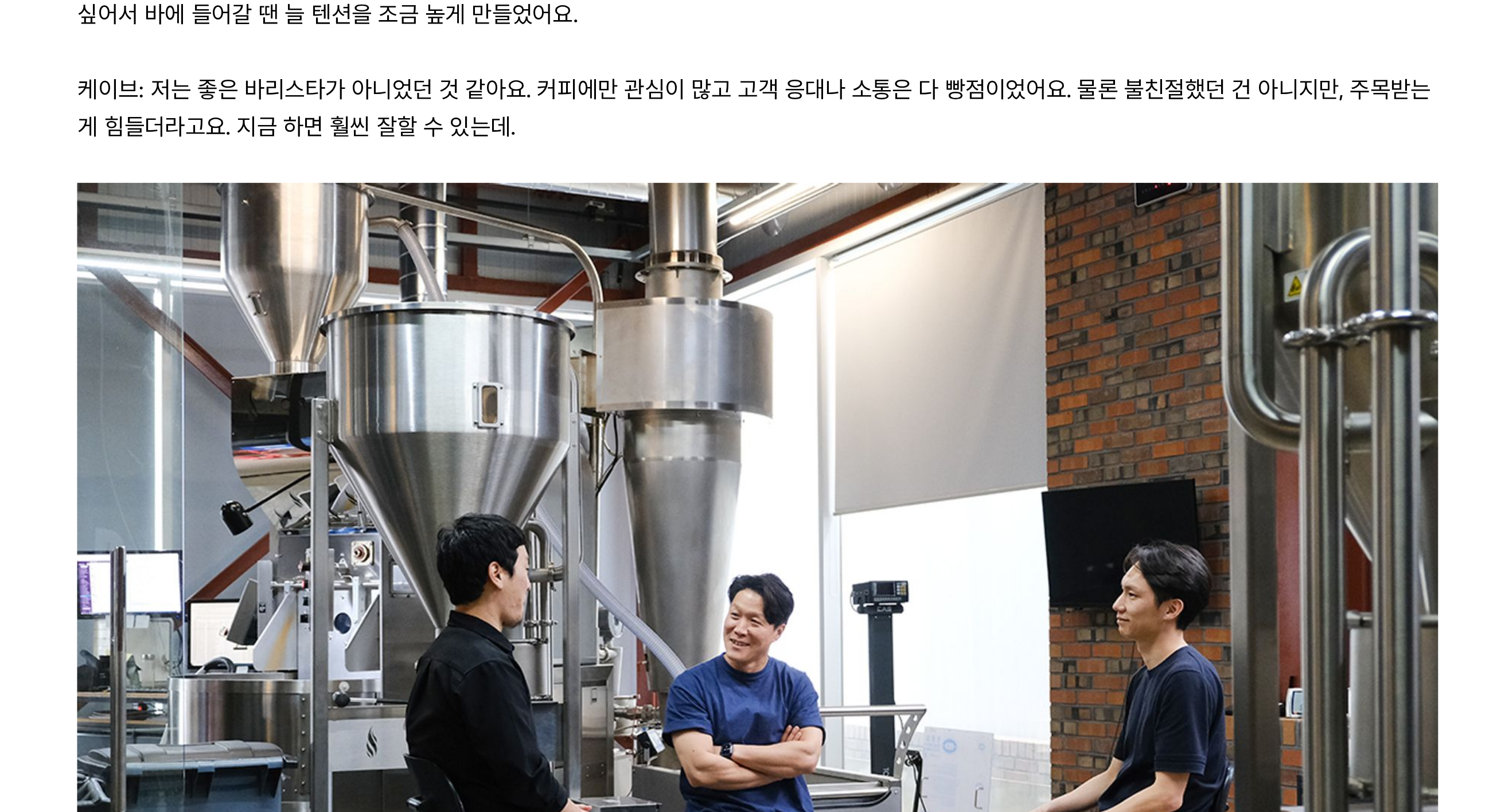
scroll to position [1856, 0]
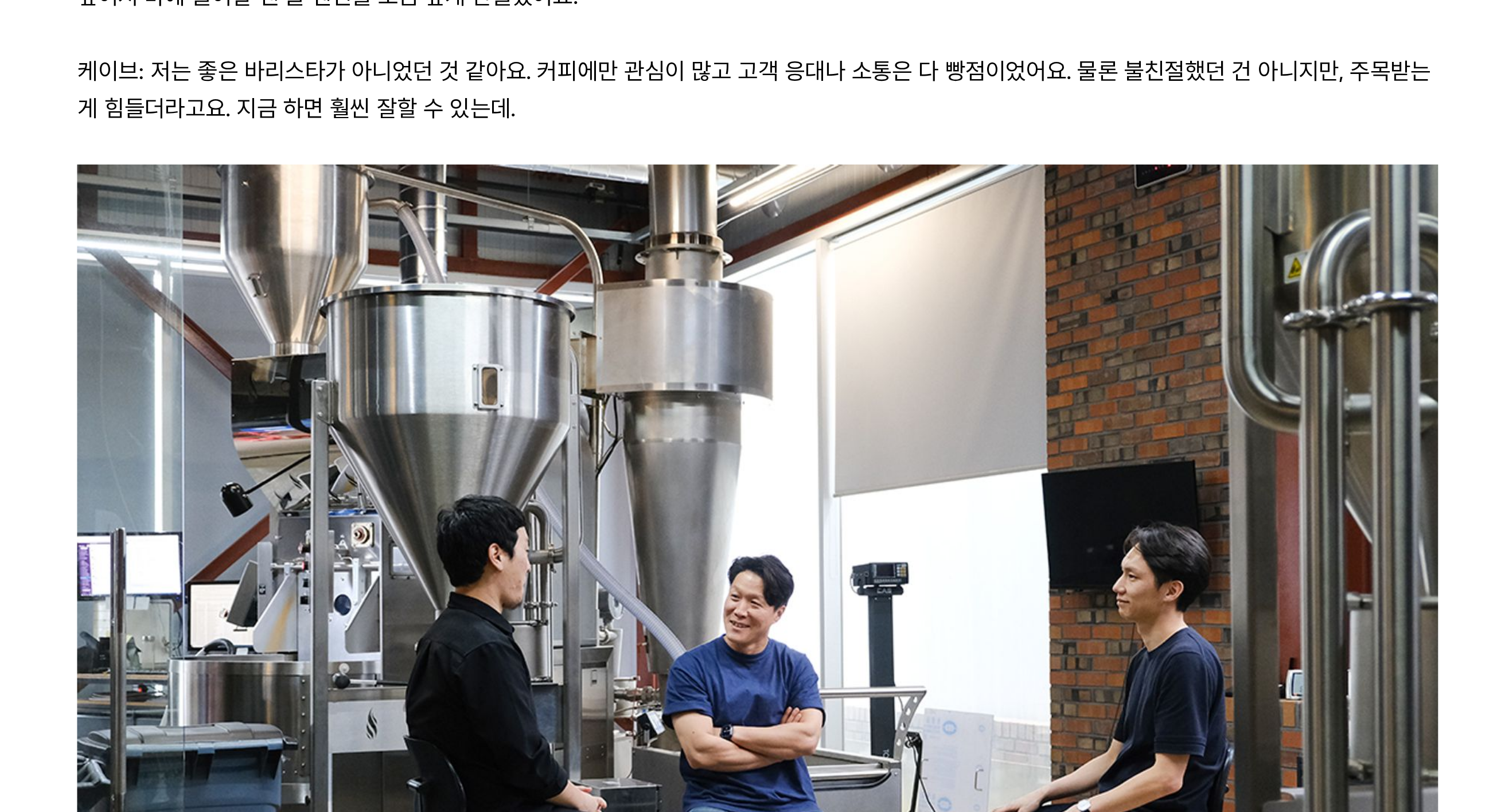
drag, startPoint x: 270, startPoint y: 139, endPoint x: 271, endPoint y: 180, distance: 41.0
click at [498, 408] on p "패트릭: 알바까지 포함하면 98년부터 일한 거죠. 어릴 때 엄마가 [GEOGRAPHIC_DATA]에서 카페를 하셨거든요. 정직원으로 치면 [P…" at bounding box center [748, 443] width 501 height 69
click at [498, 408] on p "패트릭: 알바까지 포함하면 98년부터 일한 거죠. 어릴 때 엄마가 뉴질랜드에서 카페를 하셨거든요. 정직원으로 치면 바리스타는 15년, 로스터는…" at bounding box center [748, 443] width 501 height 69
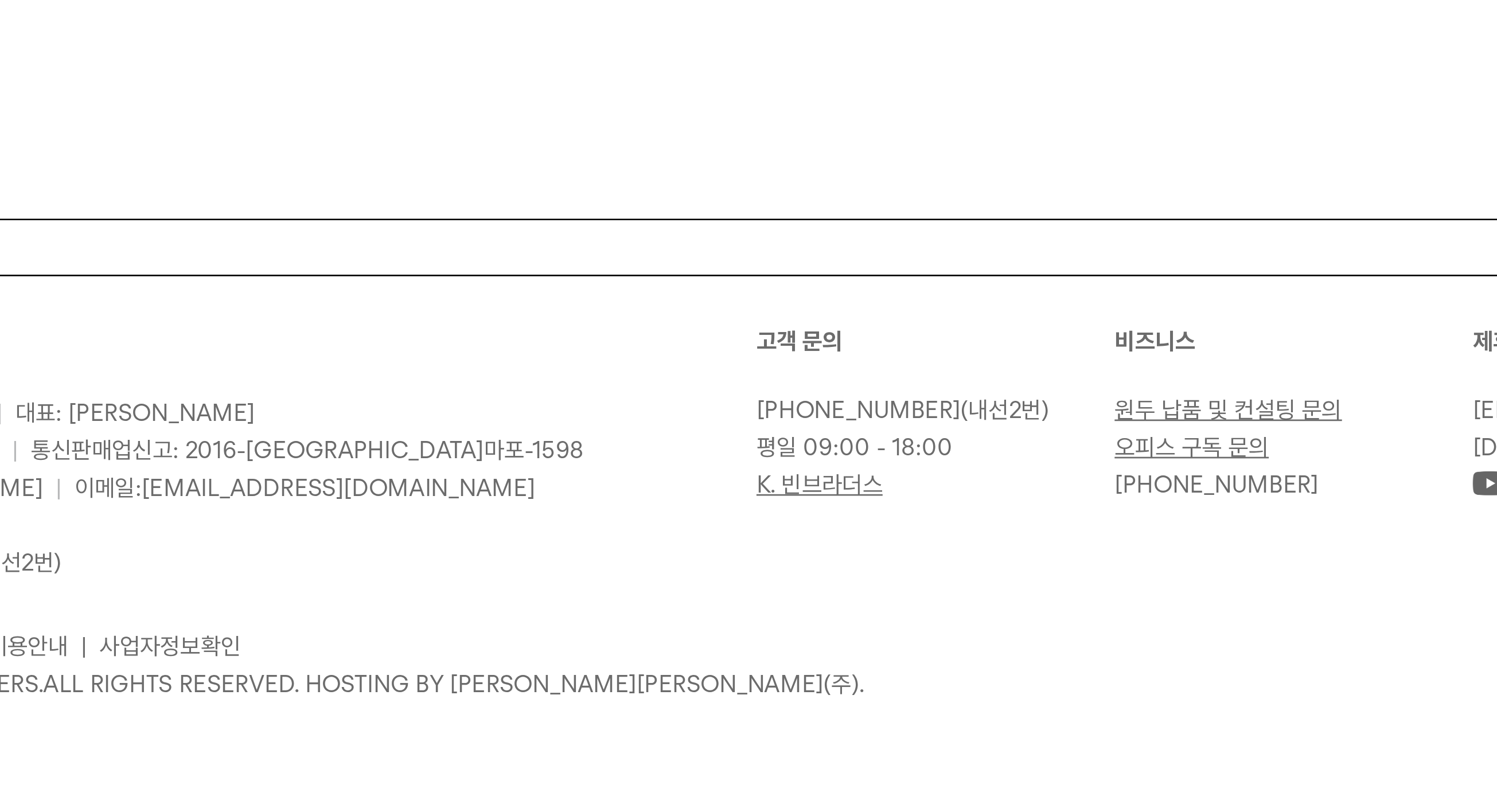
scroll to position [7663, 0]
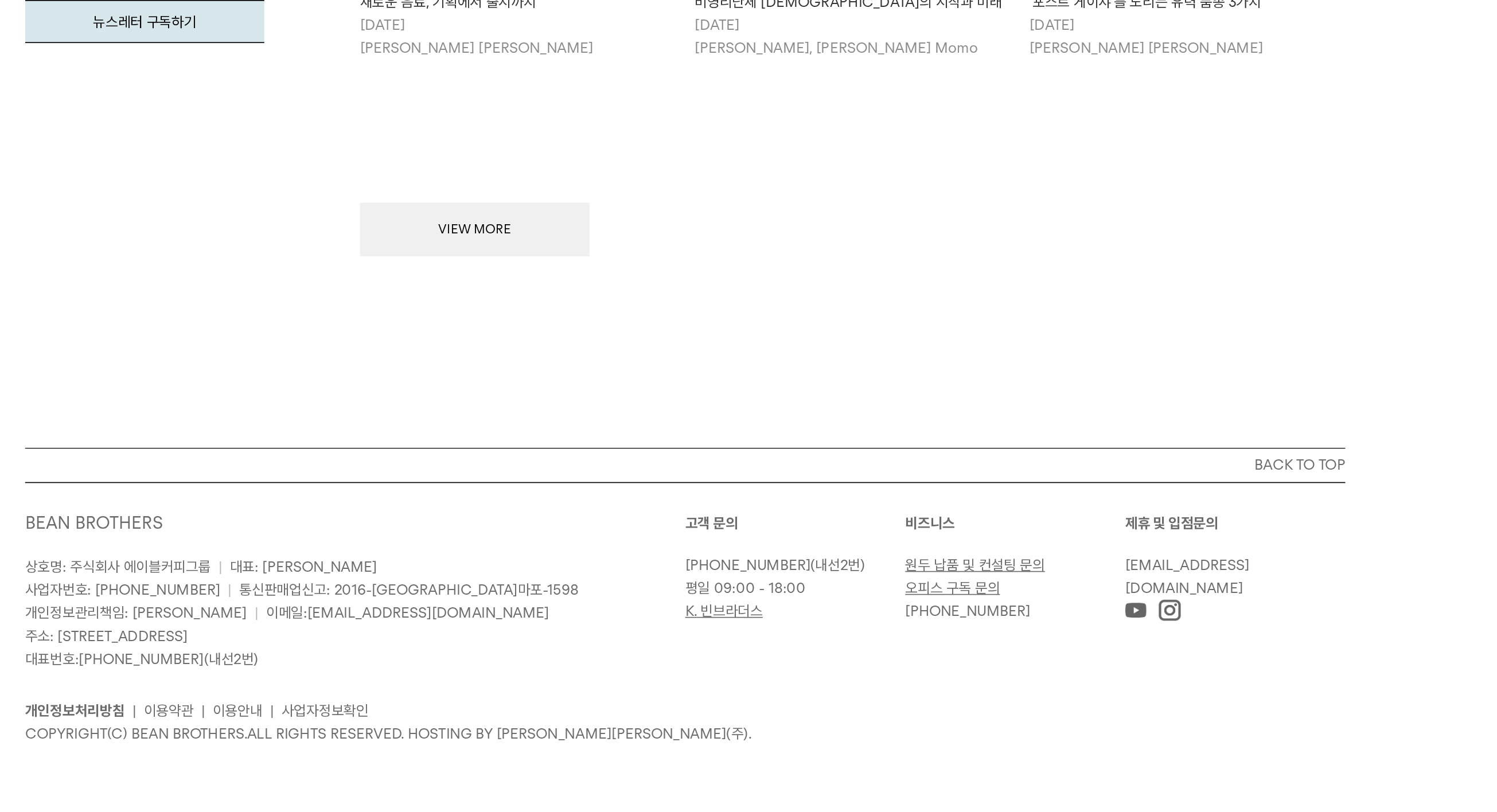
scroll to position [5524, 0]
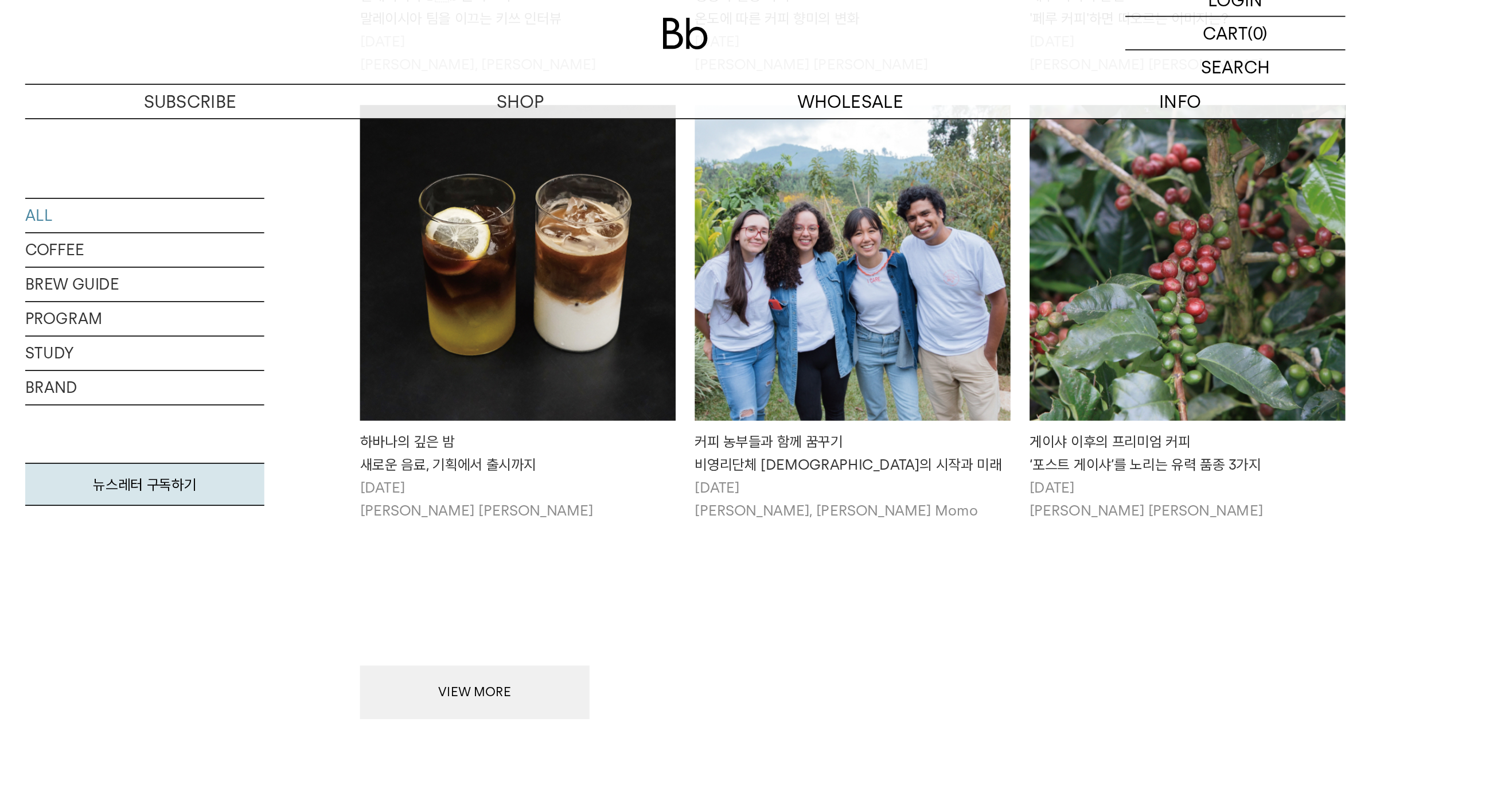
click at [553, 447] on button "VIEW MORE" at bounding box center [622, 463] width 138 height 32
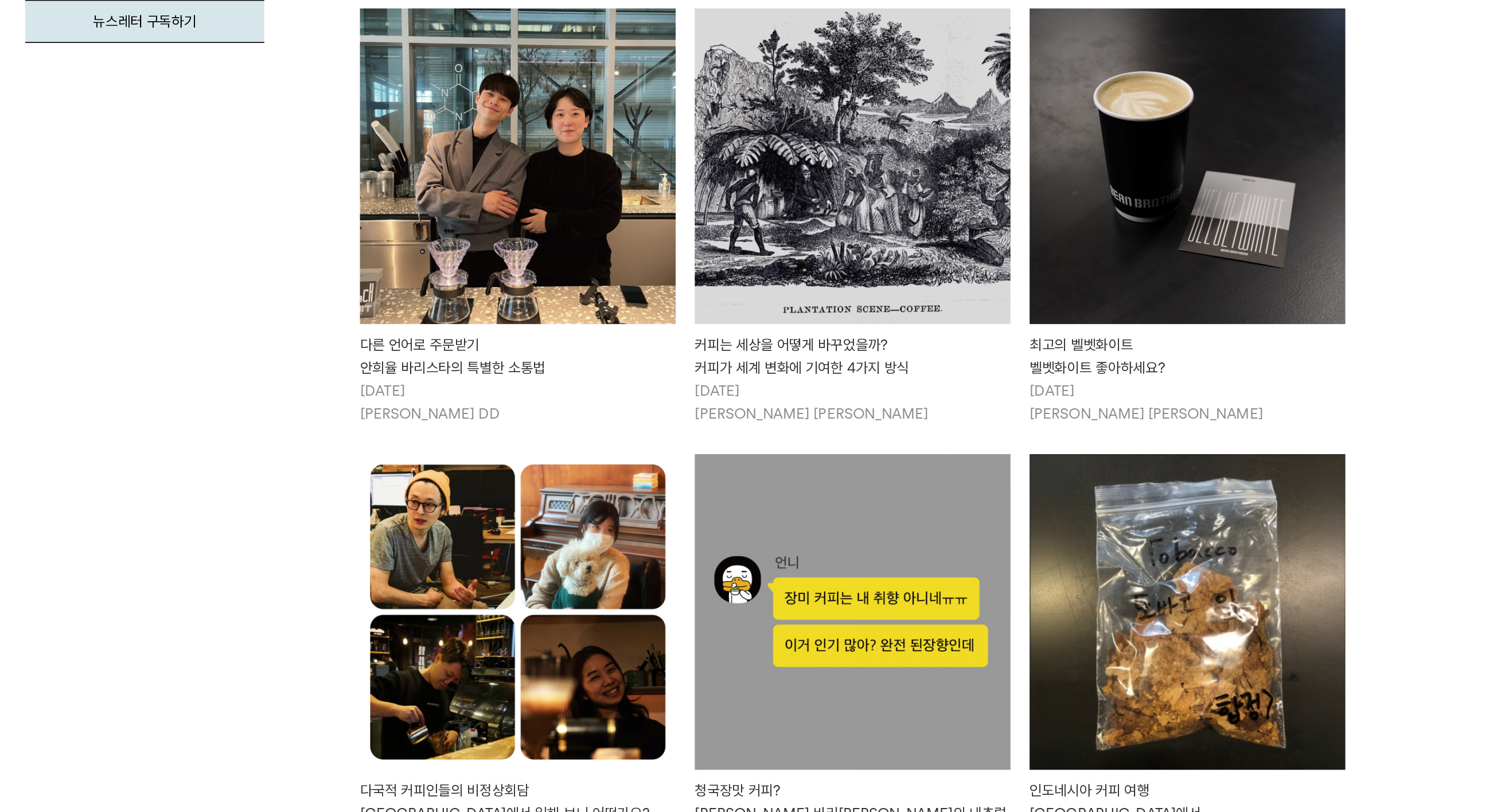
scroll to position [5797, 0]
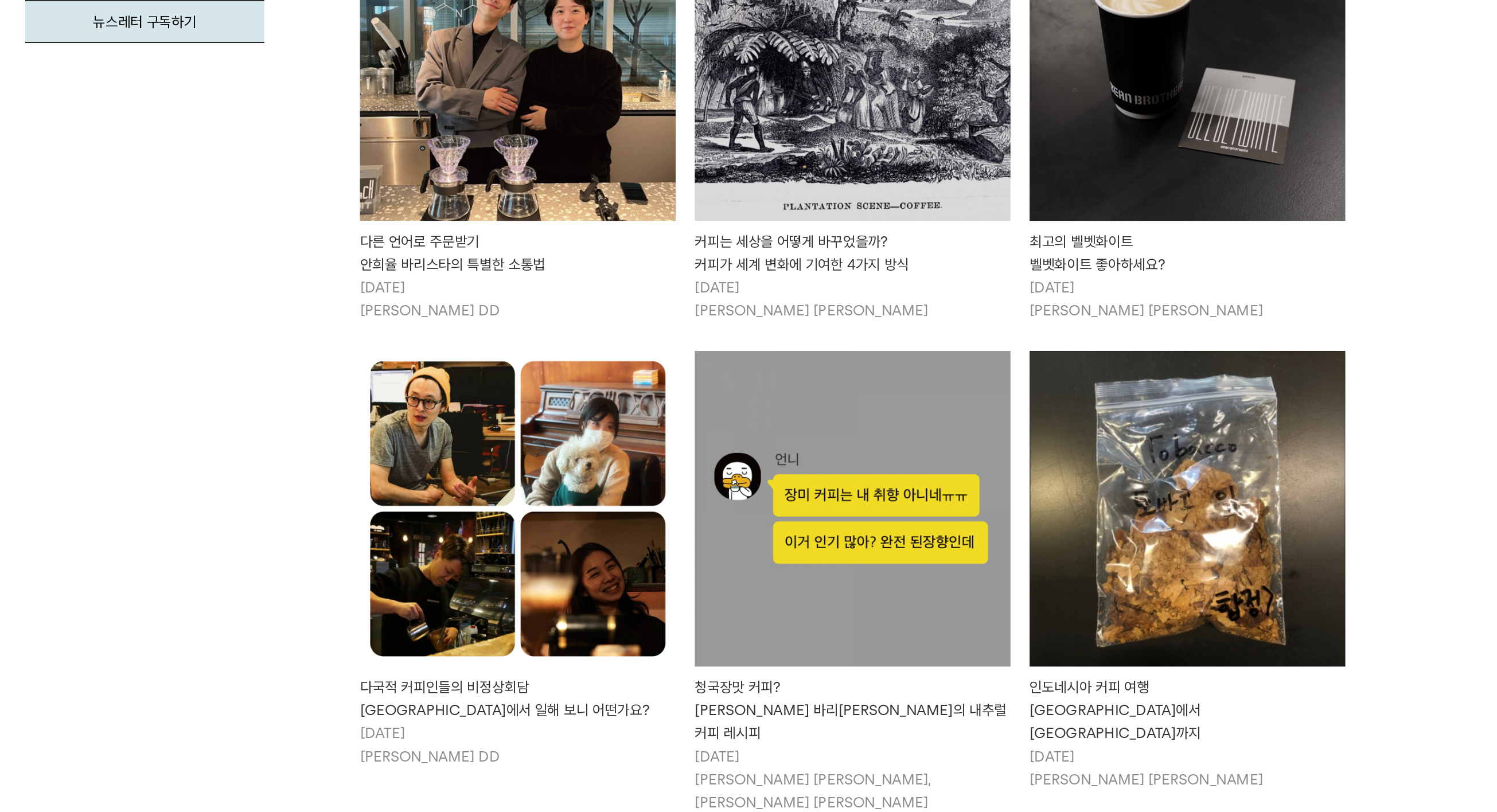
click at [553, 268] on img at bounding box center [648, 362] width 189 height 189
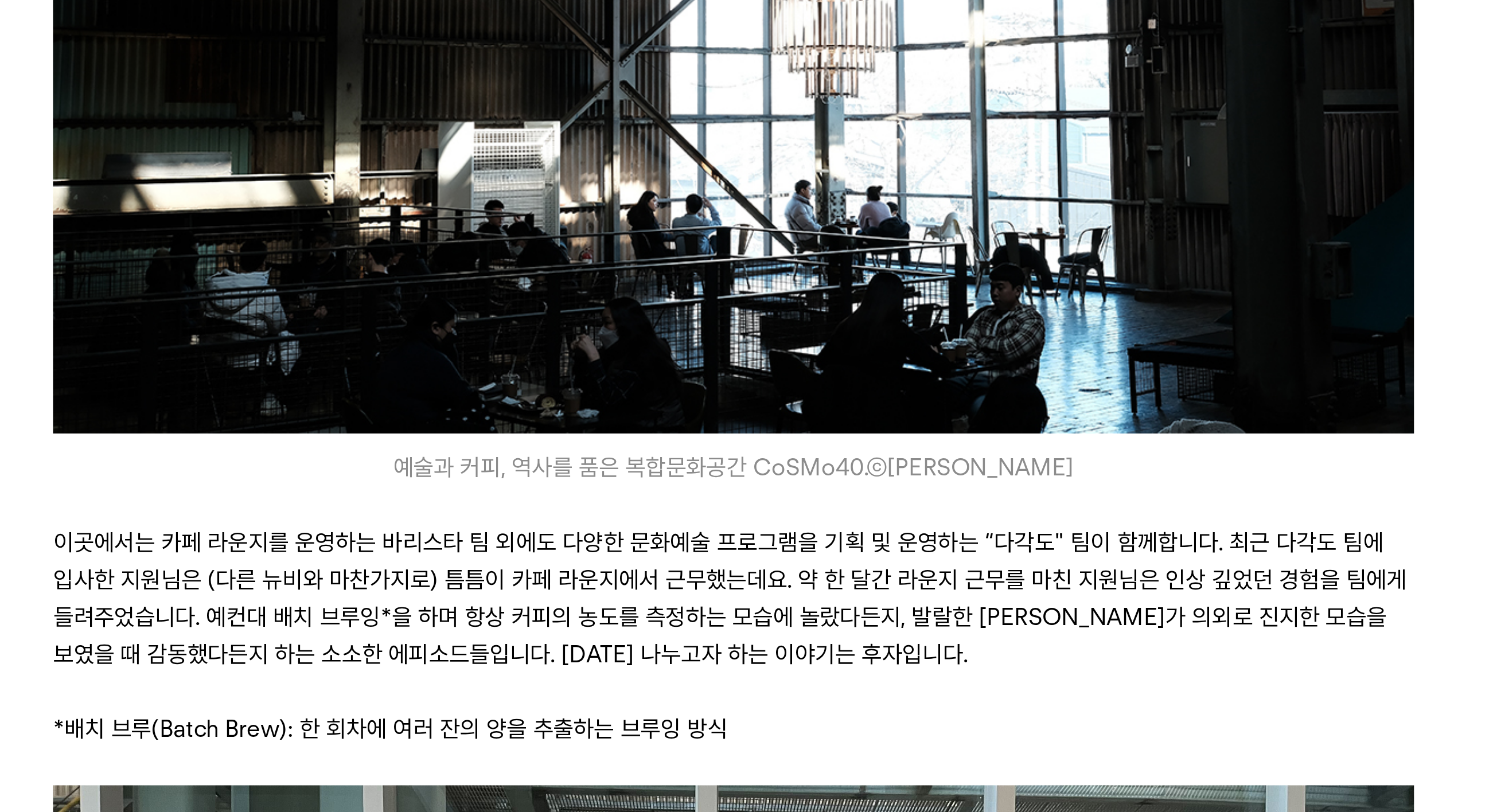
scroll to position [232, 0]
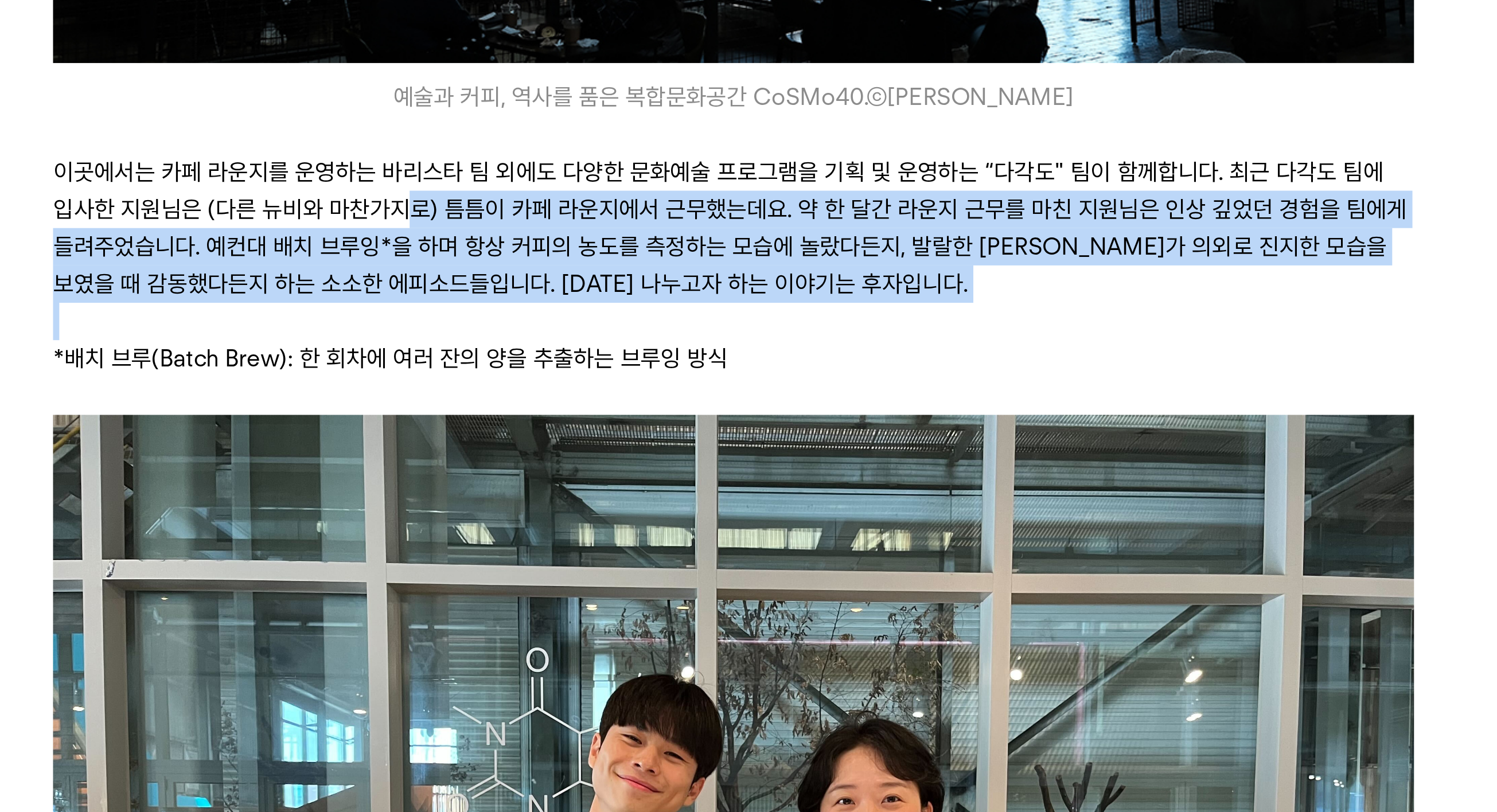
drag, startPoint x: 290, startPoint y: 105, endPoint x: 281, endPoint y: 175, distance: 70.6
click at [498, 175] on div "안녕하세요, 독자님. 브랜드 디렉터 DD입니다. 알고 계시는지 모르겠지만, 저희 바리스타 팀은 빈브라더스의 이름으로 운영하는 카페 외에도 몇몇…" at bounding box center [748, 749] width 501 height 1353
click at [498, 624] on p at bounding box center [748, 631] width 501 height 14
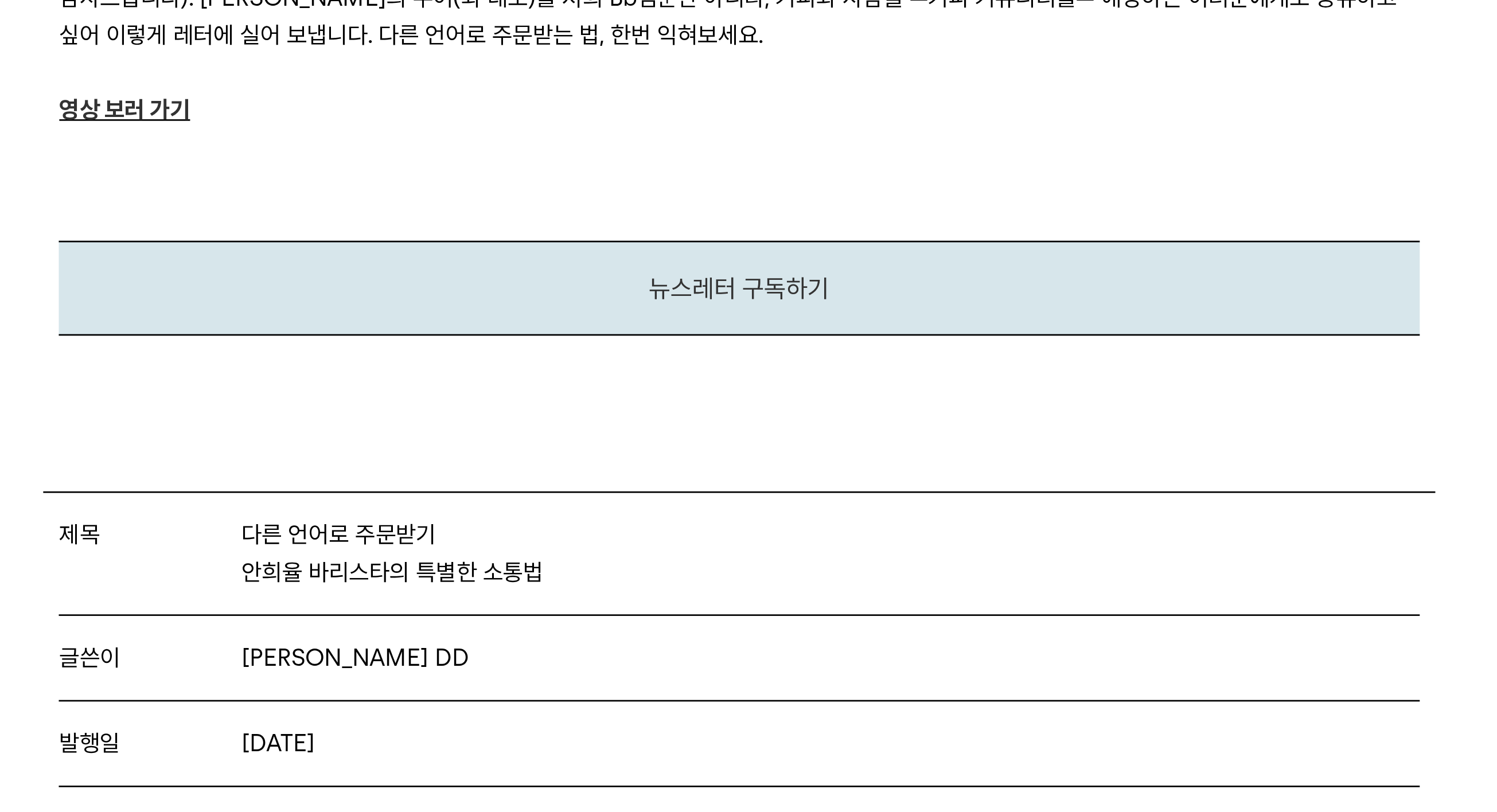
scroll to position [1125, 0]
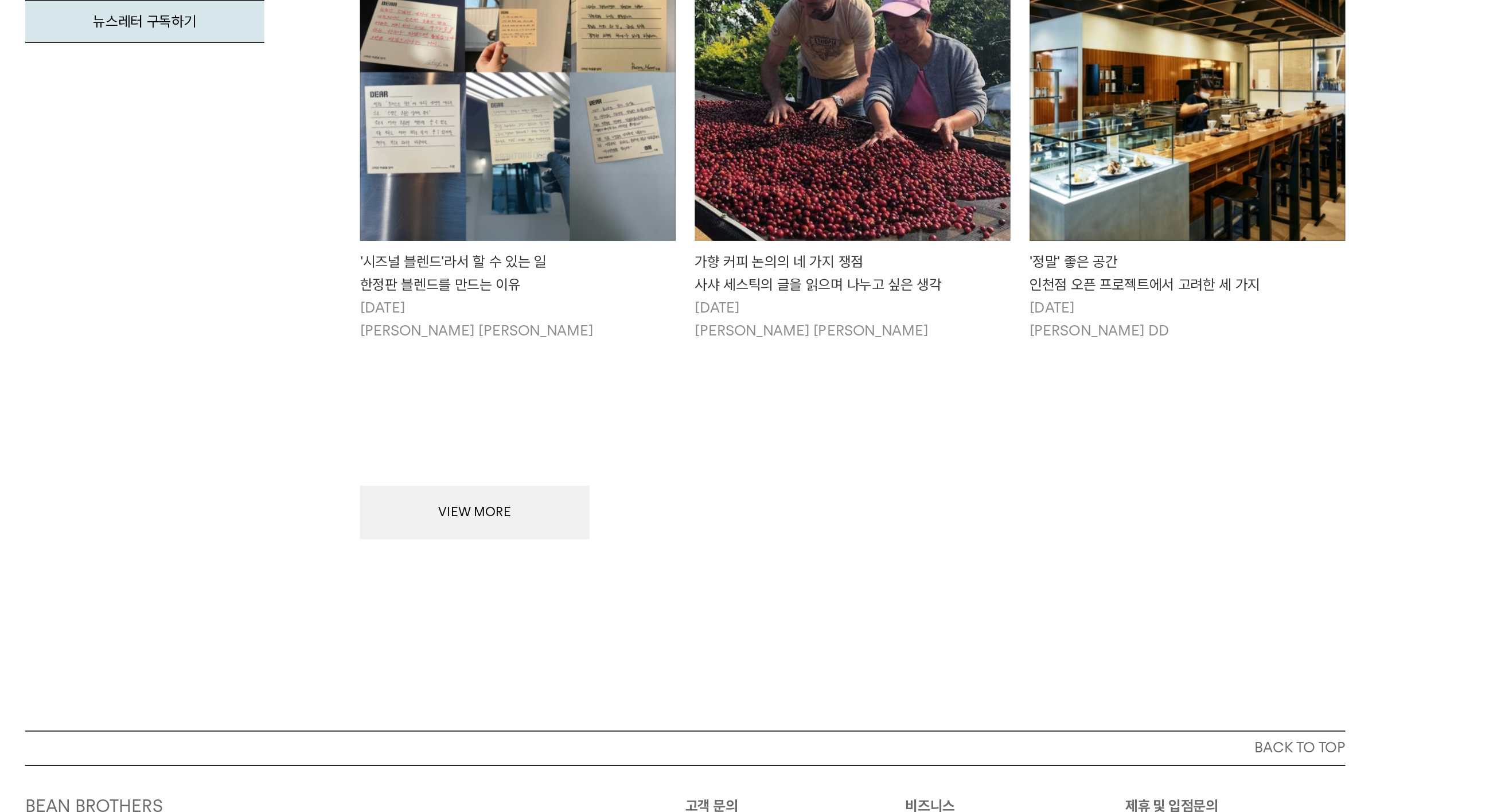
scroll to position [6615, 0]
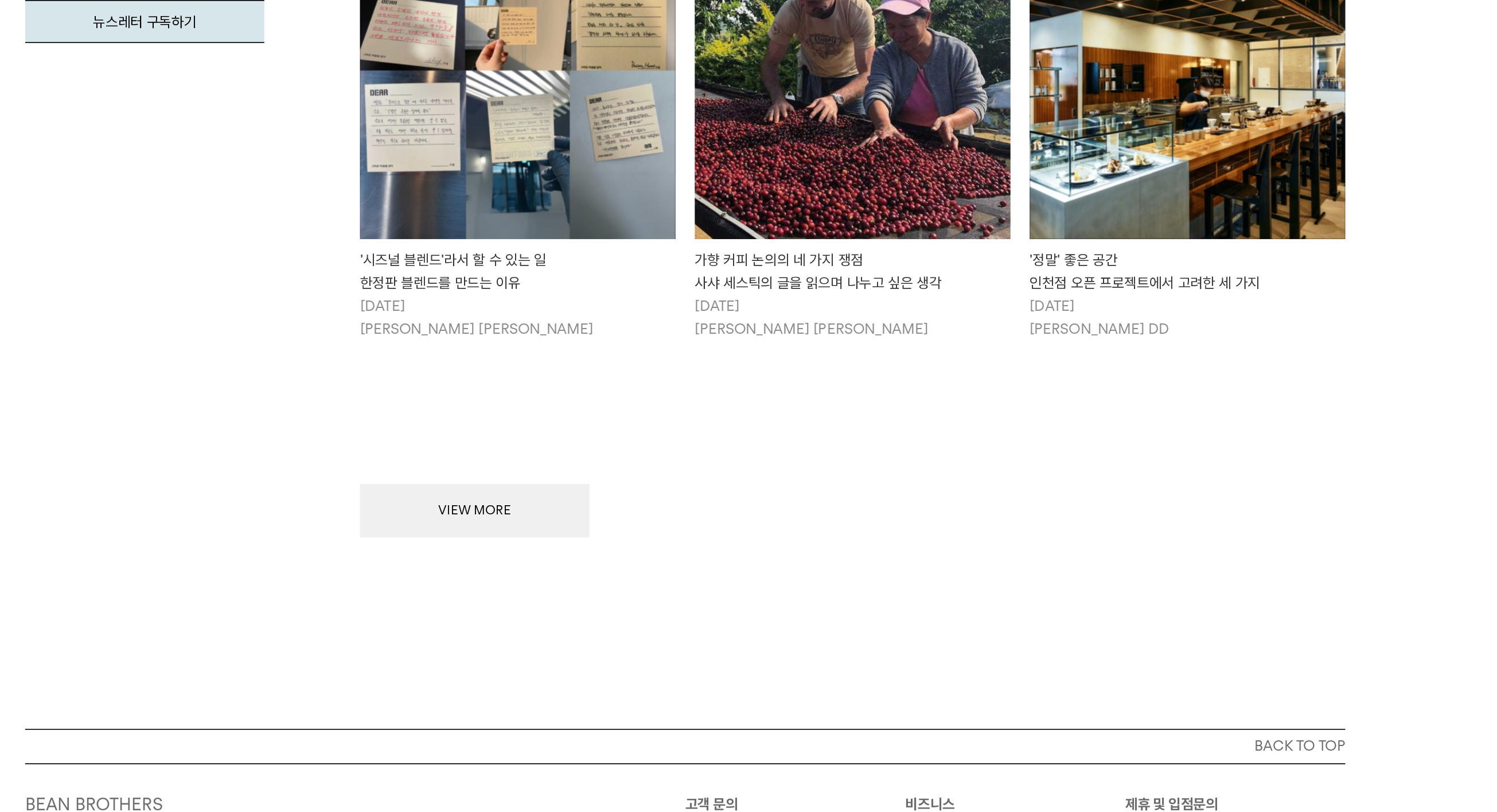
click at [754, 280] on img at bounding box center [848, 374] width 189 height 189
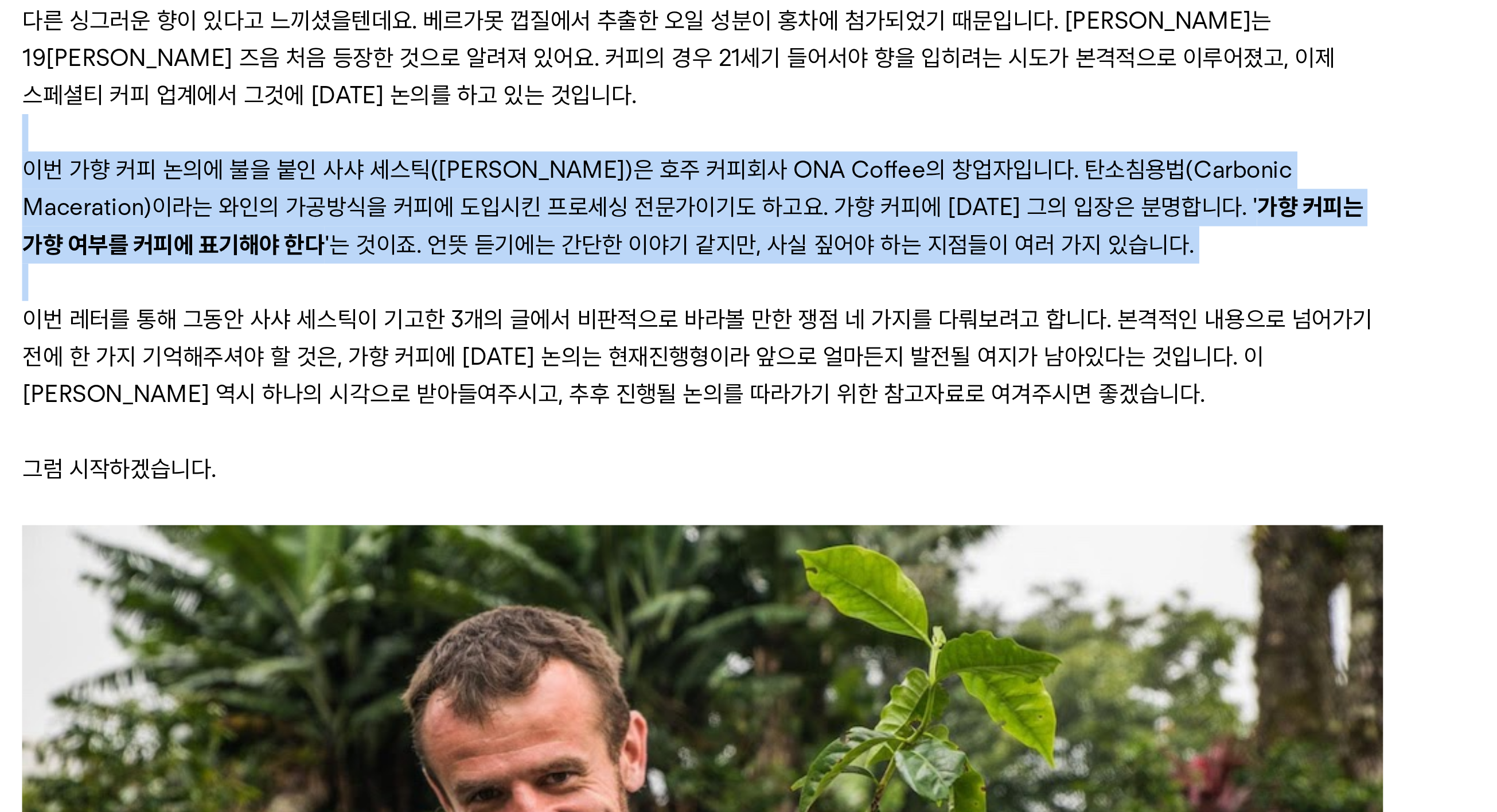
drag, startPoint x: 80, startPoint y: 78, endPoint x: 99, endPoint y: 163, distance: 87.1
click at [498, 504] on p at bounding box center [748, 510] width 501 height 14
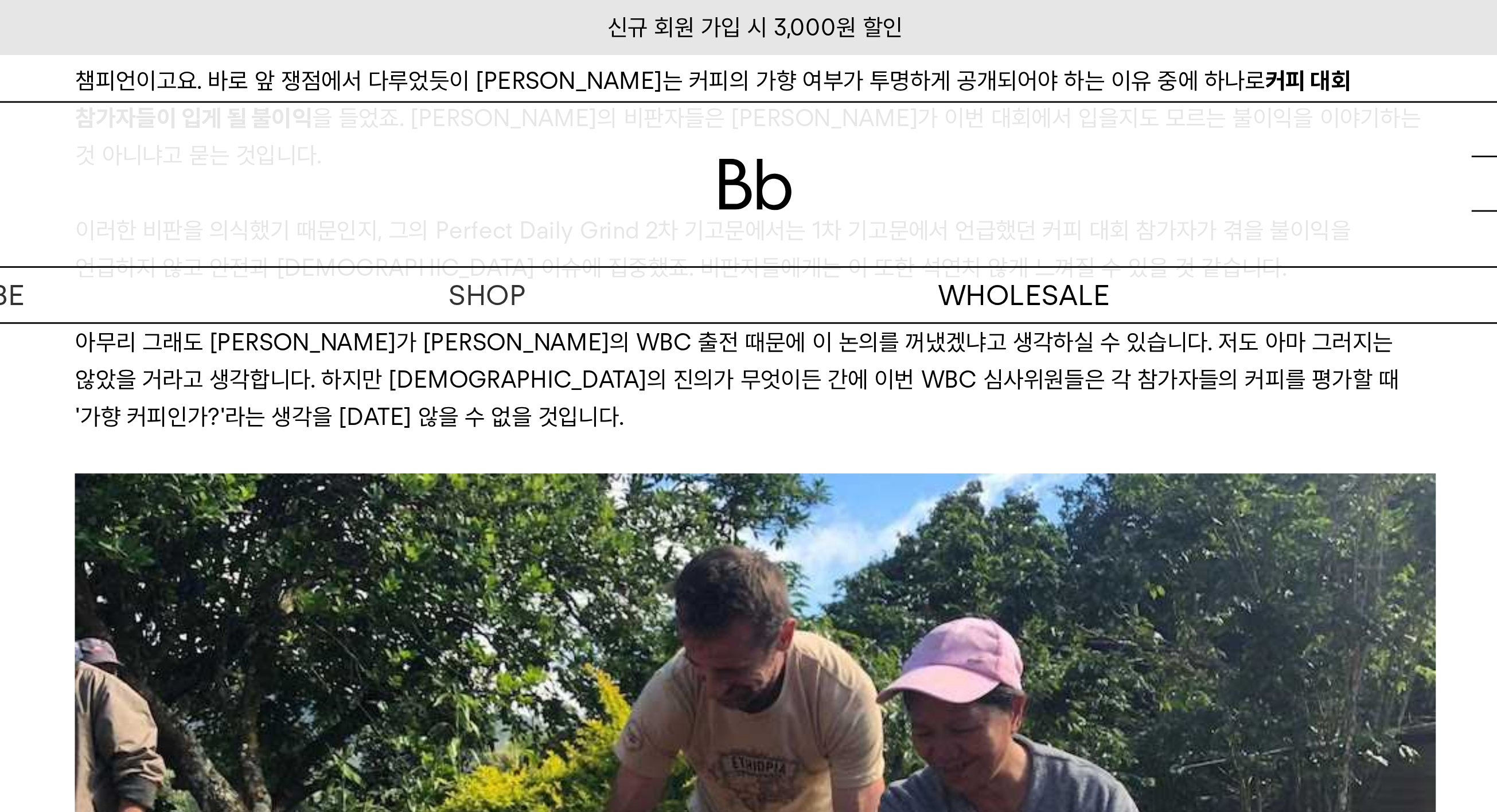
scroll to position [1929, 0]
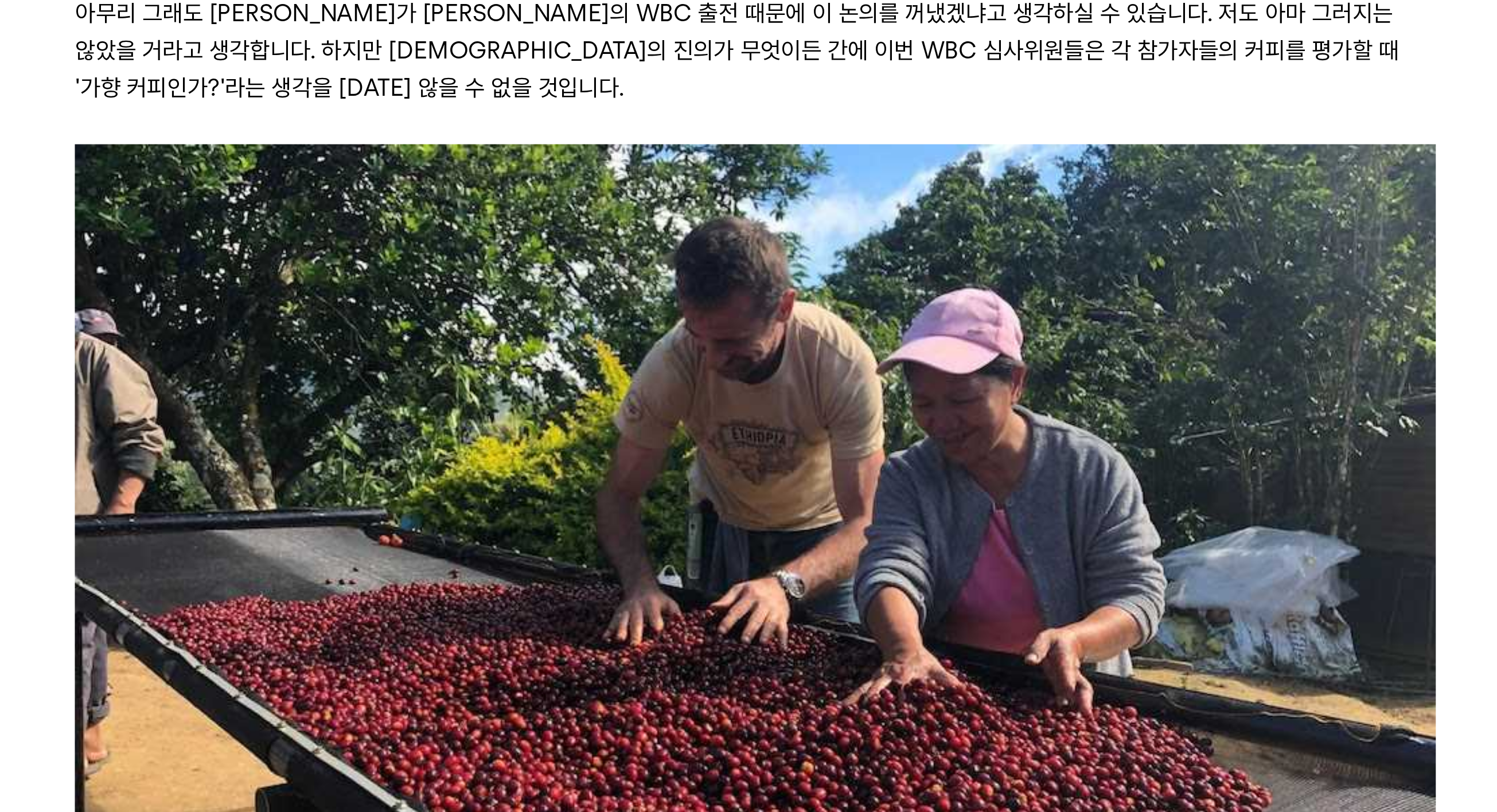
drag, startPoint x: 360, startPoint y: 101, endPoint x: 358, endPoint y: 118, distance: 17.1
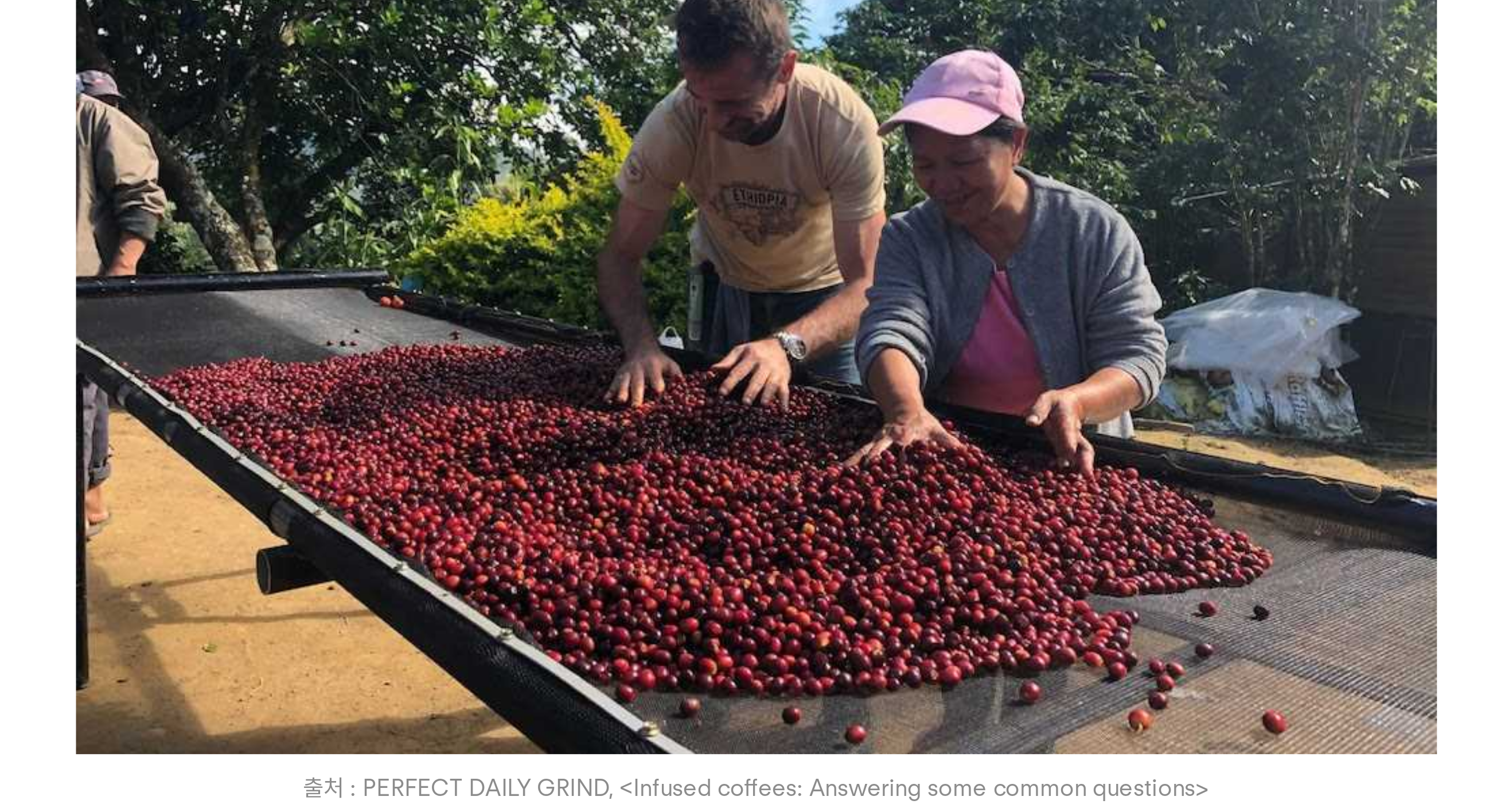
drag, startPoint x: 198, startPoint y: 56, endPoint x: 198, endPoint y: 103, distance: 47.0
click at [498, 65] on p "서두에 언급한 것처럼 사샤 세스틱은 ONA Coffee의 창업자입니다. 그리고 [PERSON_NAME]는 ONA Coffee 소속의 호주 바리…" at bounding box center [748, 37] width 501 height 55
drag, startPoint x: 26, startPoint y: 141, endPoint x: 533, endPoint y: 163, distance: 507.5
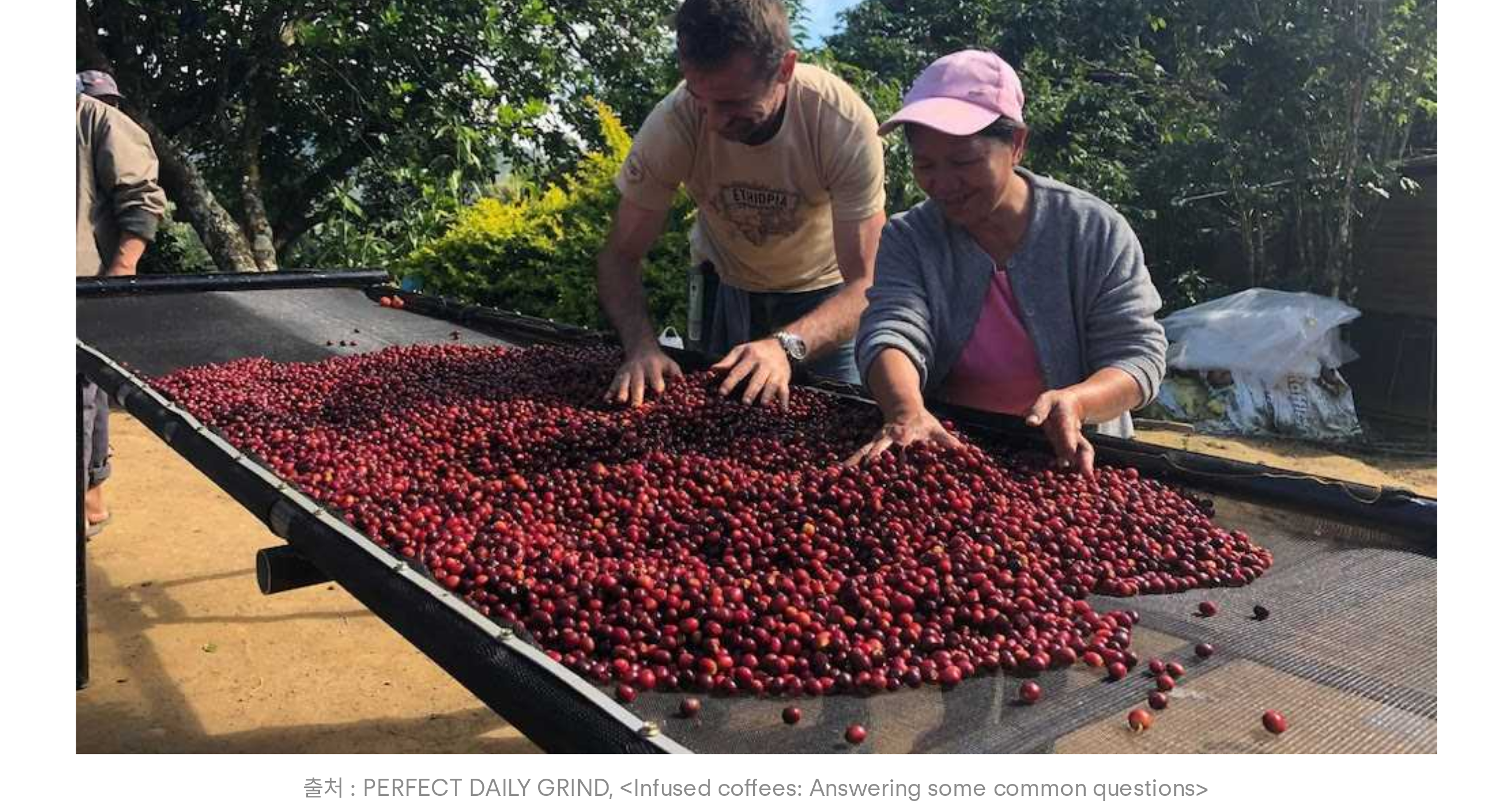
click at [498, 120] on p at bounding box center [748, 113] width 501 height 14
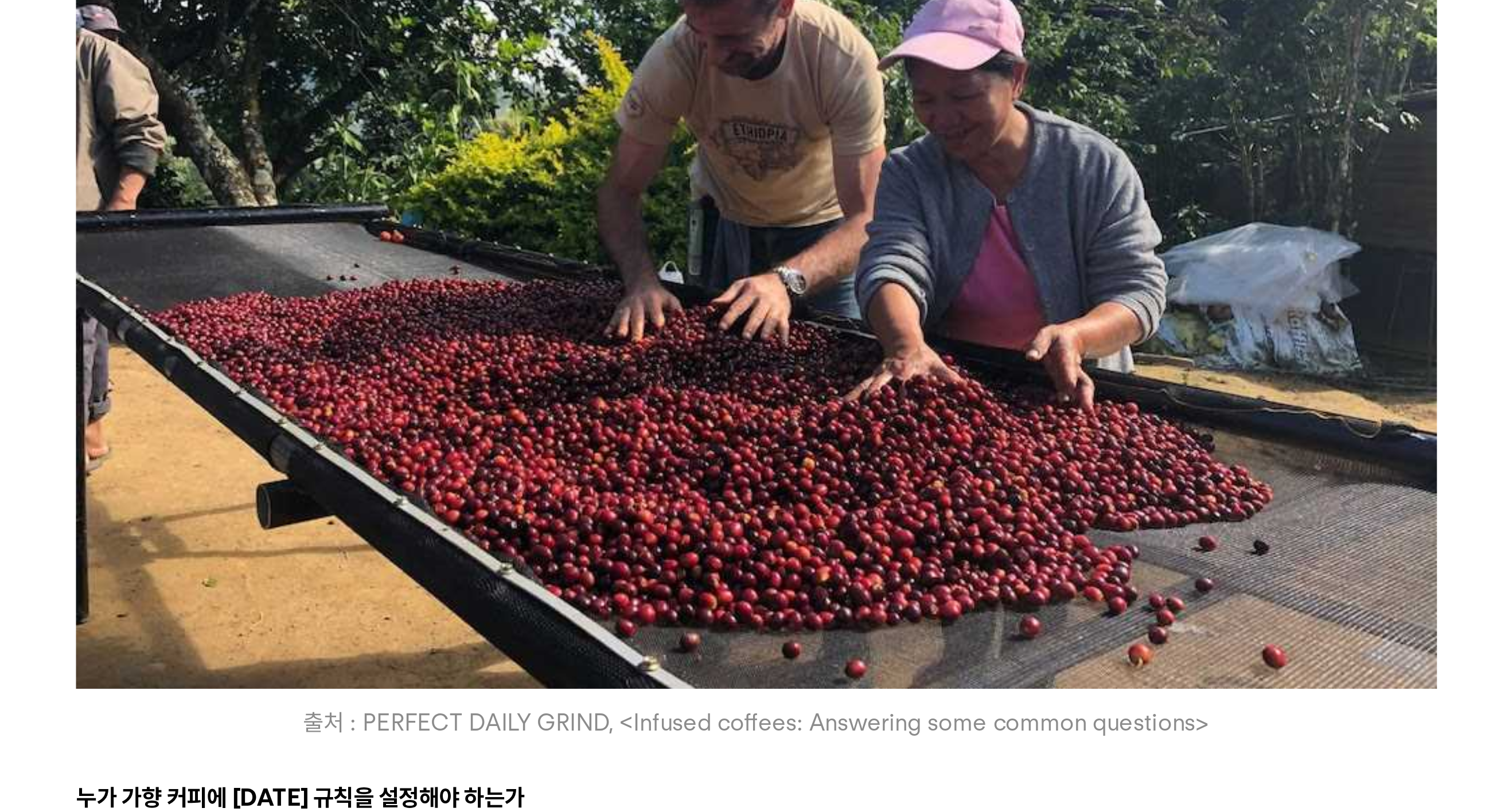
drag, startPoint x: 30, startPoint y: 158, endPoint x: 302, endPoint y: 199, distance: 275.1
click at [498, 161] on p "아무리 그래도 [PERSON_NAME]가 [PERSON_NAME]의 WBC 출전 때문에 이 논의를 꺼냈겠냐고 생각하실 수 있습니다. 저도 아마…" at bounding box center [748, 140] width 501 height 41
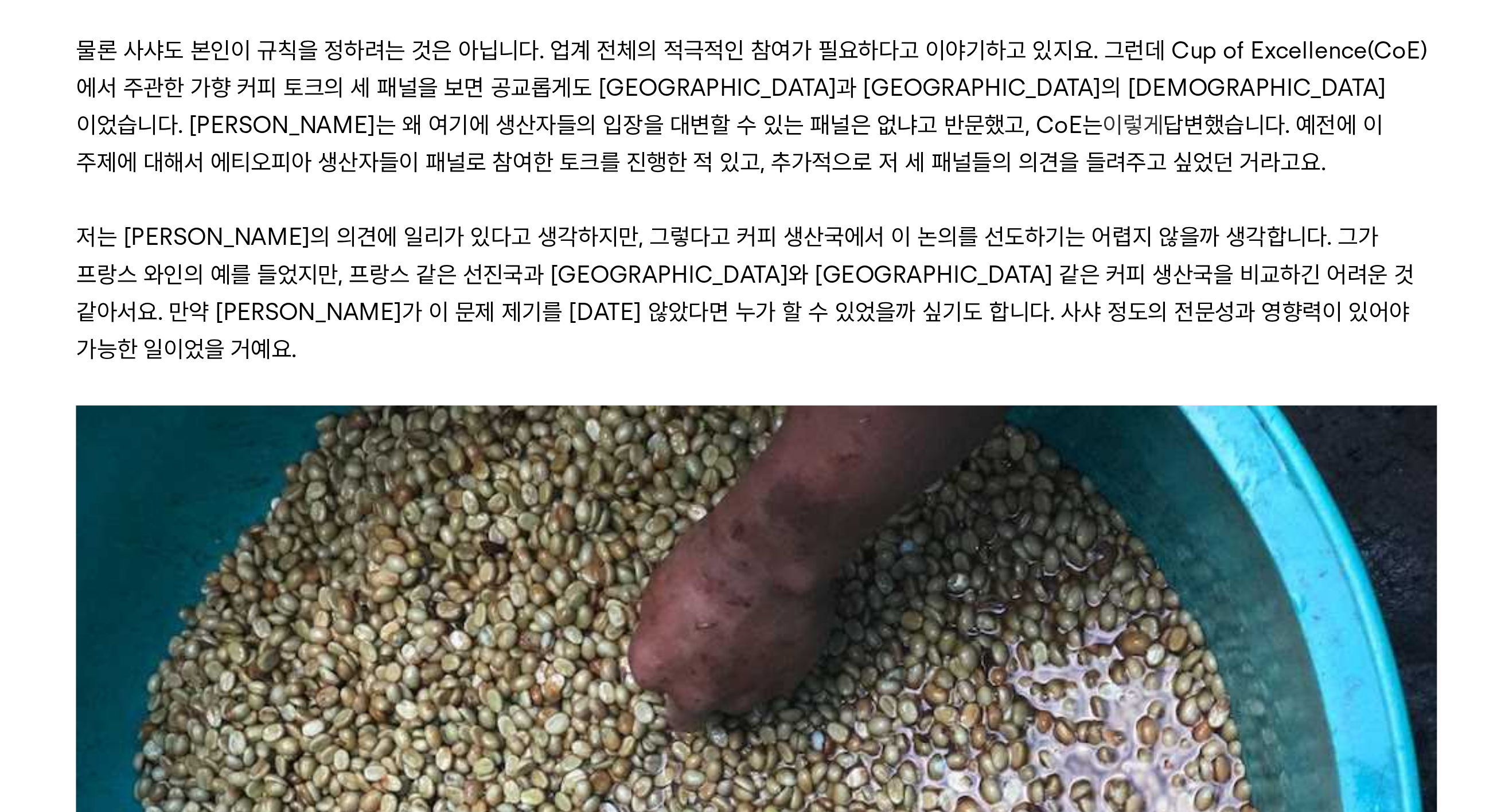
scroll to position [2142, 0]
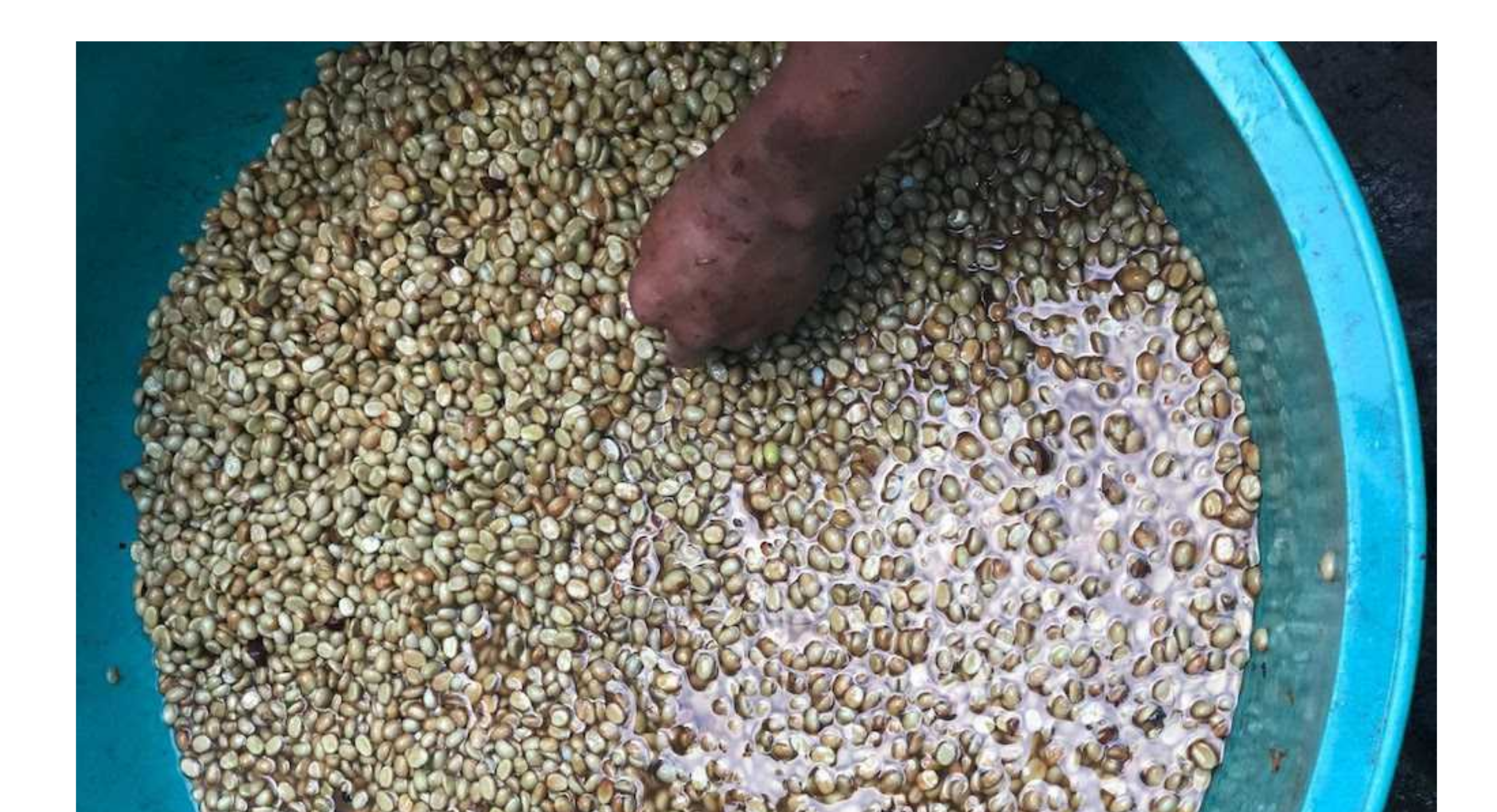
drag, startPoint x: 444, startPoint y: 98, endPoint x: 451, endPoint y: 169, distance: 71.3
click at [498, 377] on p at bounding box center [748, 383] width 501 height 14
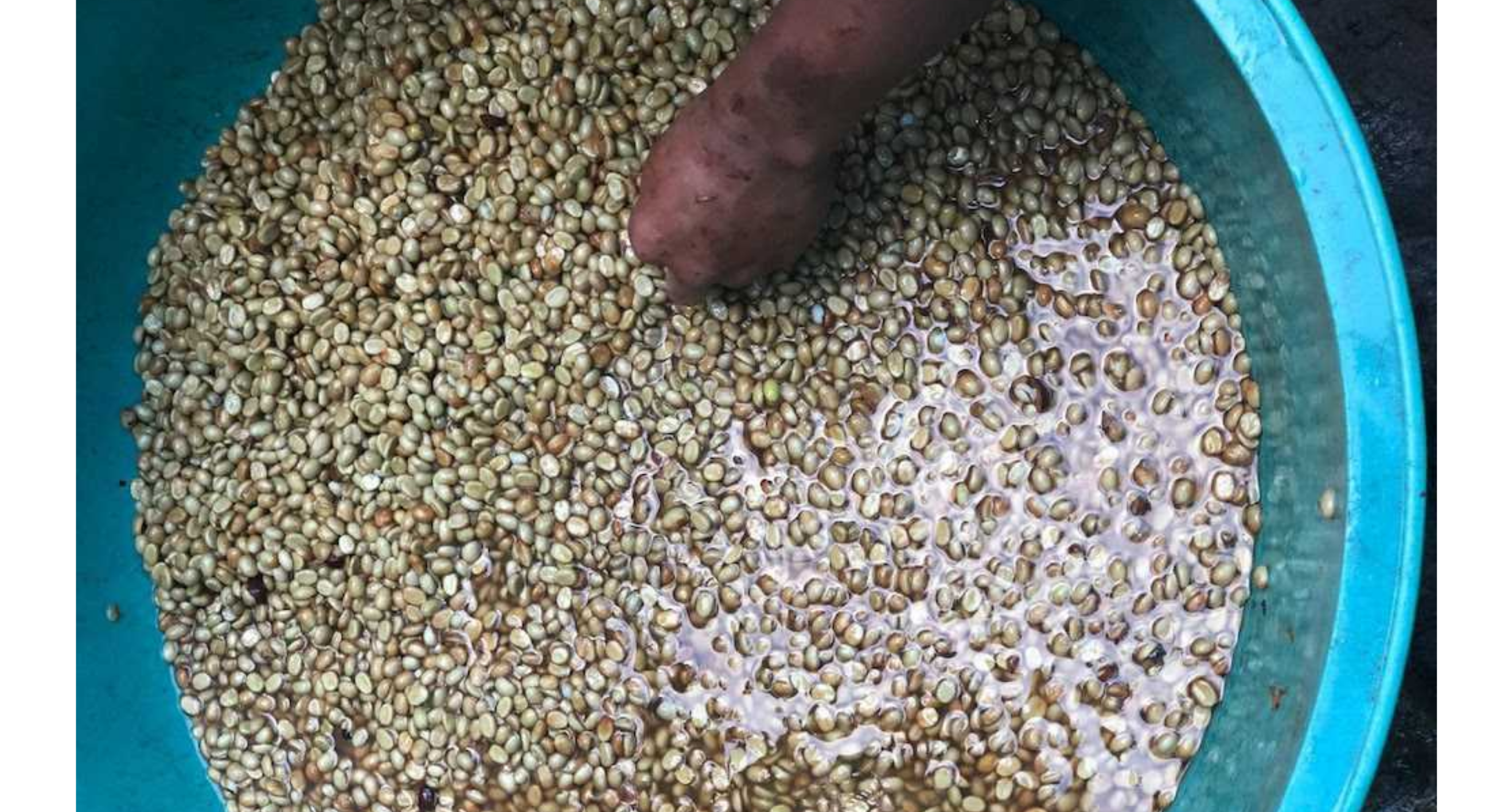
scroll to position [2172, 0]
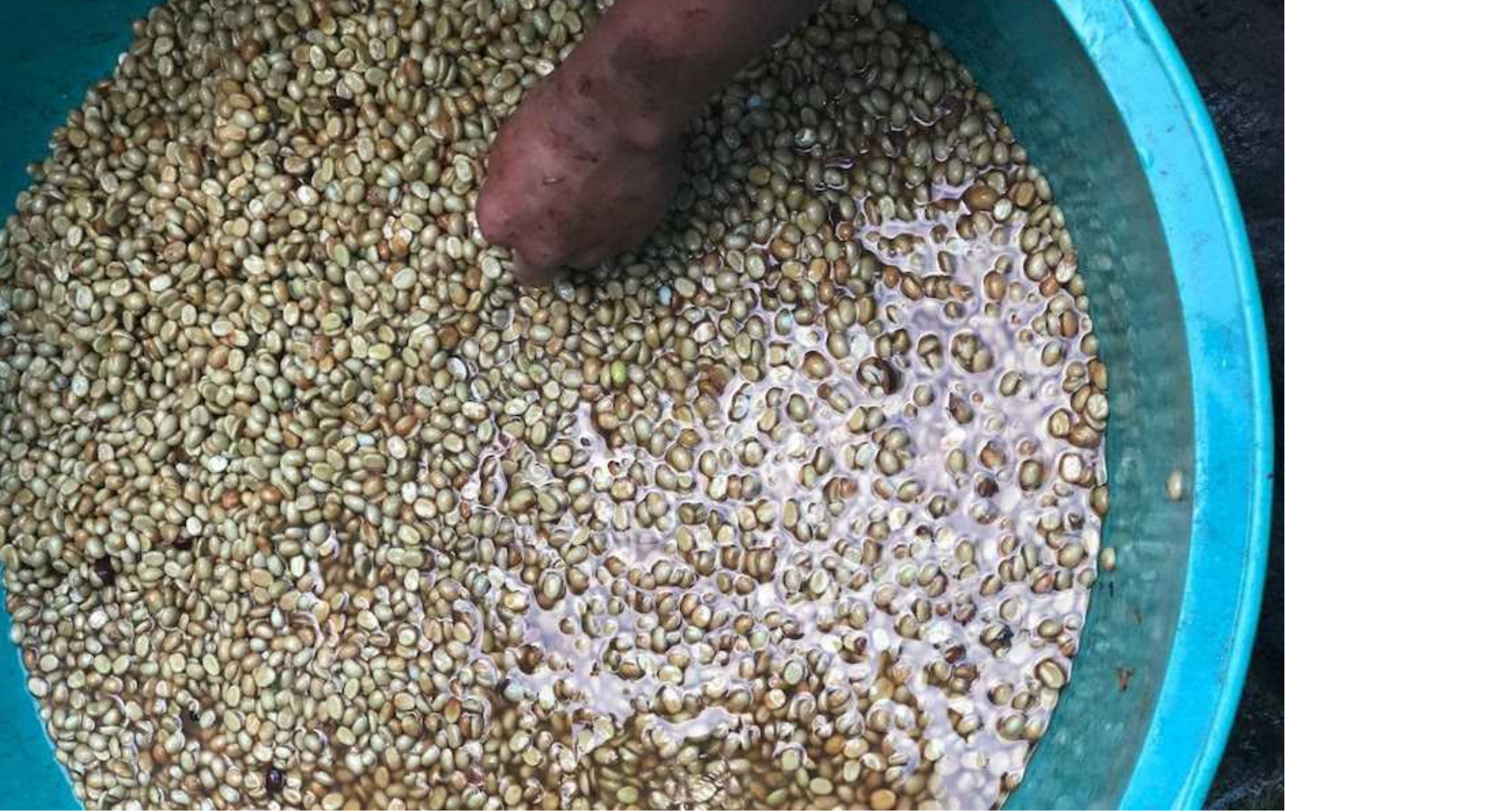
drag, startPoint x: 27, startPoint y: 147, endPoint x: 551, endPoint y: 206, distance: 527.3
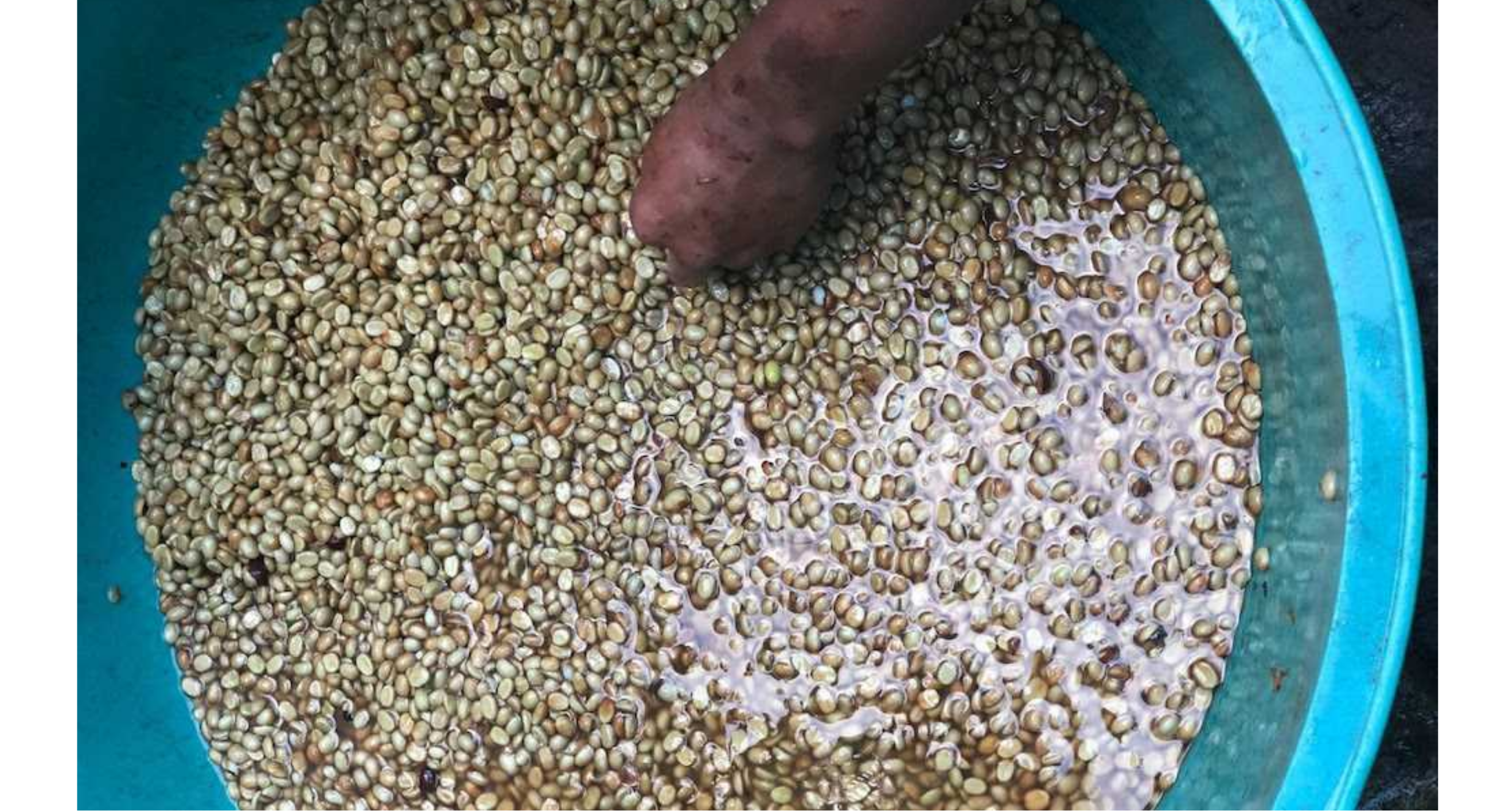
click at [498, 361] on p "물론 사샤도 본인이 규칙을 정하려는 것은 아닙니다. 업계 전체의 적극적인 참여가 필요하다고 이야기하고 있지요. 그런데 Cup of Excell…" at bounding box center [748, 388] width 501 height 55
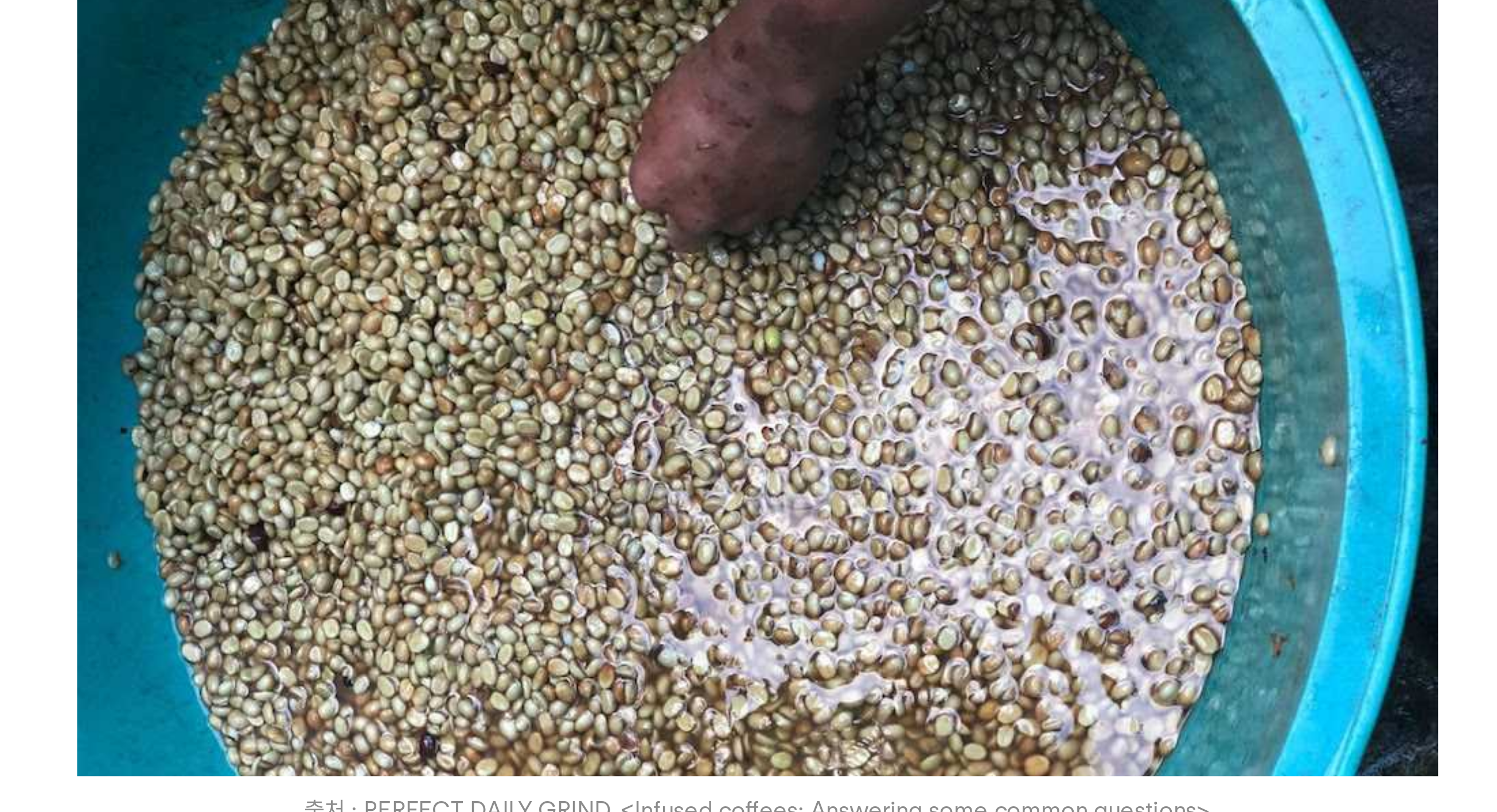
scroll to position [2185, 0]
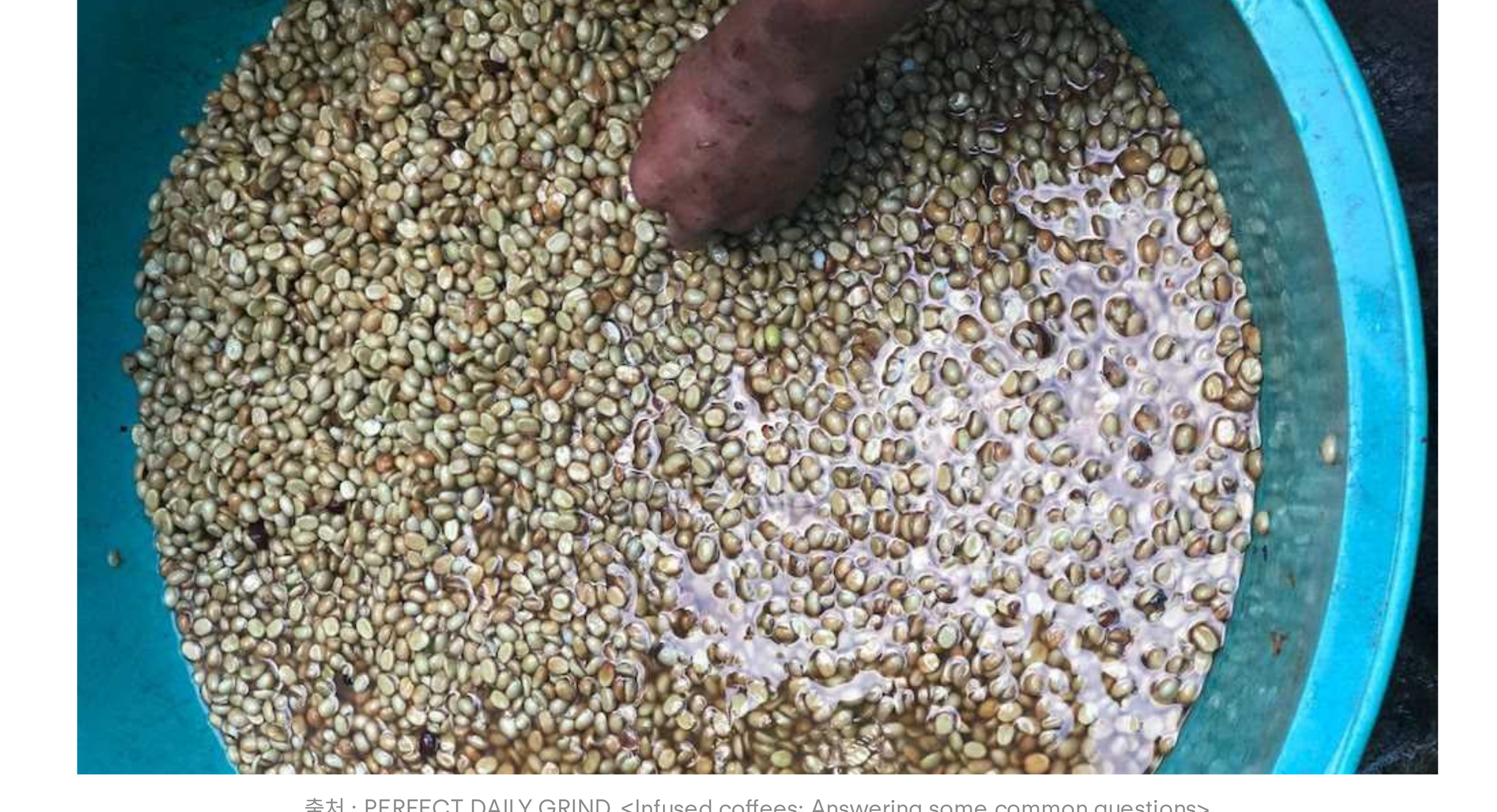
drag, startPoint x: 335, startPoint y: 129, endPoint x: 336, endPoint y: 188, distance: 59.0
click at [498, 348] on p "물론 사샤도 본인이 규칙을 정하려는 것은 아닙니다. 업계 전체의 적극적인 참여가 필요하다고 이야기하고 있지요. 그런데 Cup of Excell…" at bounding box center [748, 375] width 501 height 55
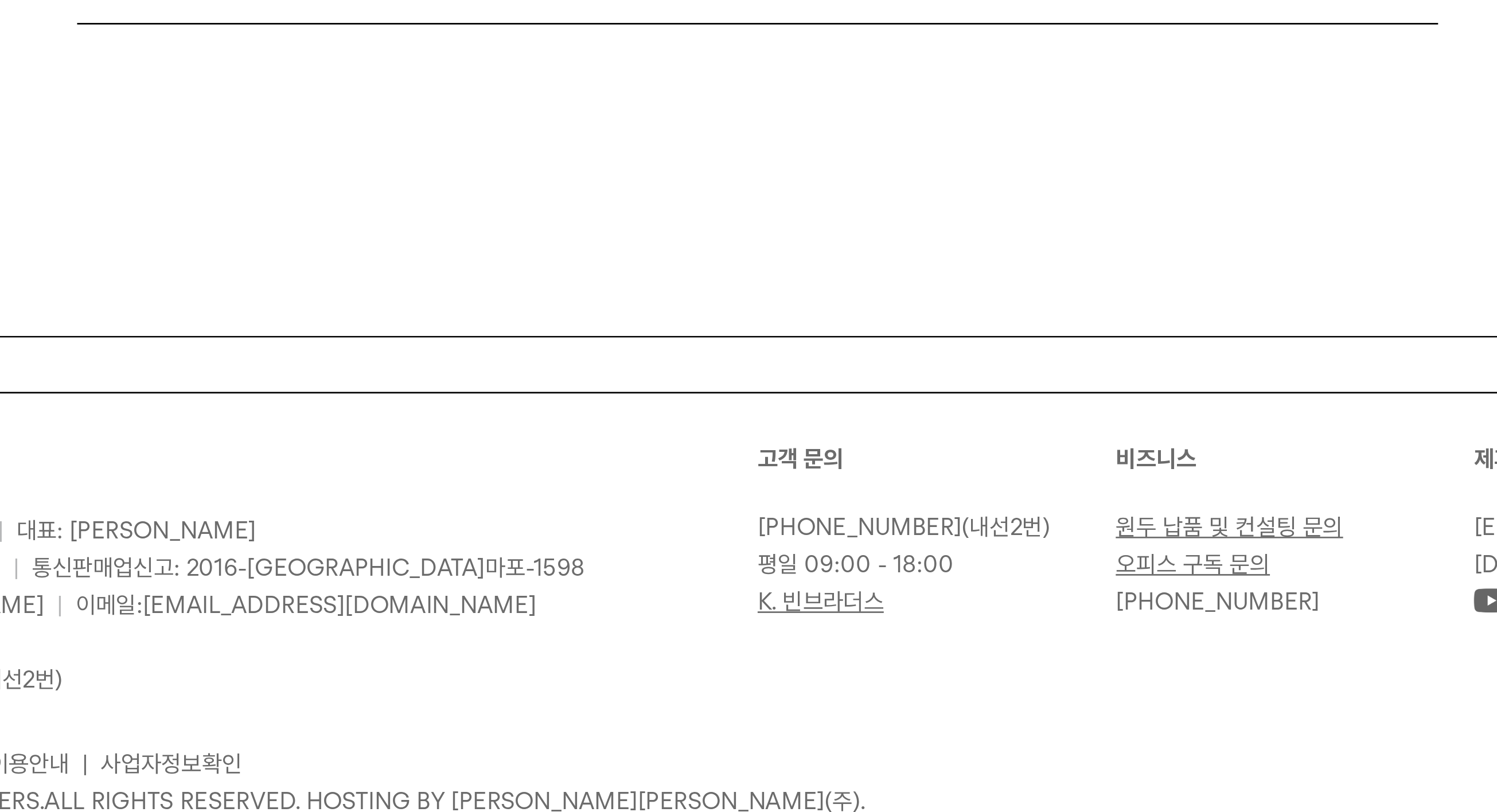
scroll to position [2895, 0]
